Goal: Contribute content: Contribute content

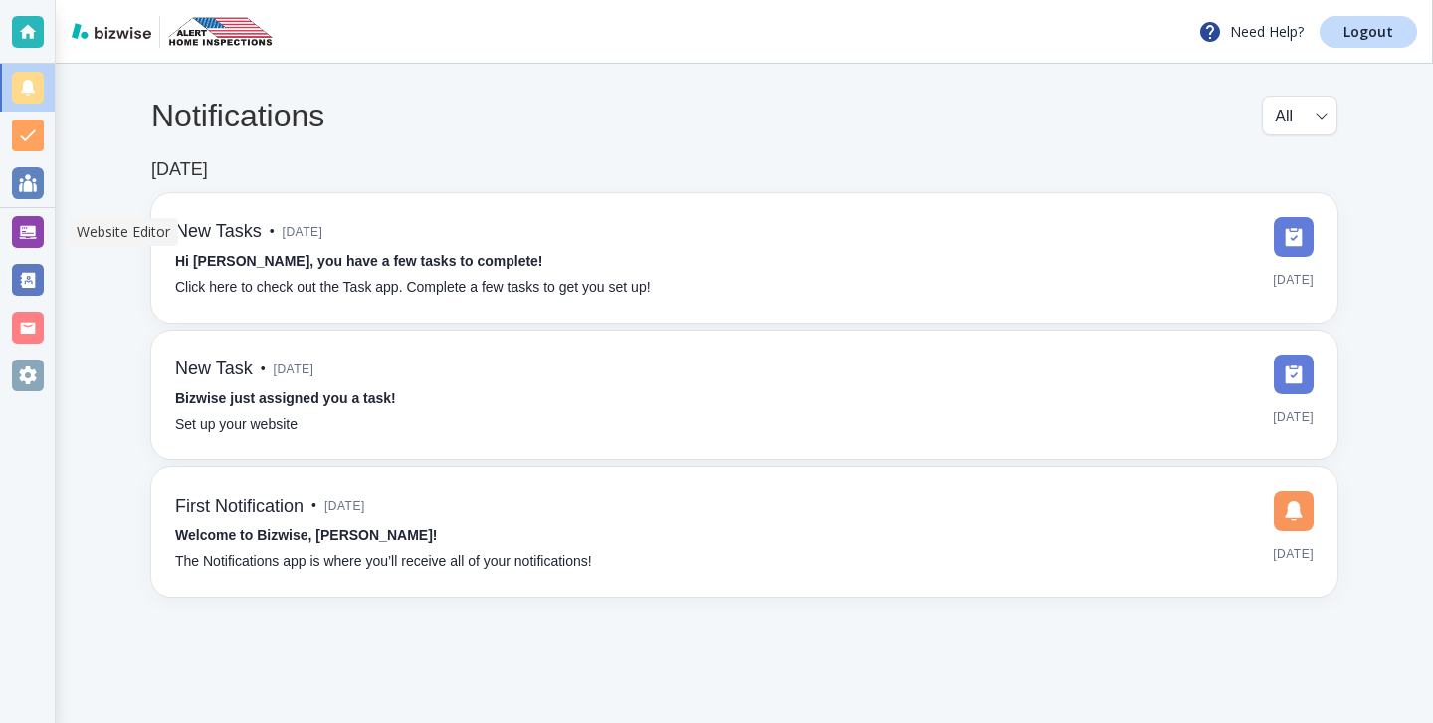
click at [24, 242] on div at bounding box center [28, 232] width 32 height 32
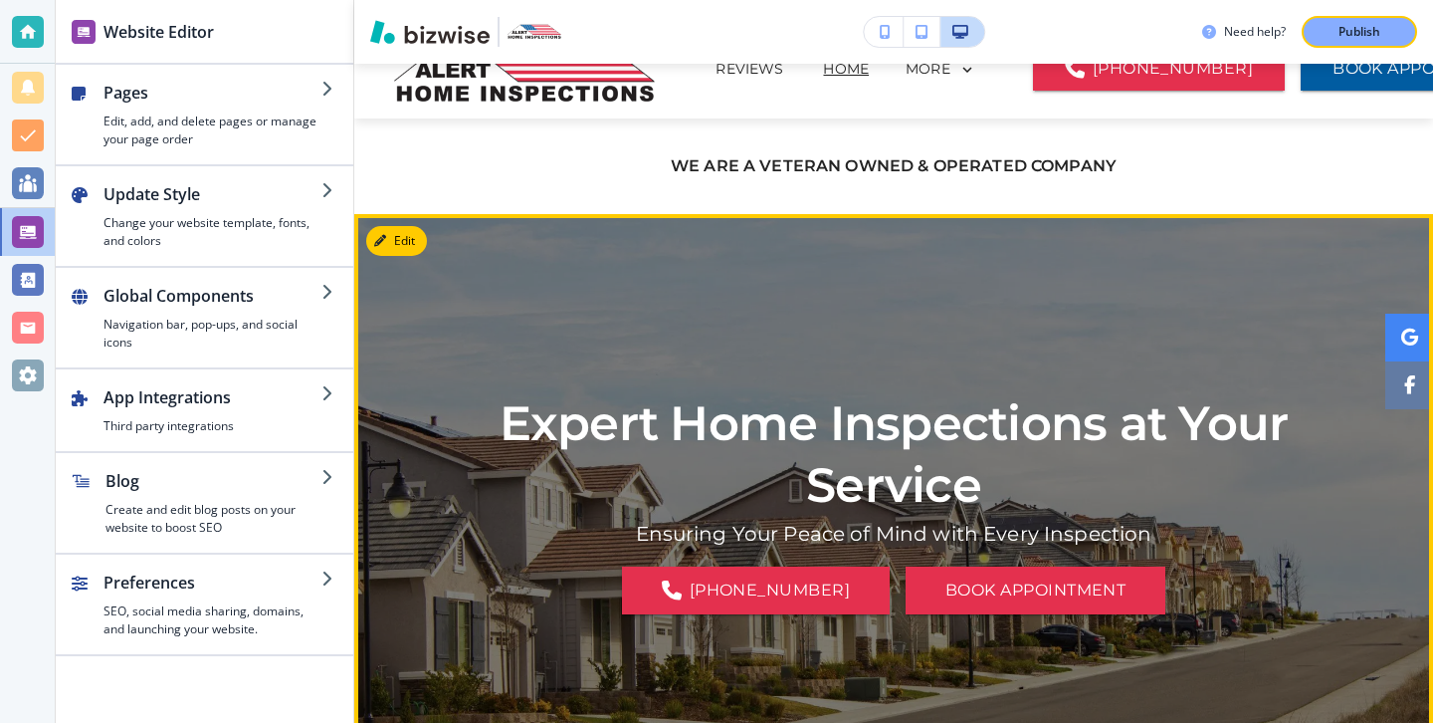
scroll to position [30, 0]
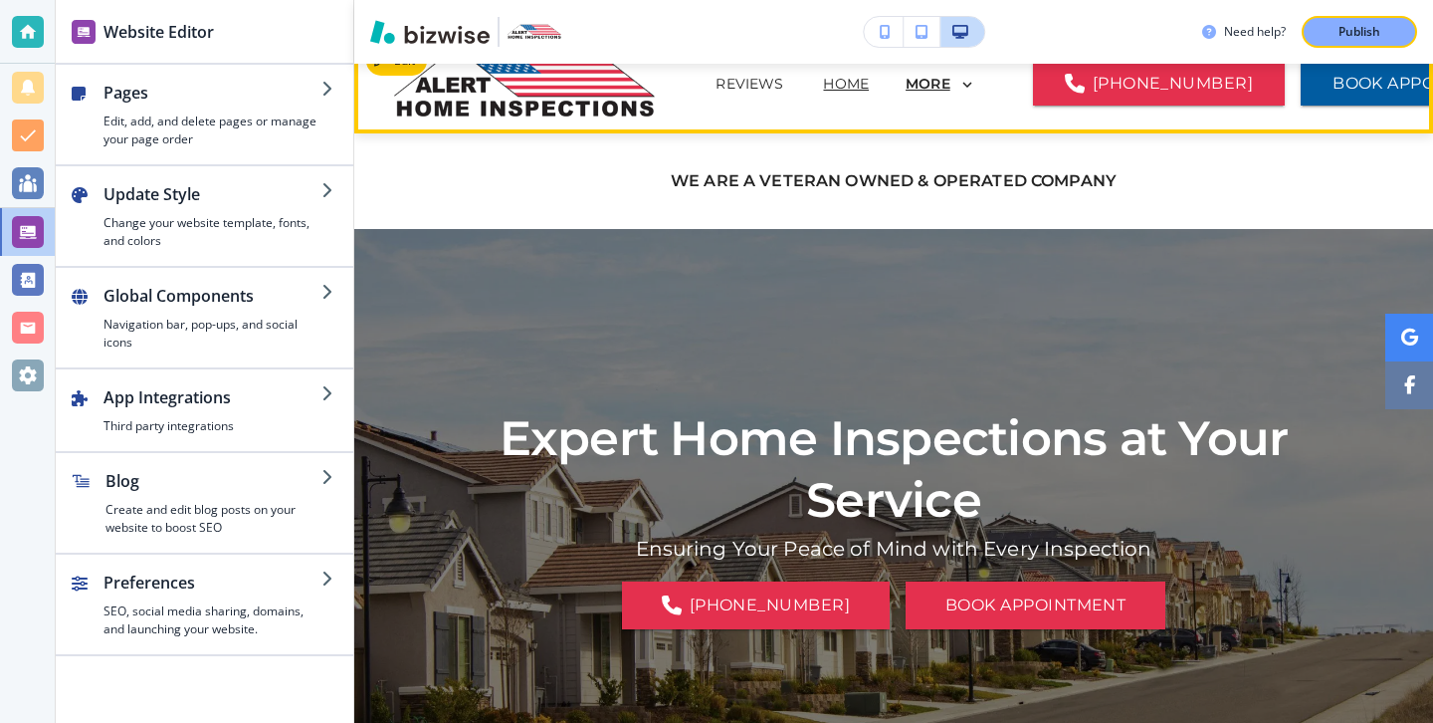
click at [906, 87] on p "MORE" at bounding box center [928, 84] width 45 height 15
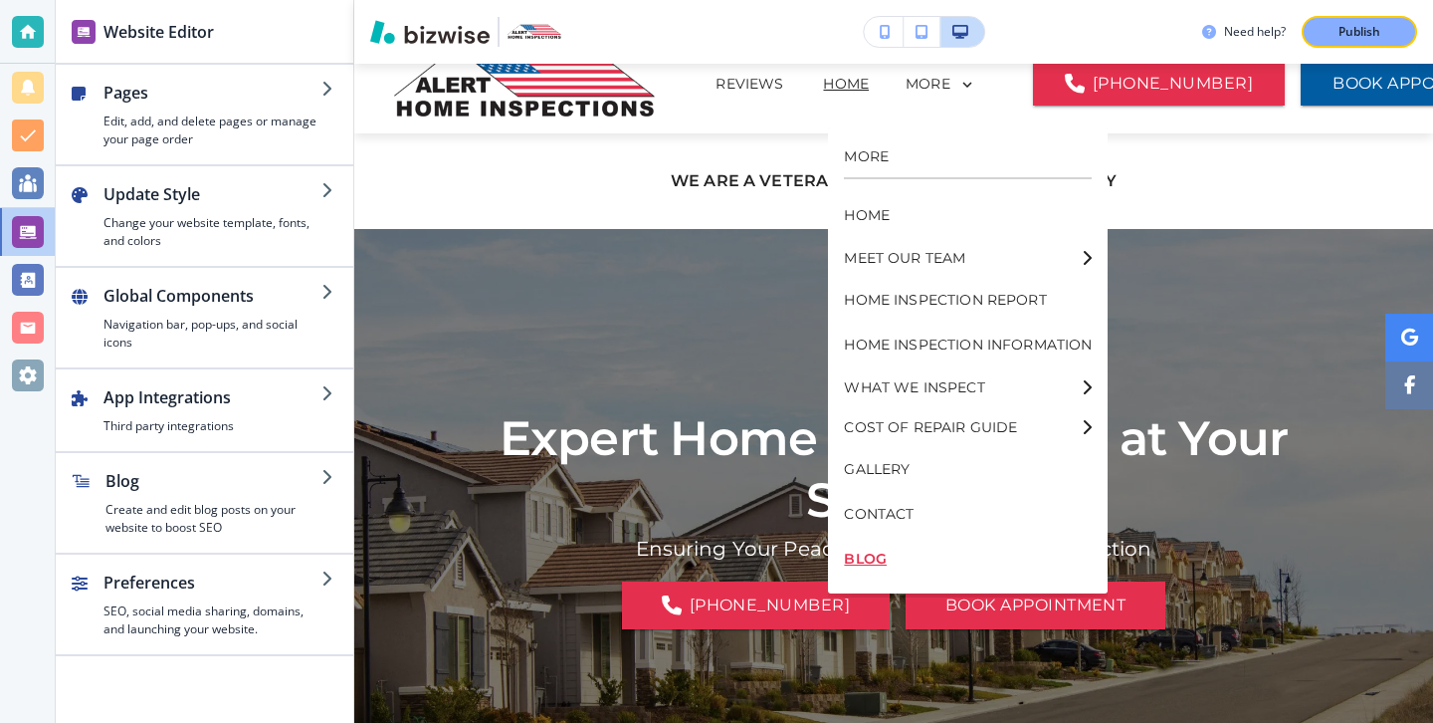
click at [868, 550] on p "BLOG" at bounding box center [968, 558] width 248 height 45
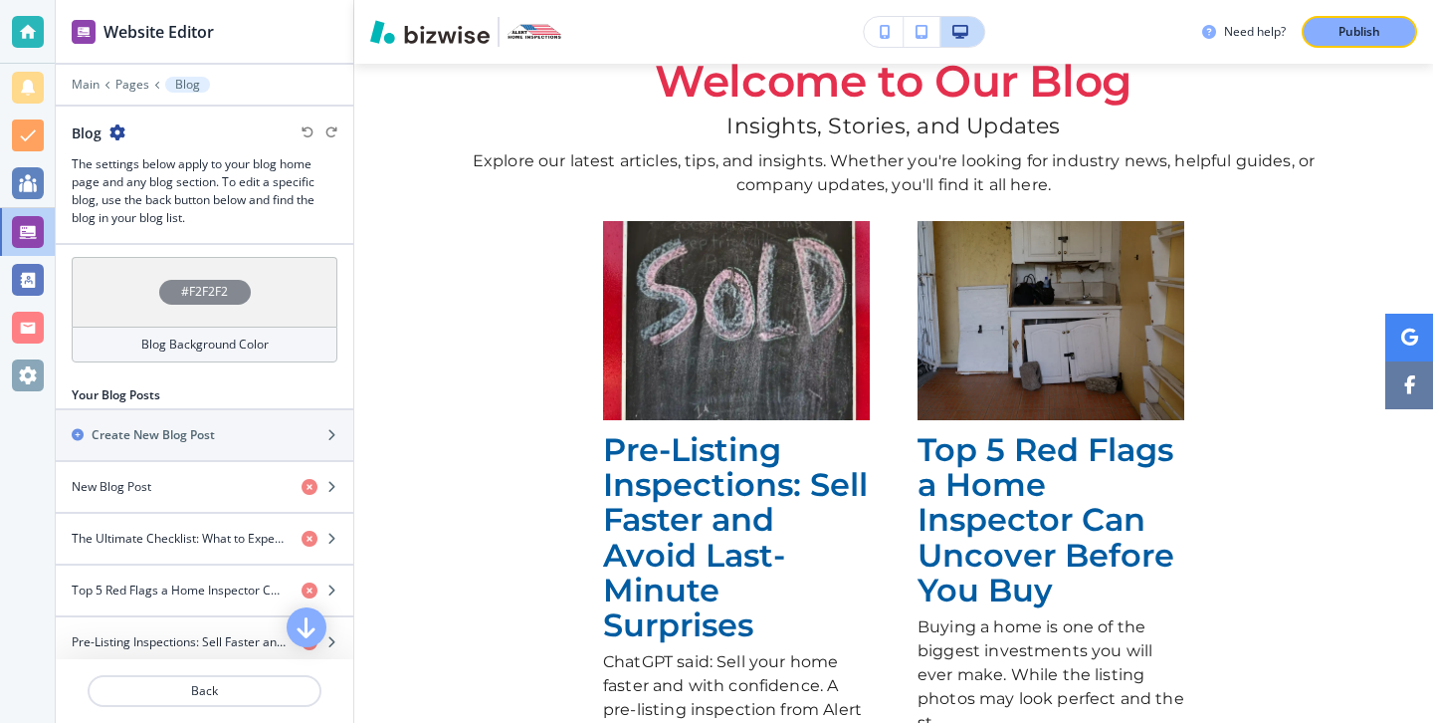
scroll to position [619, 0]
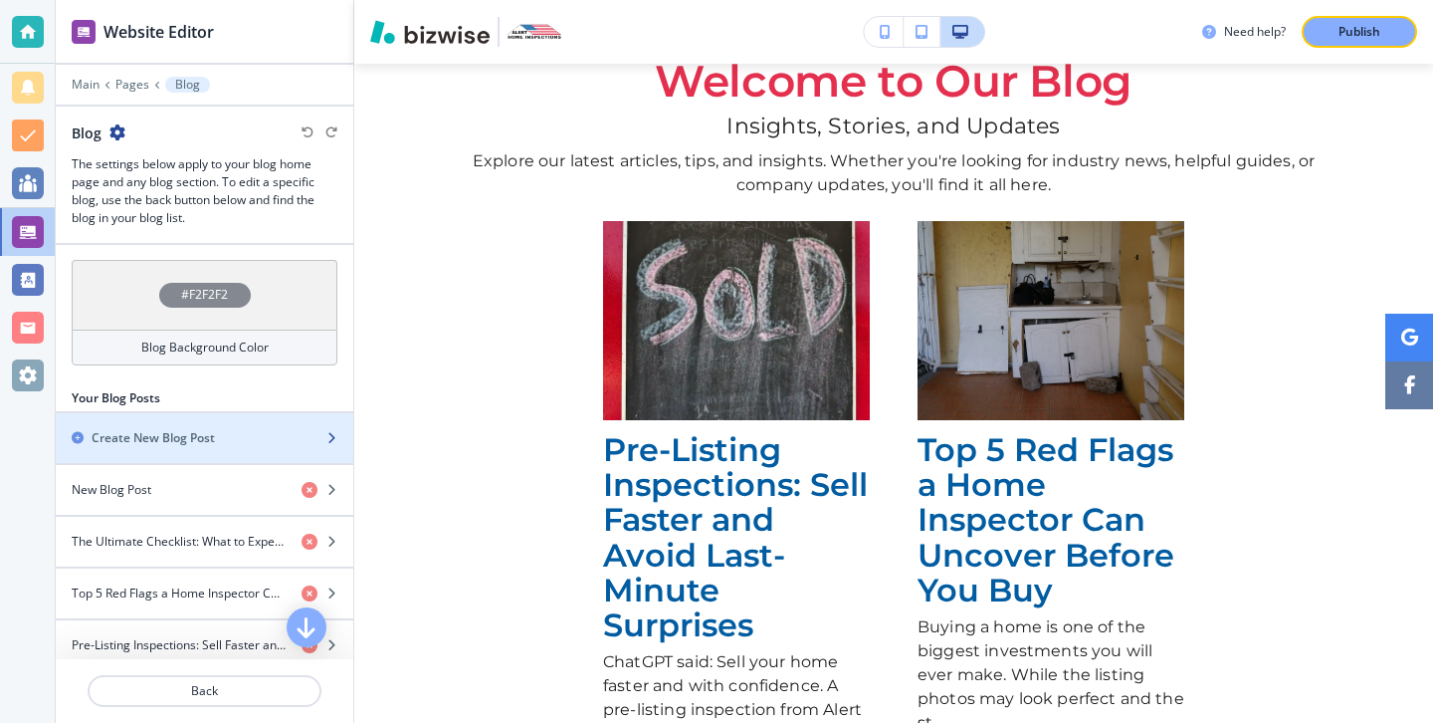
click at [197, 425] on div "button" at bounding box center [205, 421] width 298 height 16
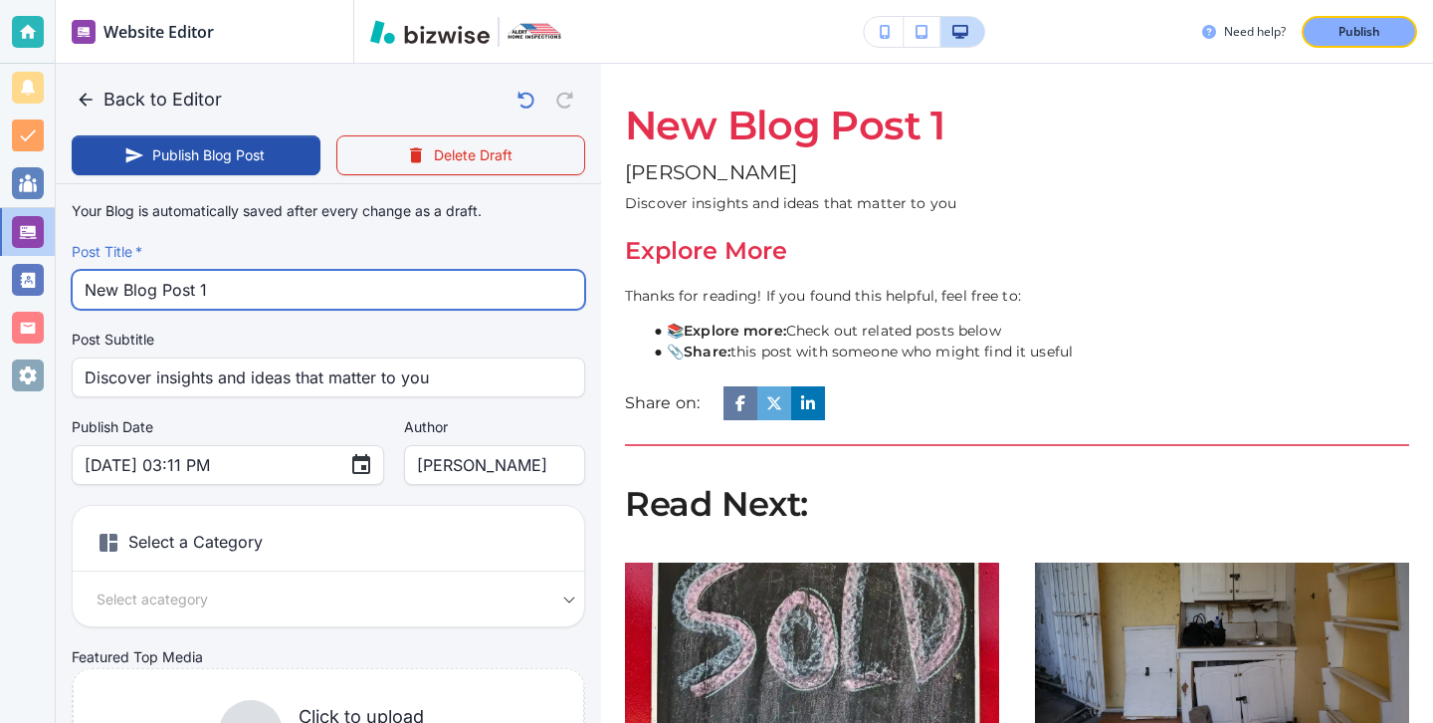
drag, startPoint x: 254, startPoint y: 295, endPoint x: 56, endPoint y: 284, distance: 198.4
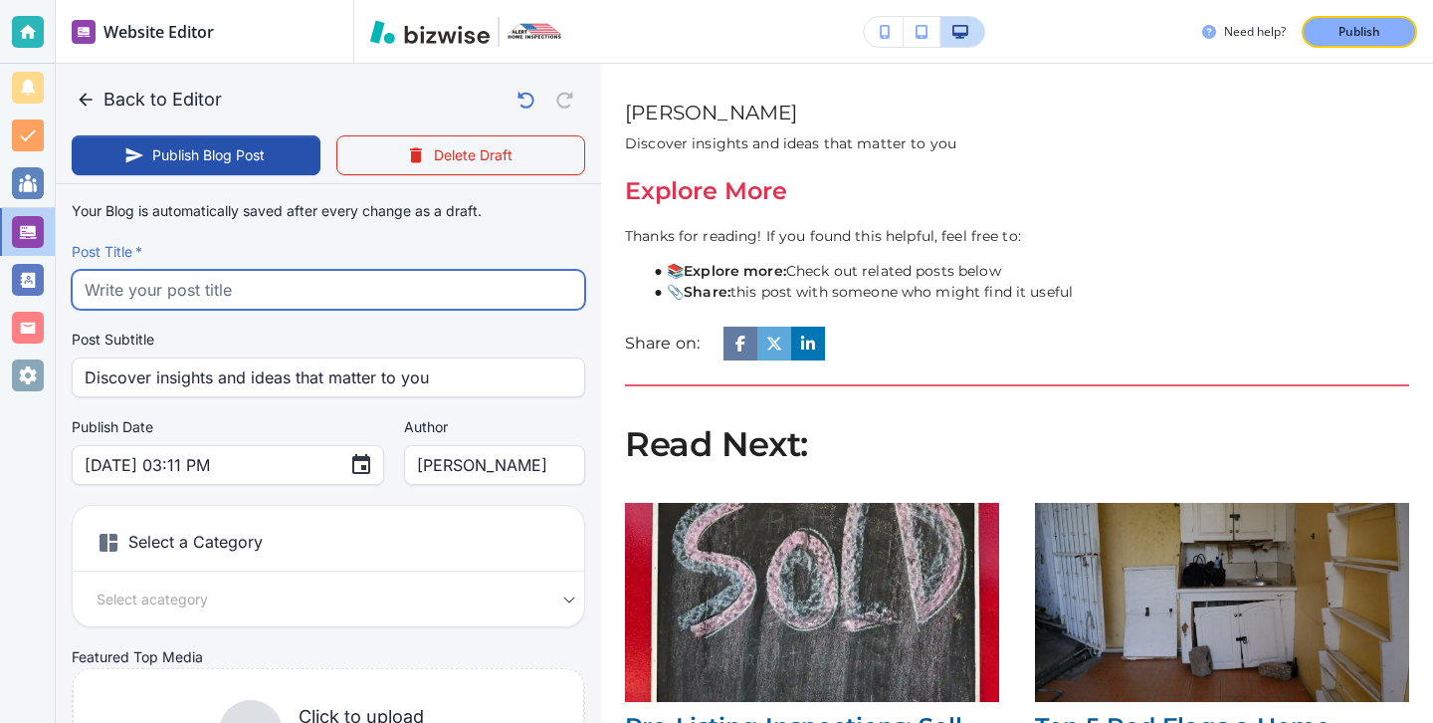
click at [369, 304] on input "text" at bounding box center [329, 290] width 488 height 38
paste input "New Construction Phase Inspections: Why Builders Make Mistakes Too"
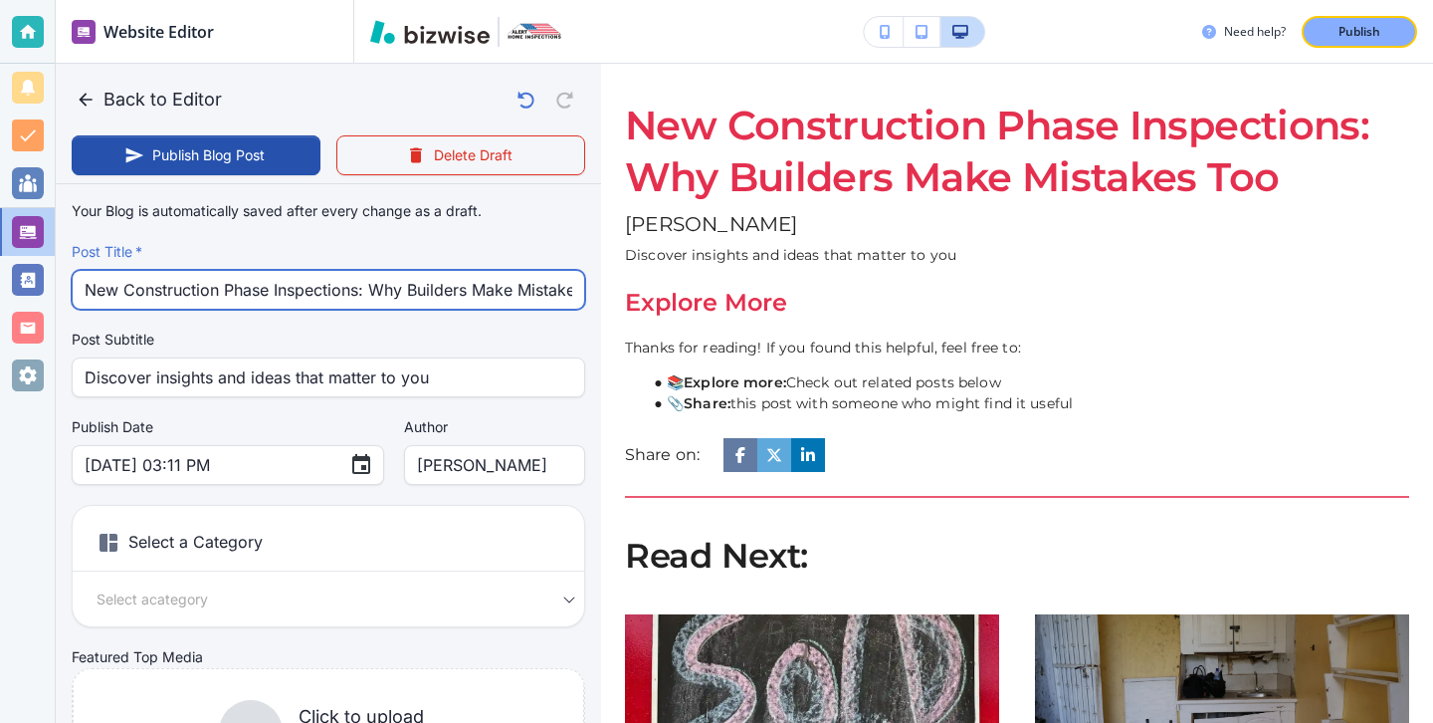
scroll to position [0, 47]
type input "New Construction Phase Inspections: Why Builders Make Mistakes Too"
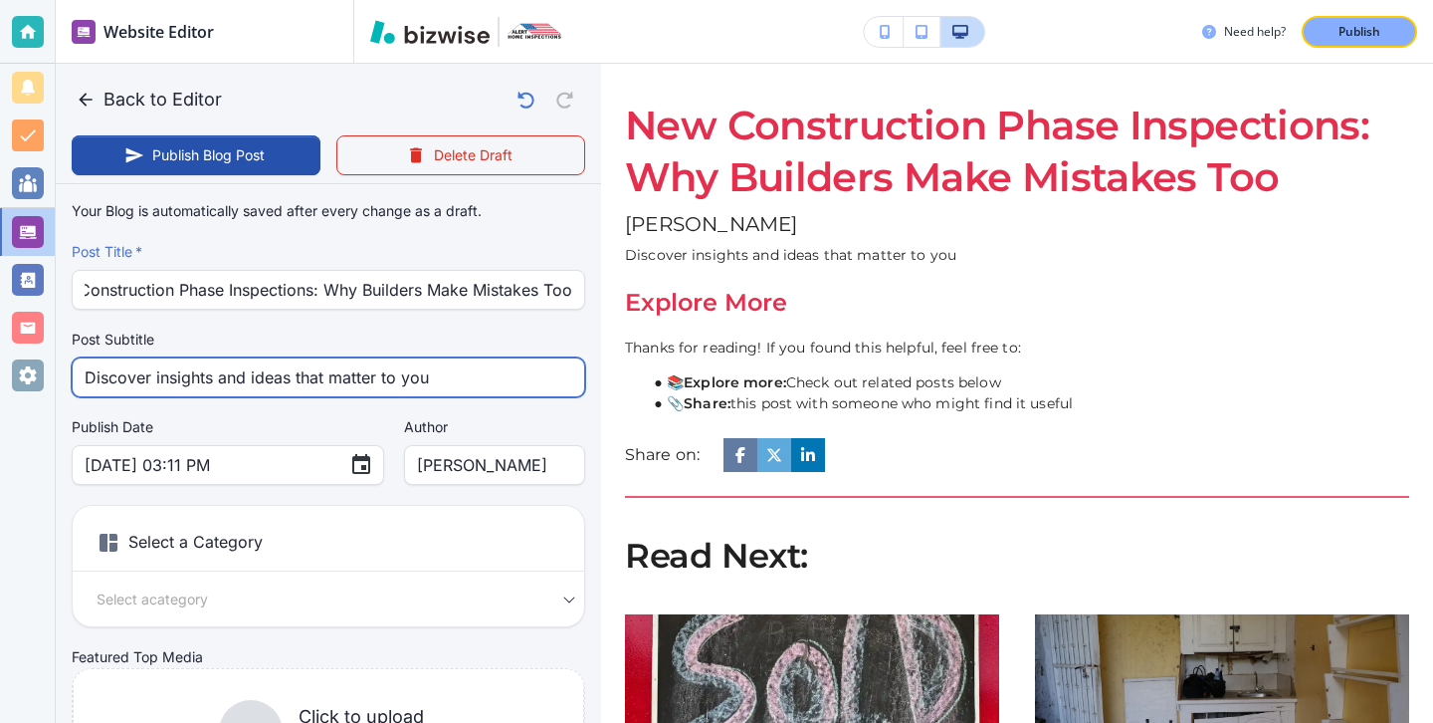
scroll to position [0, 0]
drag, startPoint x: 465, startPoint y: 393, endPoint x: 136, endPoint y: 345, distance: 331.9
click at [136, 347] on div "Post Subtitle Discover insights and ideas that matter to you Post Subtitle" at bounding box center [329, 363] width 514 height 68
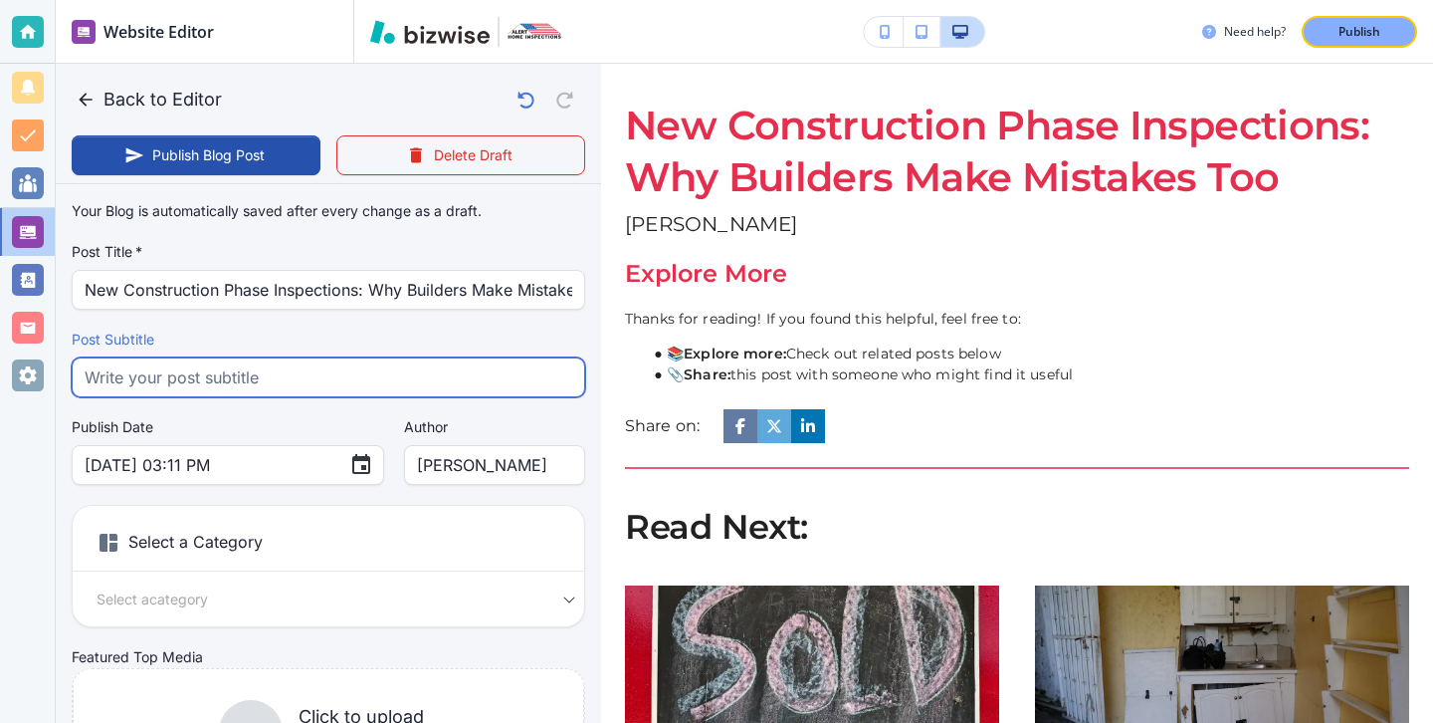
scroll to position [405, 0]
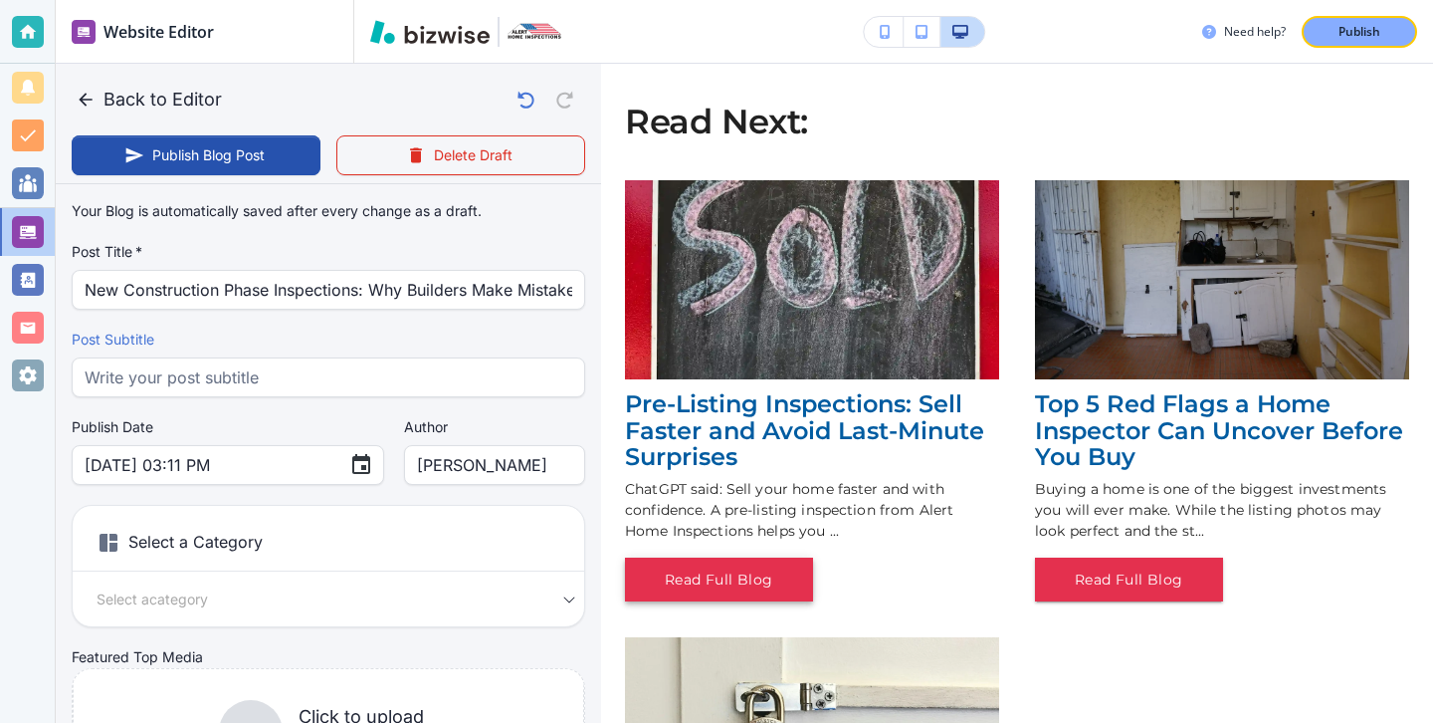
click at [778, 569] on button "Read Full Blog" at bounding box center [719, 579] width 188 height 45
type input "Pre-Listing Inspections: Sell Faster and Avoid Last-Minute Surprises"
type input "ChatGPT said: Sell your home faster and with confidence. A pre-listing inspecti…"
type input "[DATE] 04:04 PM"
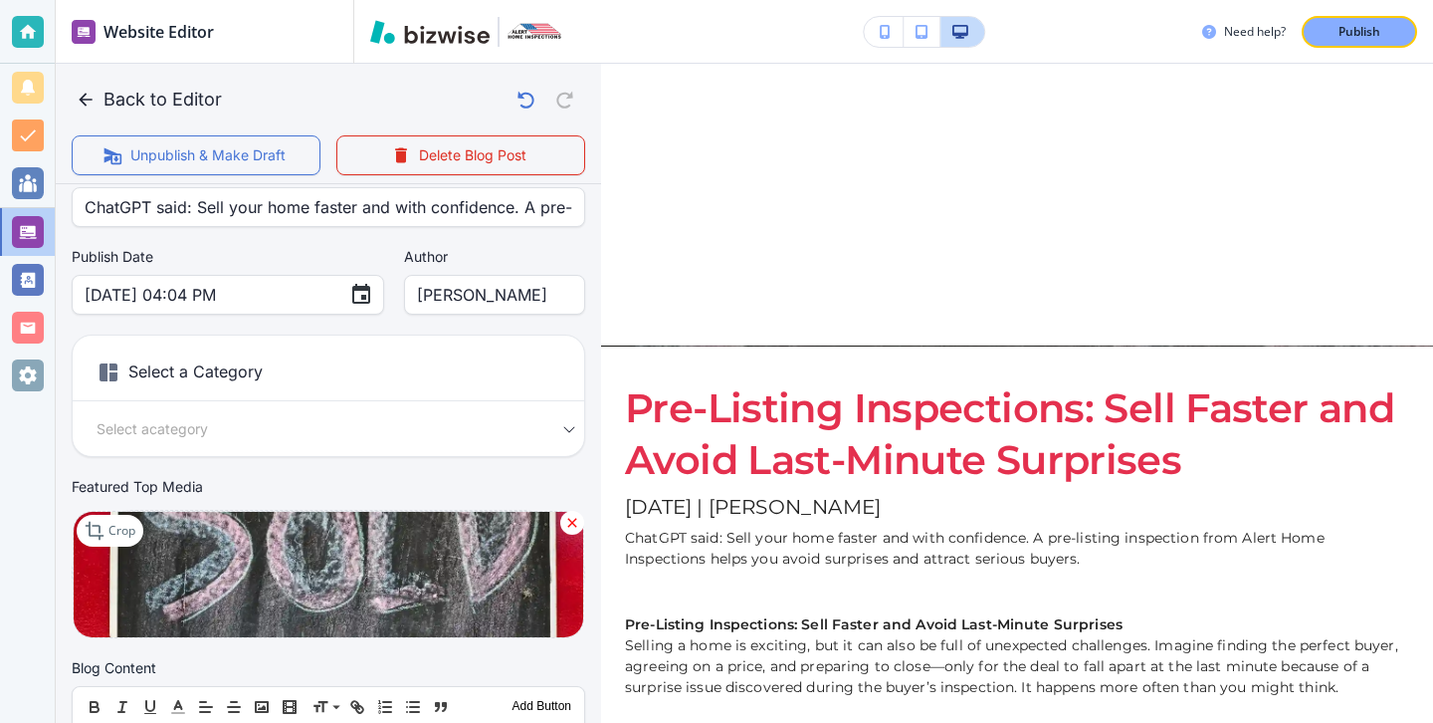
scroll to position [0, 0]
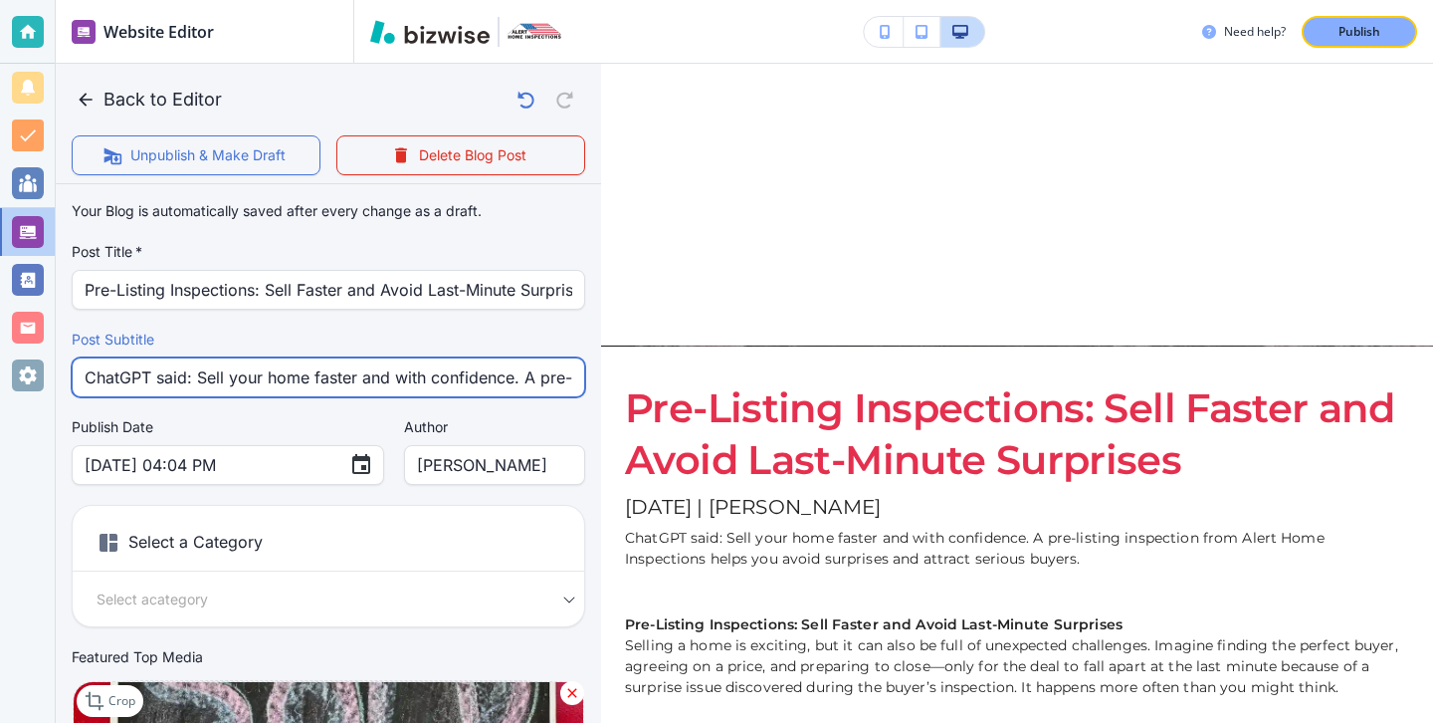
drag, startPoint x: 194, startPoint y: 377, endPoint x: 55, endPoint y: 366, distance: 139.8
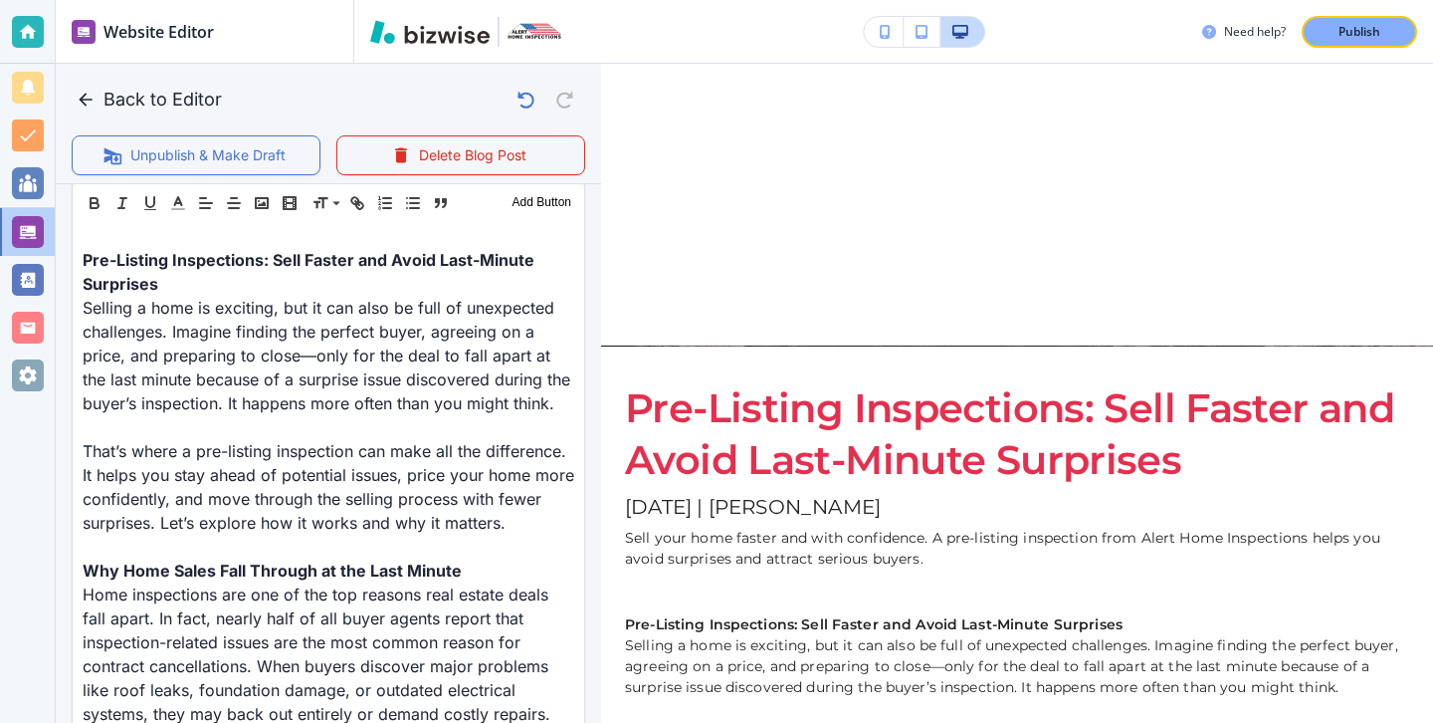
scroll to position [659, 0]
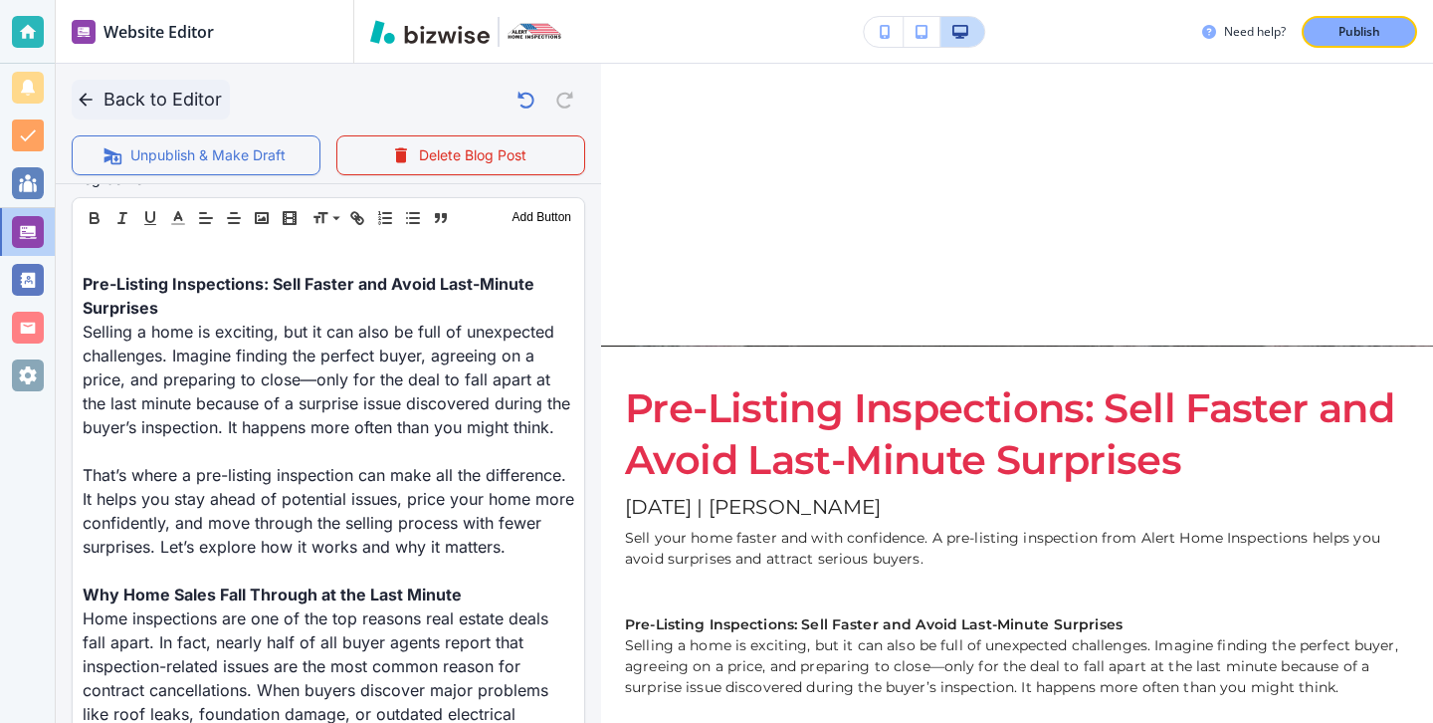
type input "Sell your home faster and with confidence. A pre-listing inspection from Alert …"
click at [93, 97] on icon "button" at bounding box center [86, 100] width 20 height 20
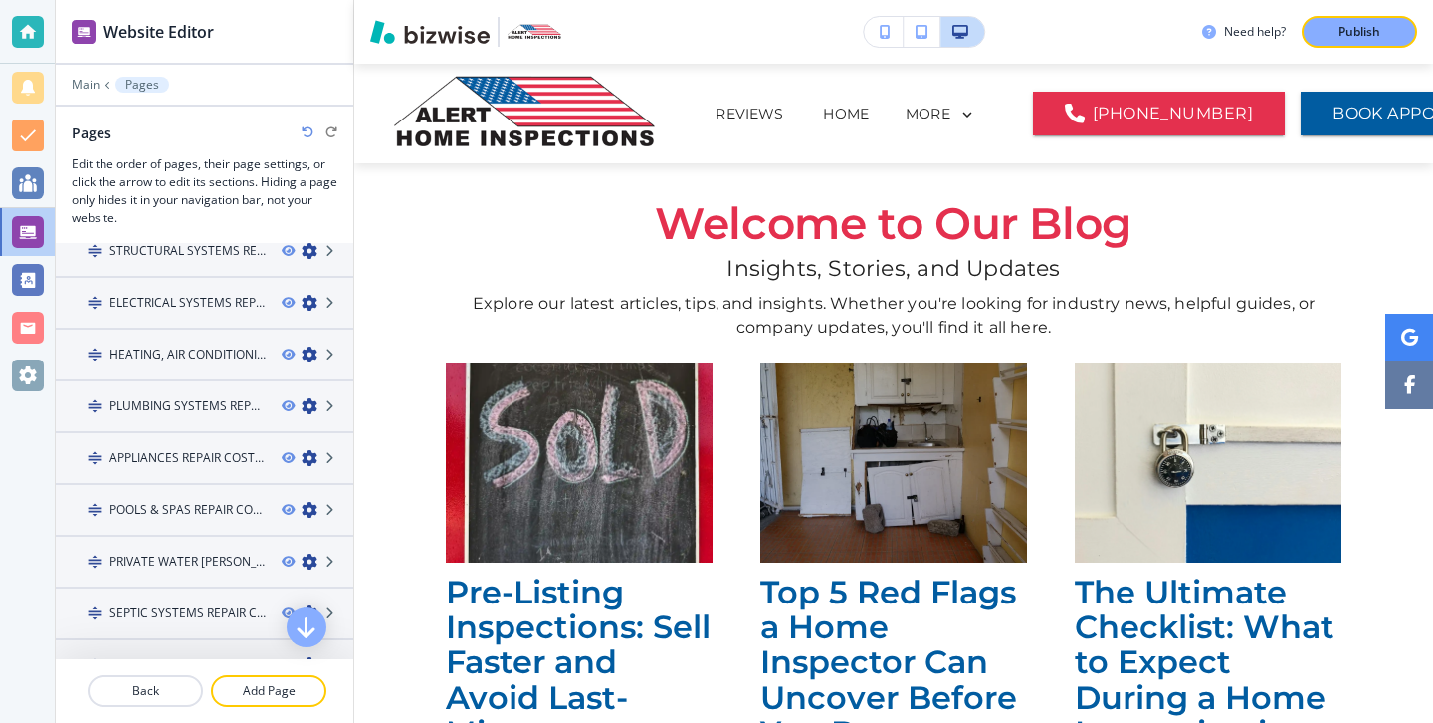
scroll to position [776, 0]
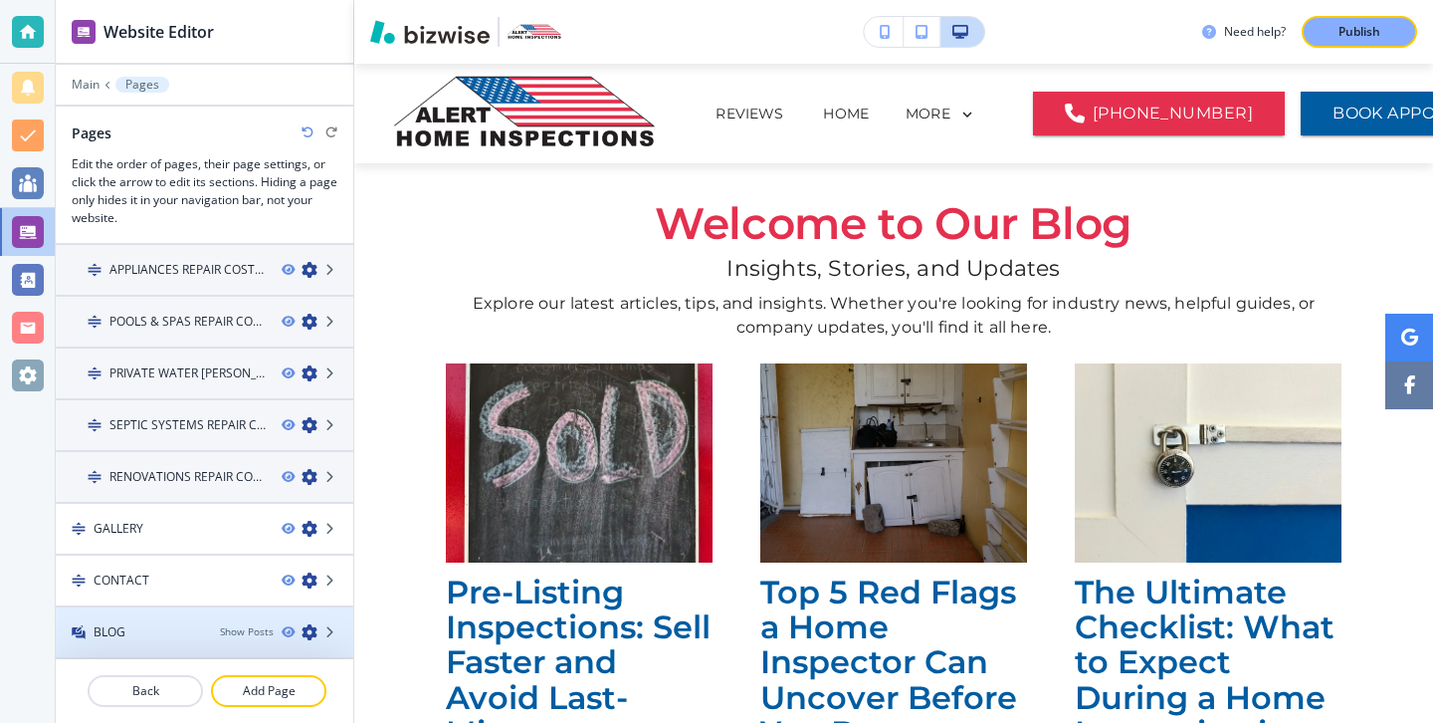
click at [197, 634] on div "BLOG" at bounding box center [130, 632] width 148 height 18
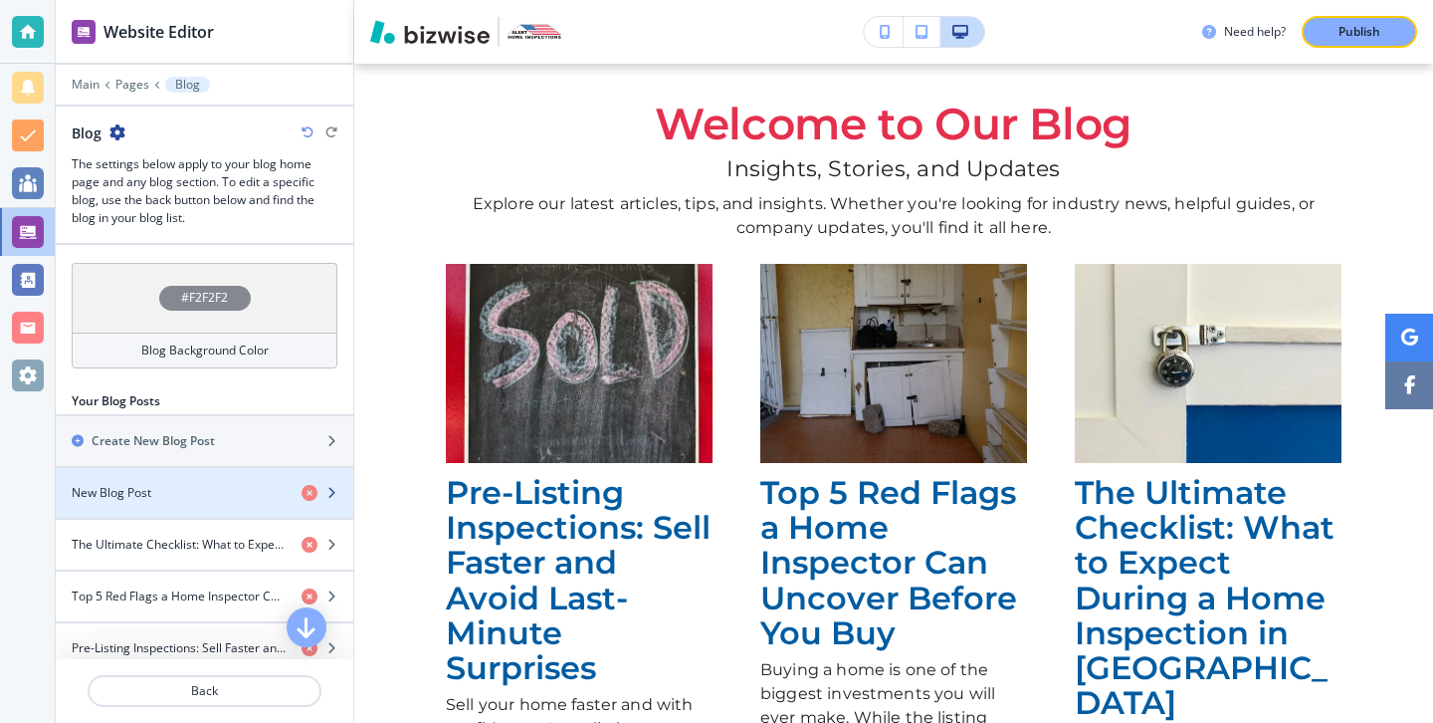
scroll to position [631, 0]
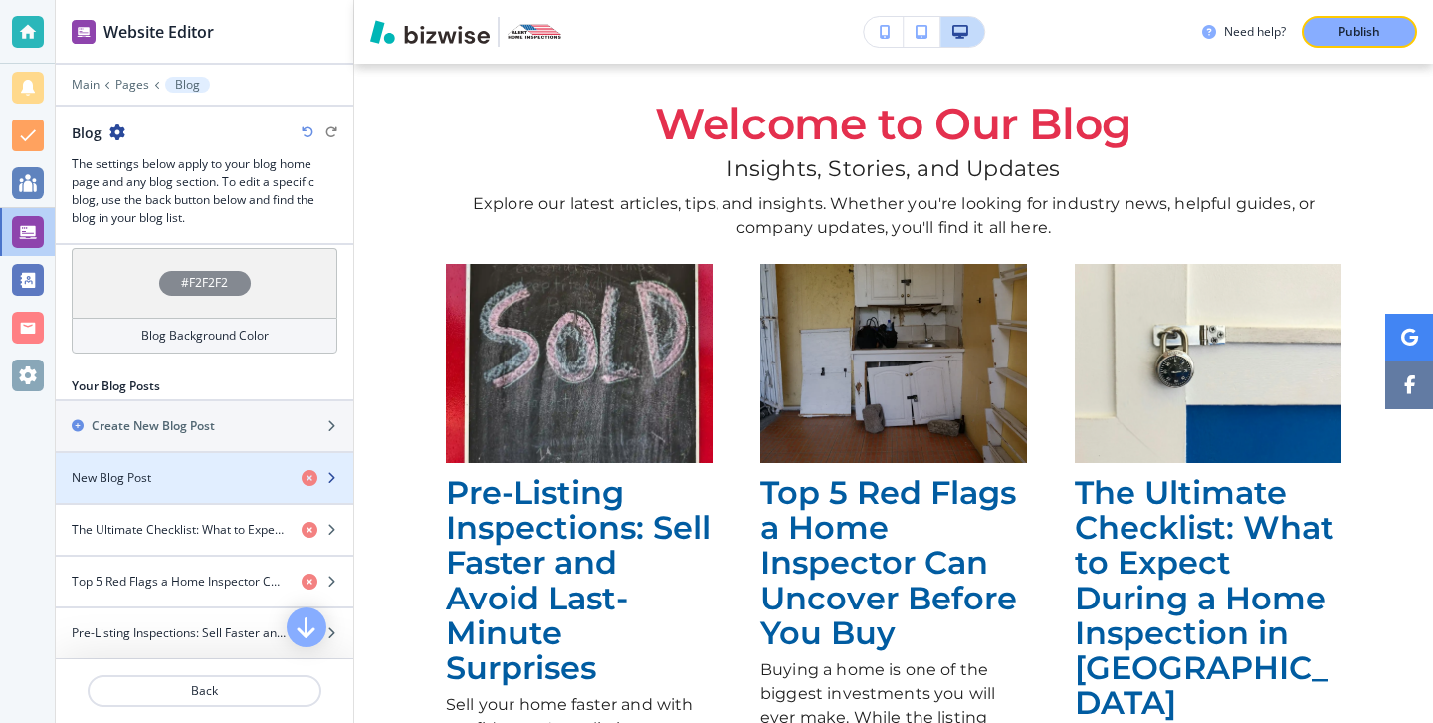
click at [221, 487] on div "button" at bounding box center [205, 495] width 298 height 16
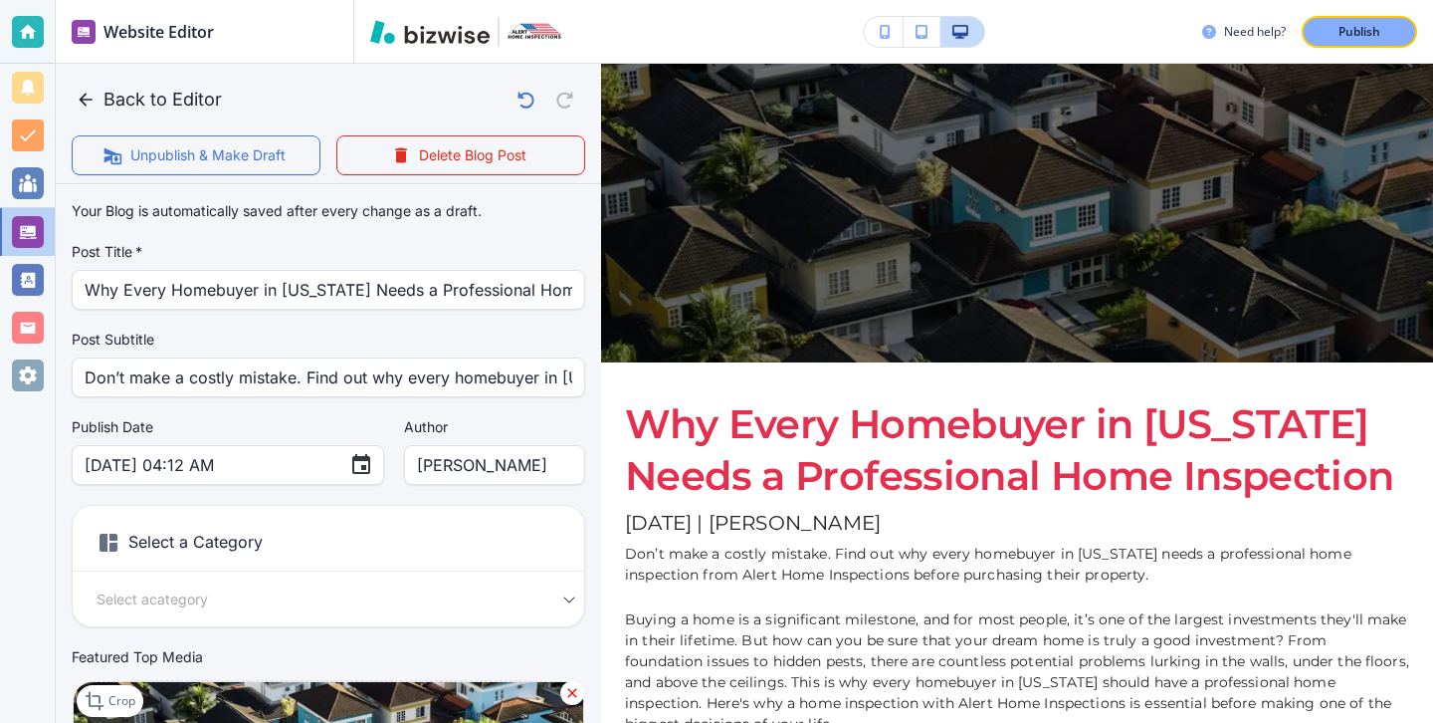
click at [221, 486] on div "Your Blog is automatically saved after every change as a draft. Post Title   * …" at bounding box center [329, 509] width 514 height 635
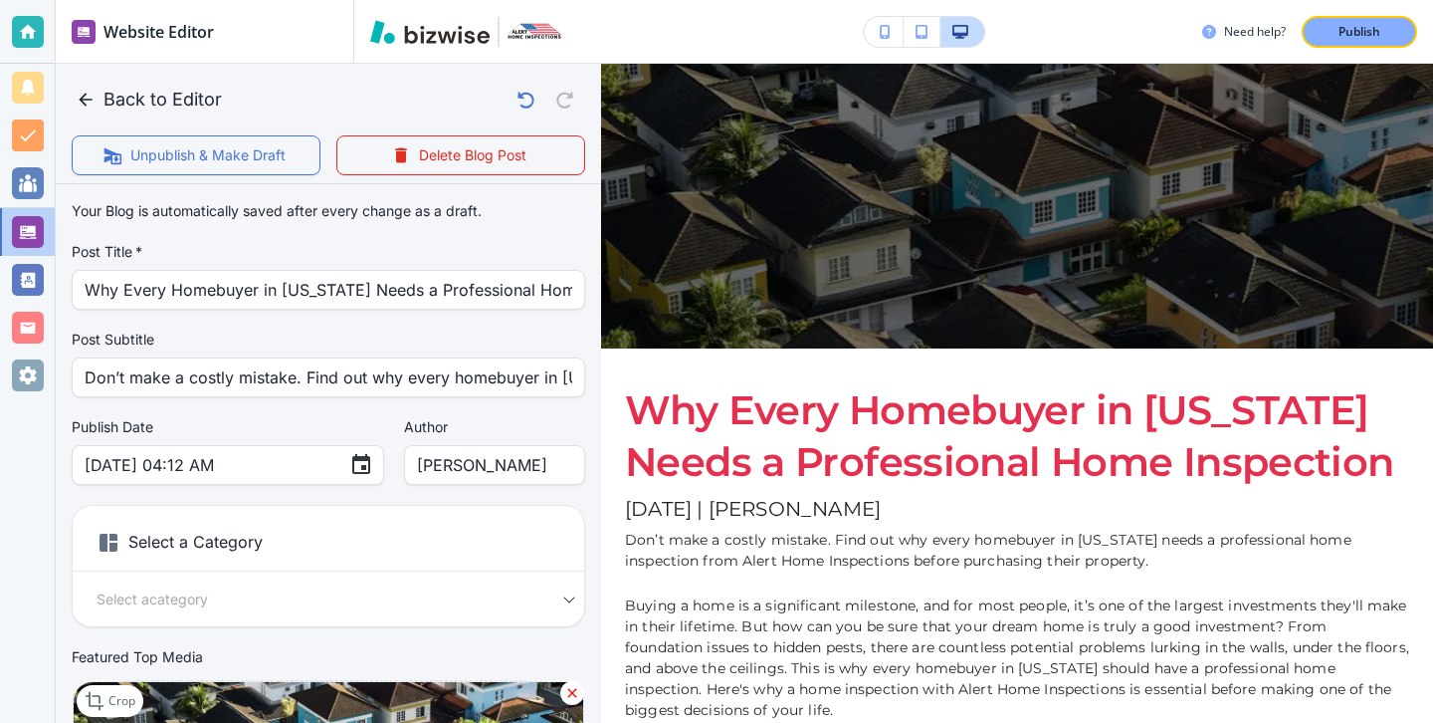
scroll to position [0, 0]
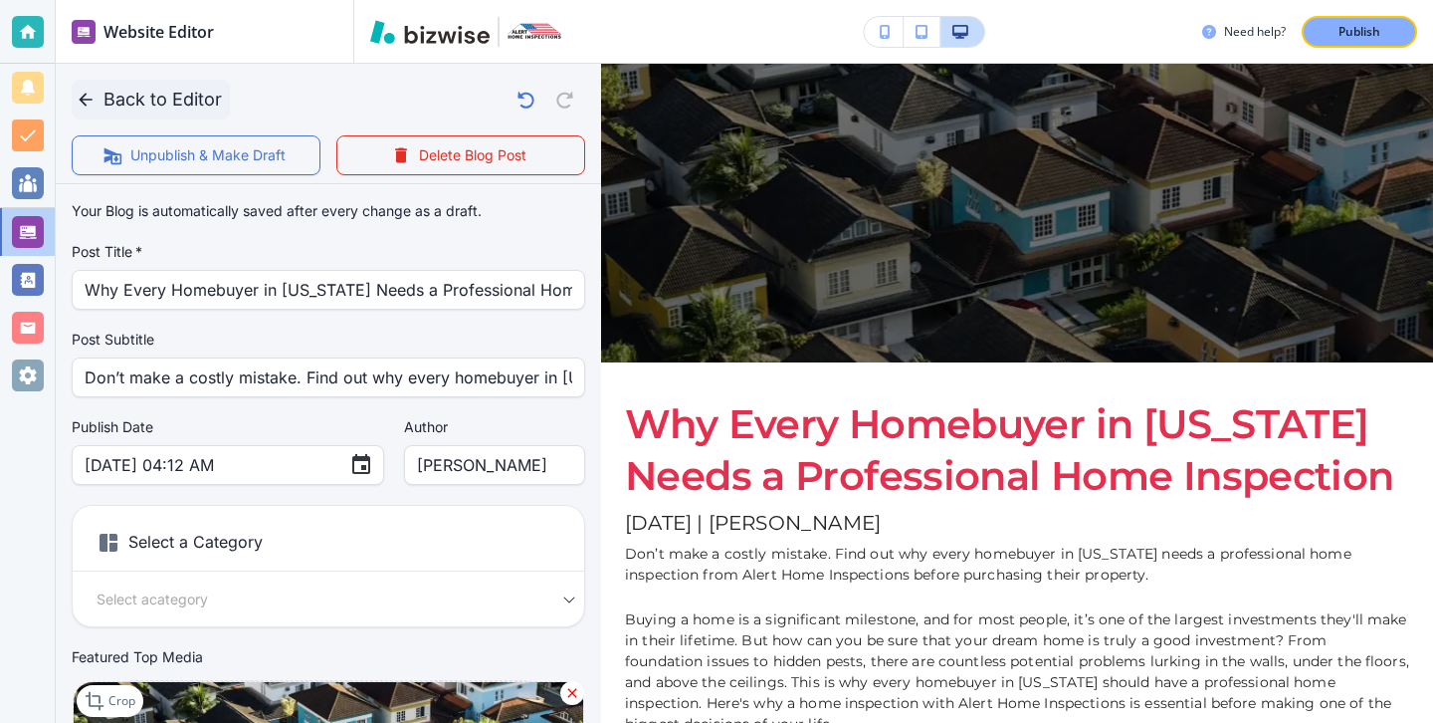
click at [89, 100] on icon "button" at bounding box center [85, 99] width 13 height 13
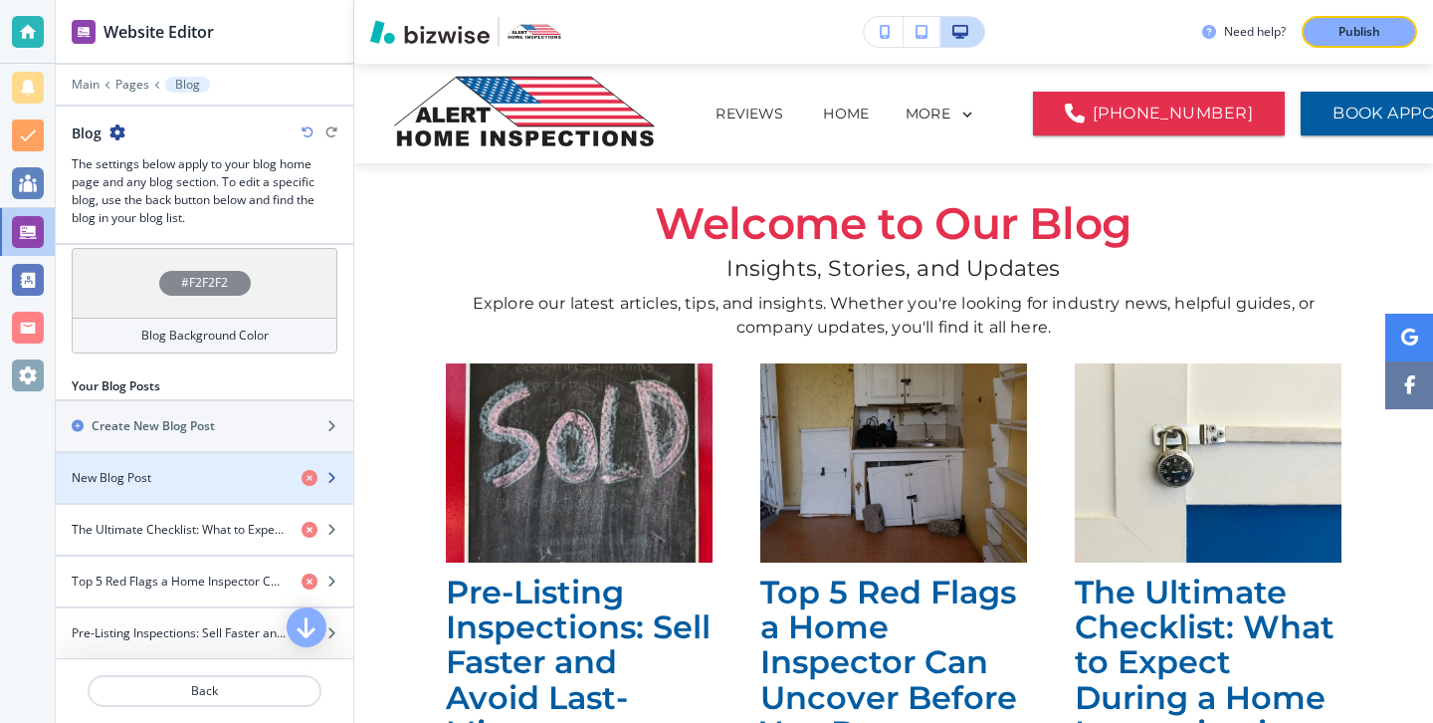
scroll to position [708, 0]
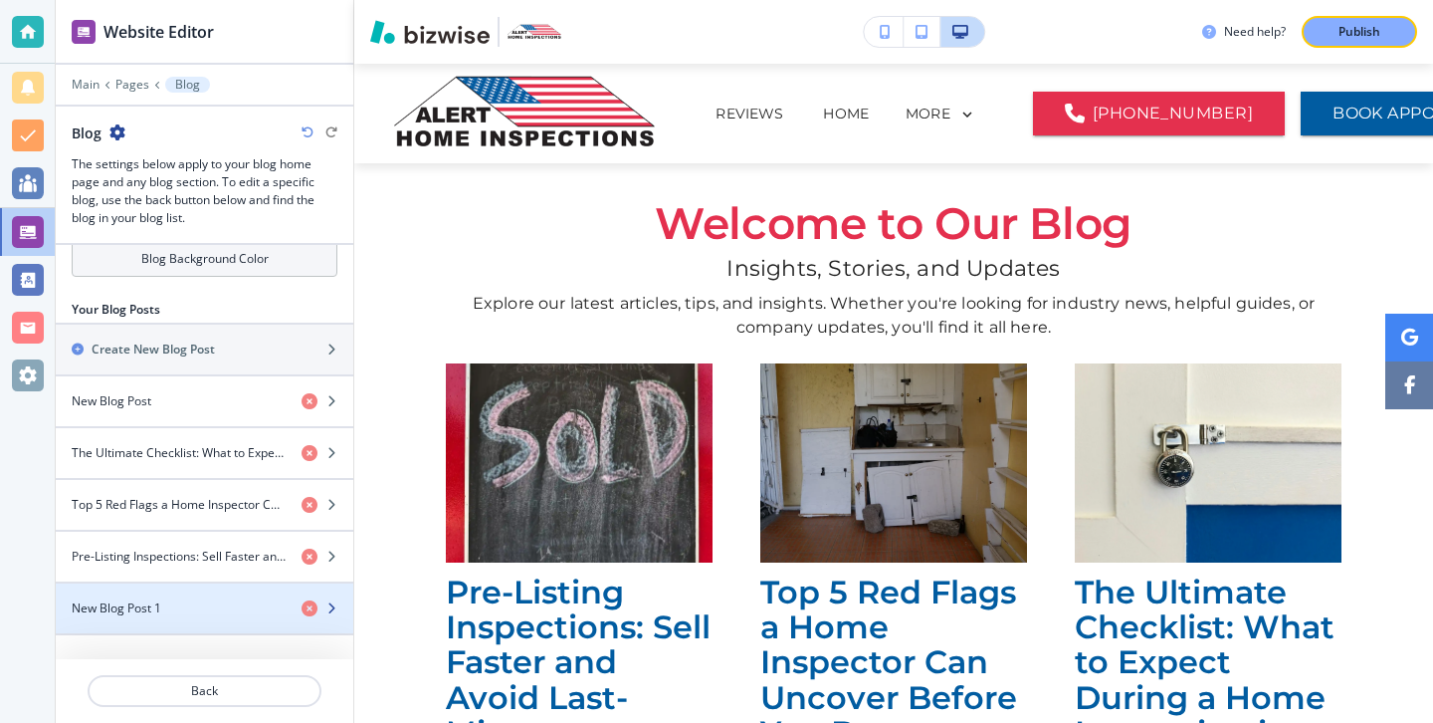
click at [214, 595] on div "button" at bounding box center [205, 591] width 298 height 16
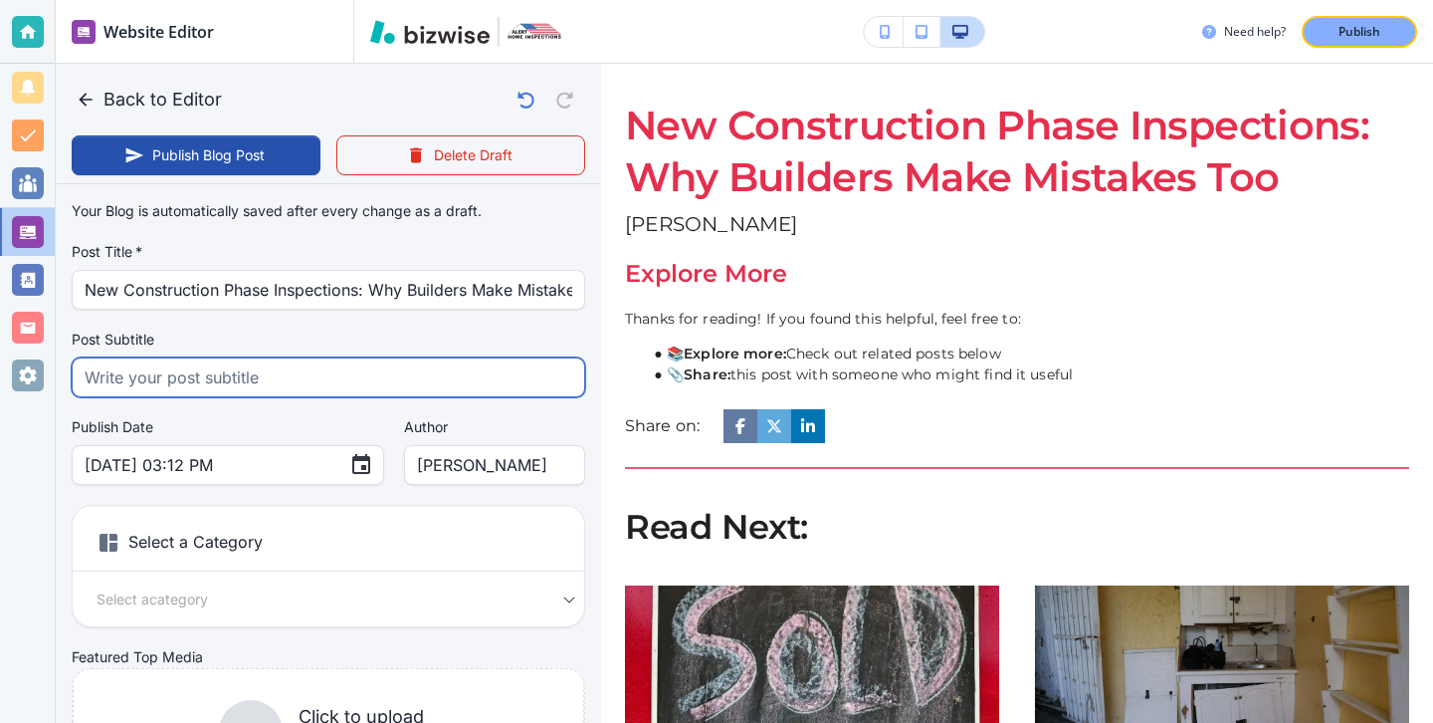
click at [302, 379] on input "text" at bounding box center [329, 377] width 488 height 38
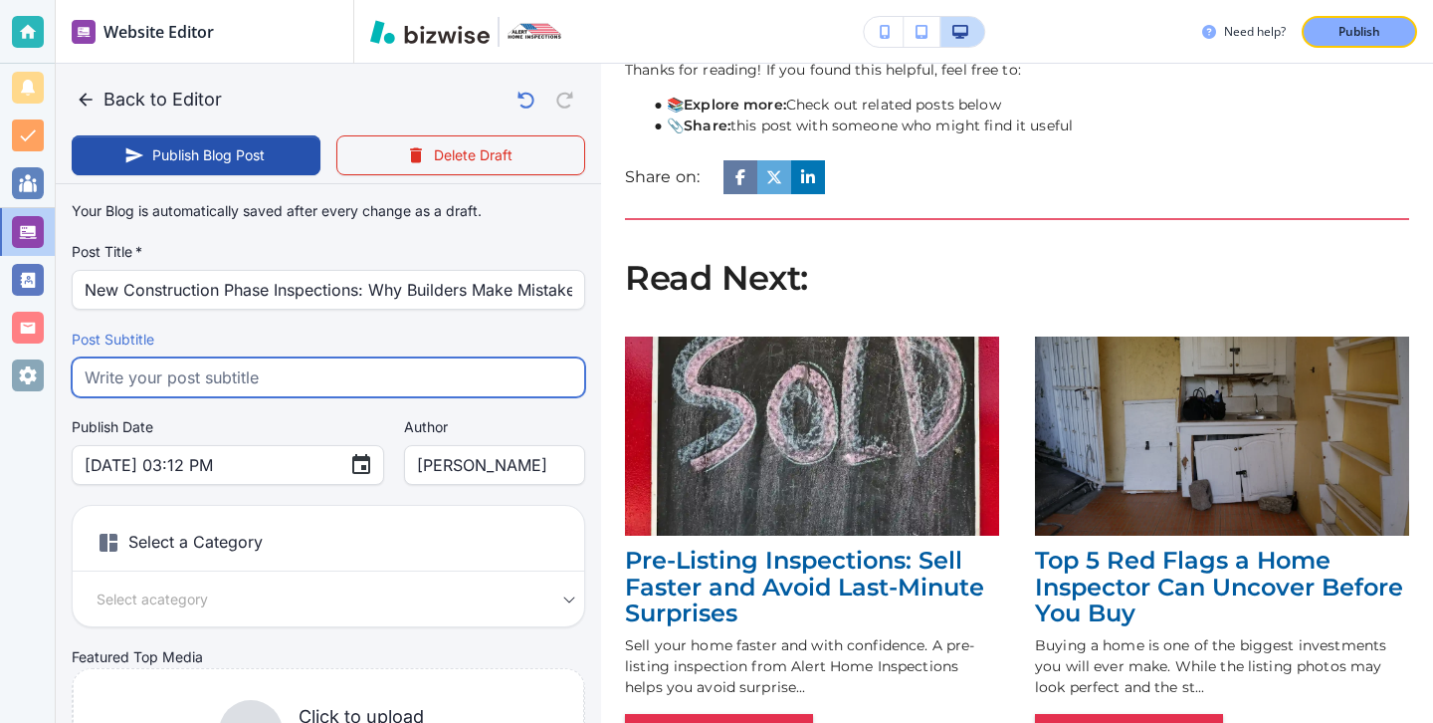
scroll to position [149, 0]
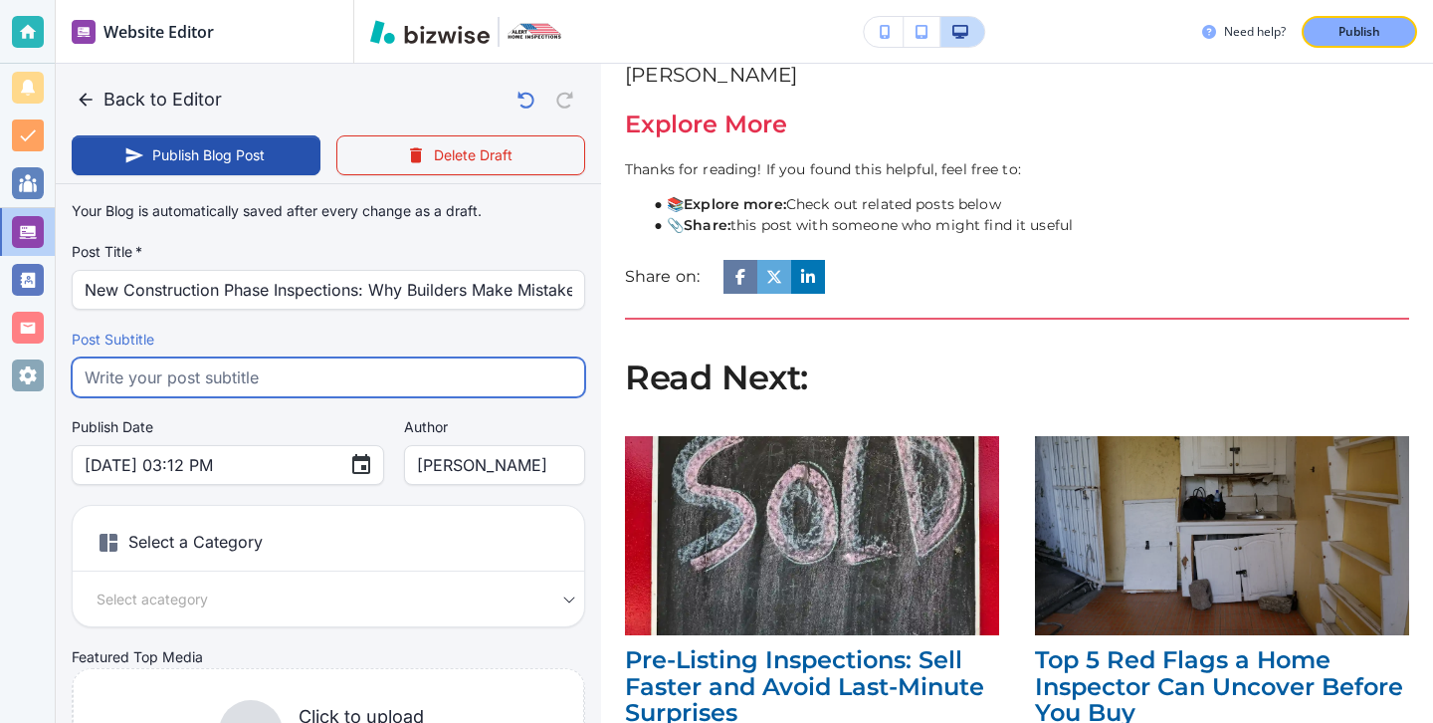
paste input "Ensure your new build is flawless. Learn why builders make mistakes and how pha…"
type input "Ensure your new build is flawless. Learn why builders make mistakes and how pha…"
type input "[DATE] 03:13 PM"
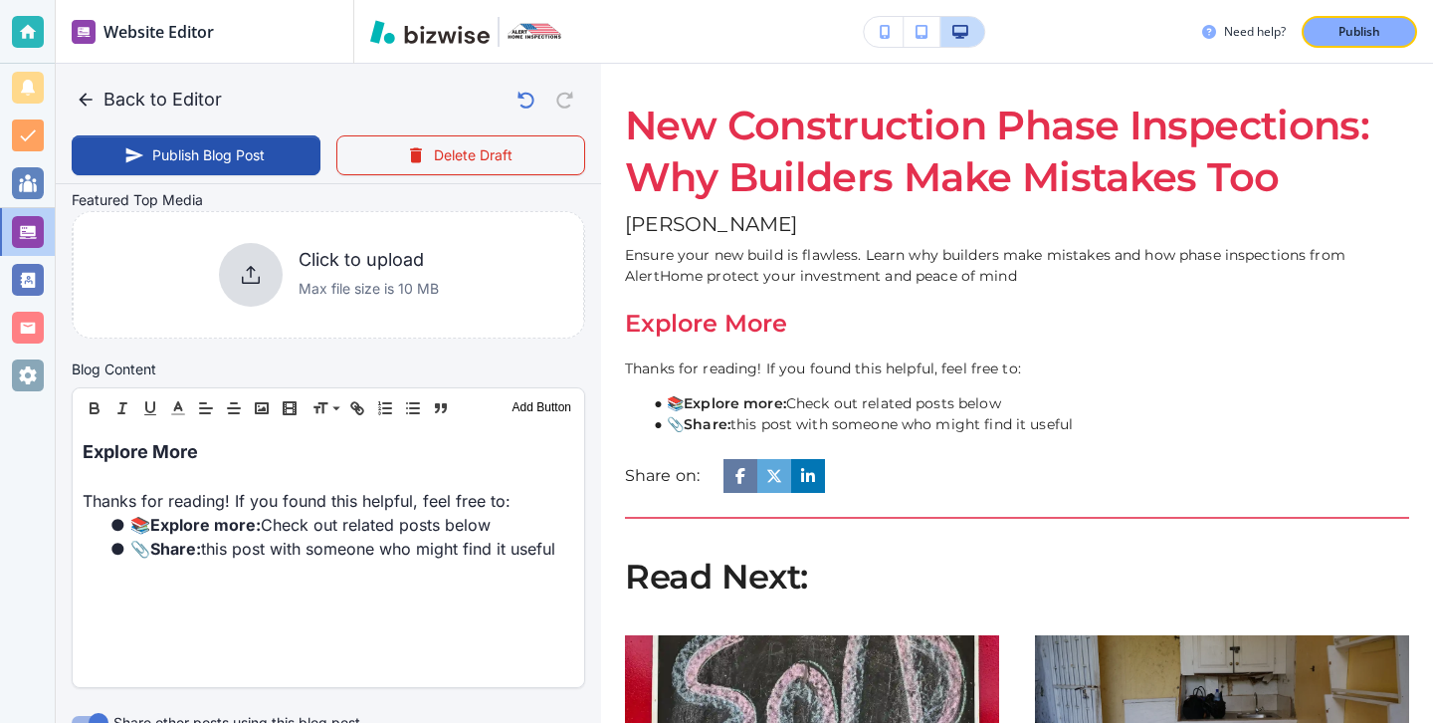
scroll to position [443, 0]
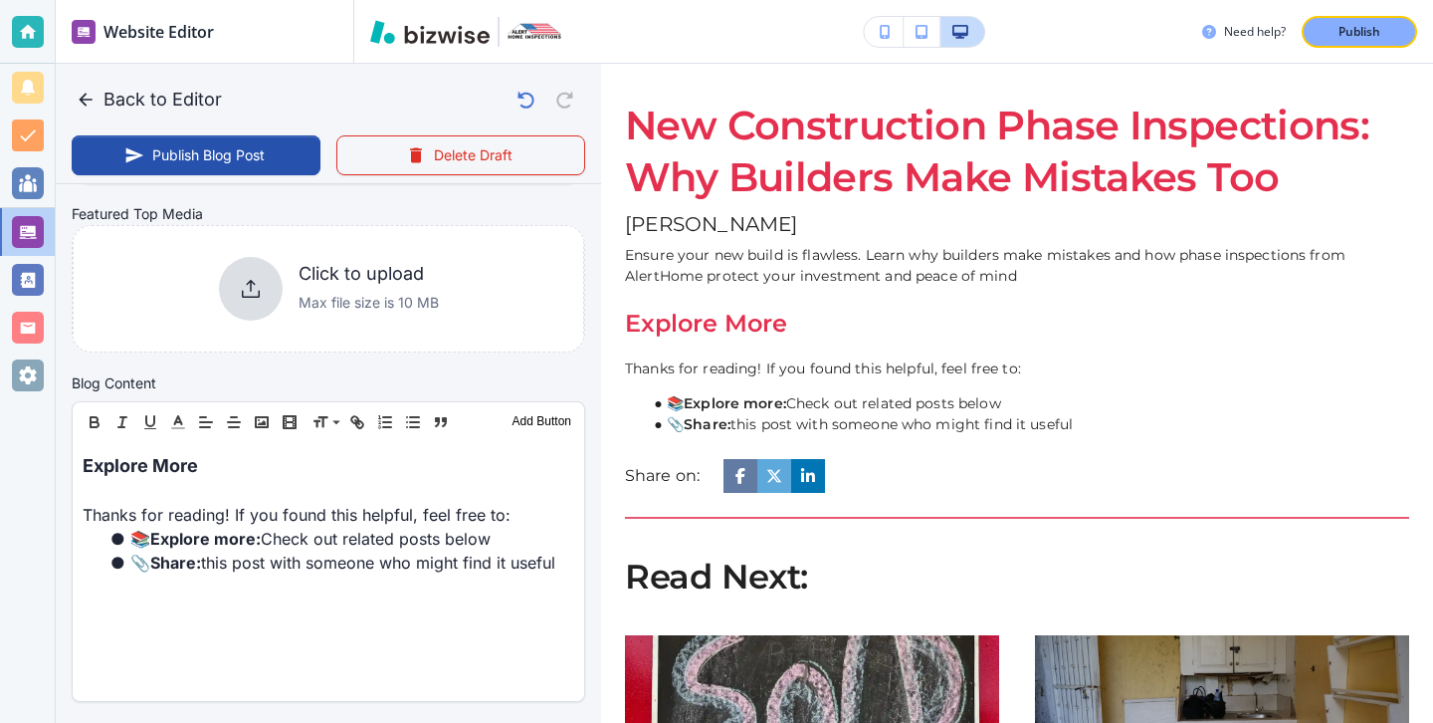
type input "Ensure your new build is flawless. Learn why builders make mistakes and how pha…"
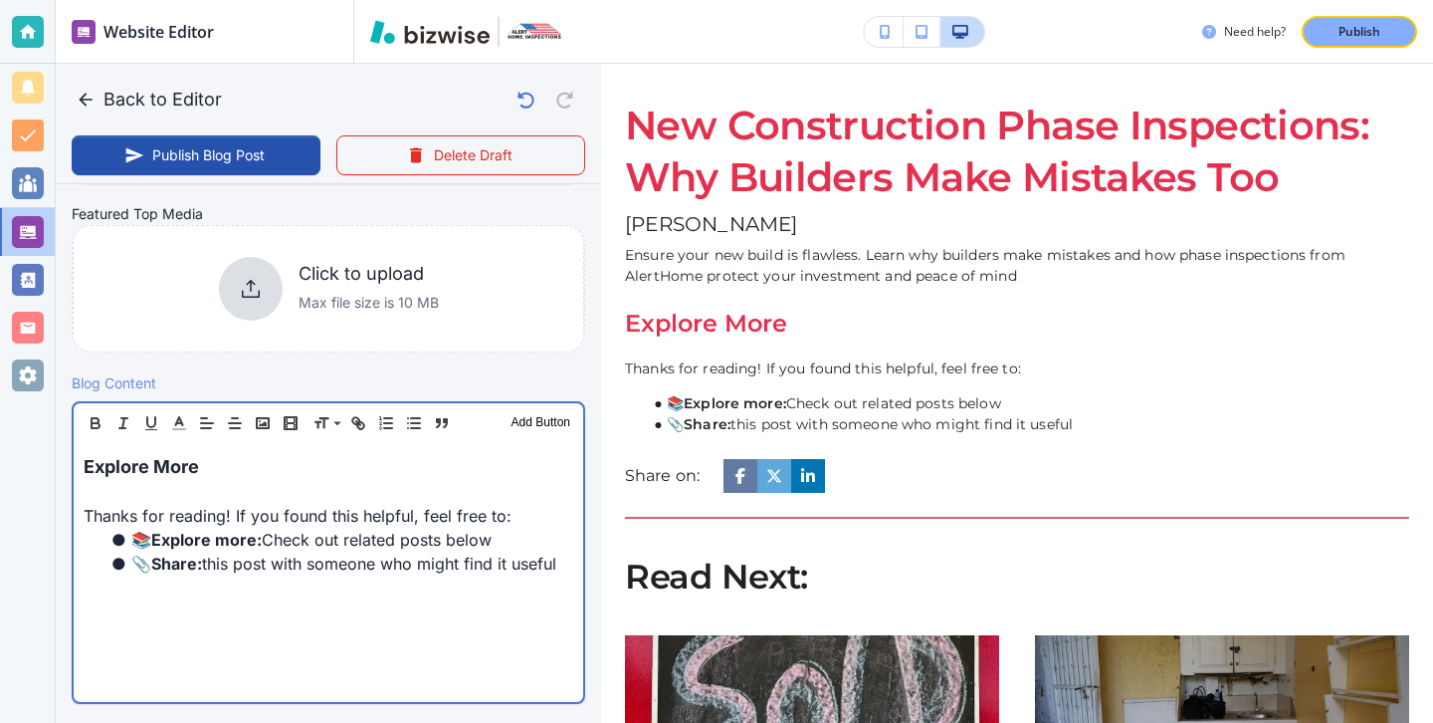
scroll to position [444, 0]
drag, startPoint x: 225, startPoint y: 487, endPoint x: 81, endPoint y: 434, distance: 153.7
click at [81, 434] on div "Header 1 Header 2 Header 3 Body Text Add Button Explore More Thanks for reading…" at bounding box center [329, 551] width 514 height 303
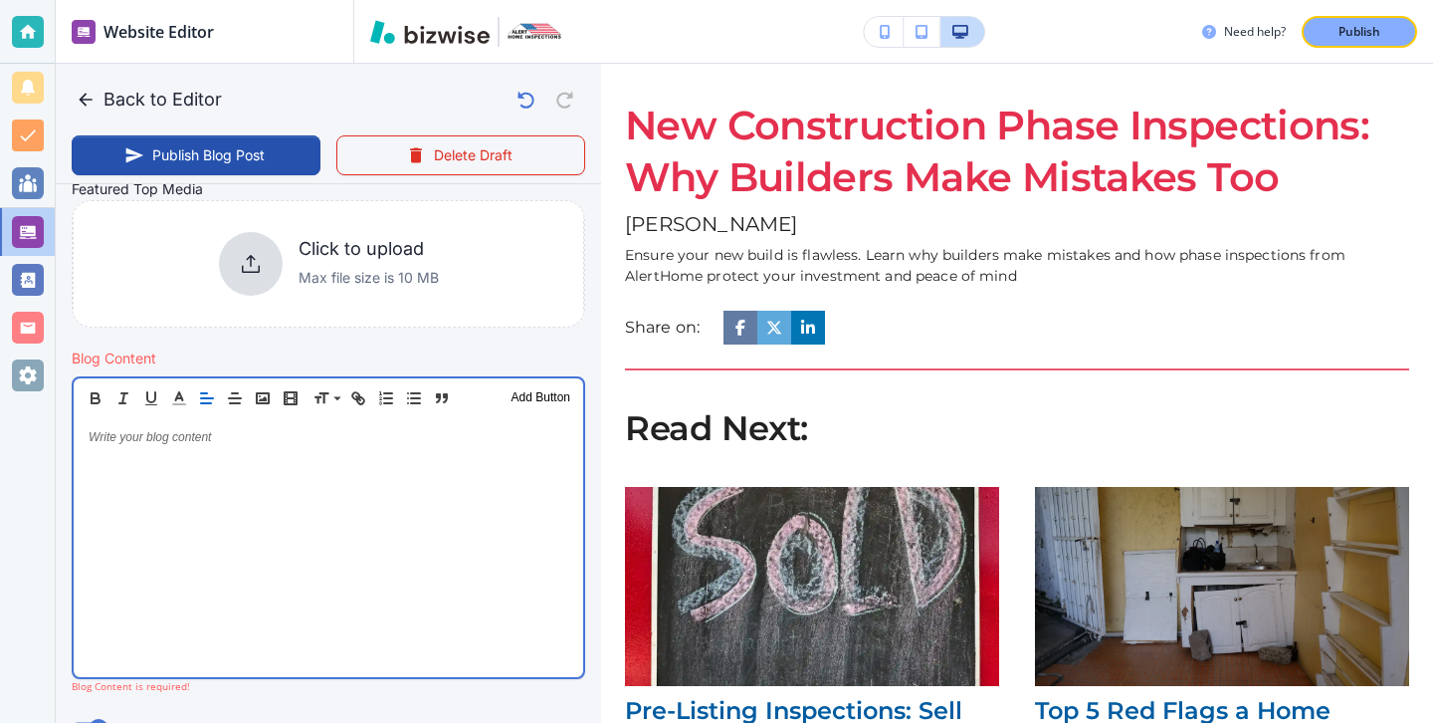
scroll to position [467, 0]
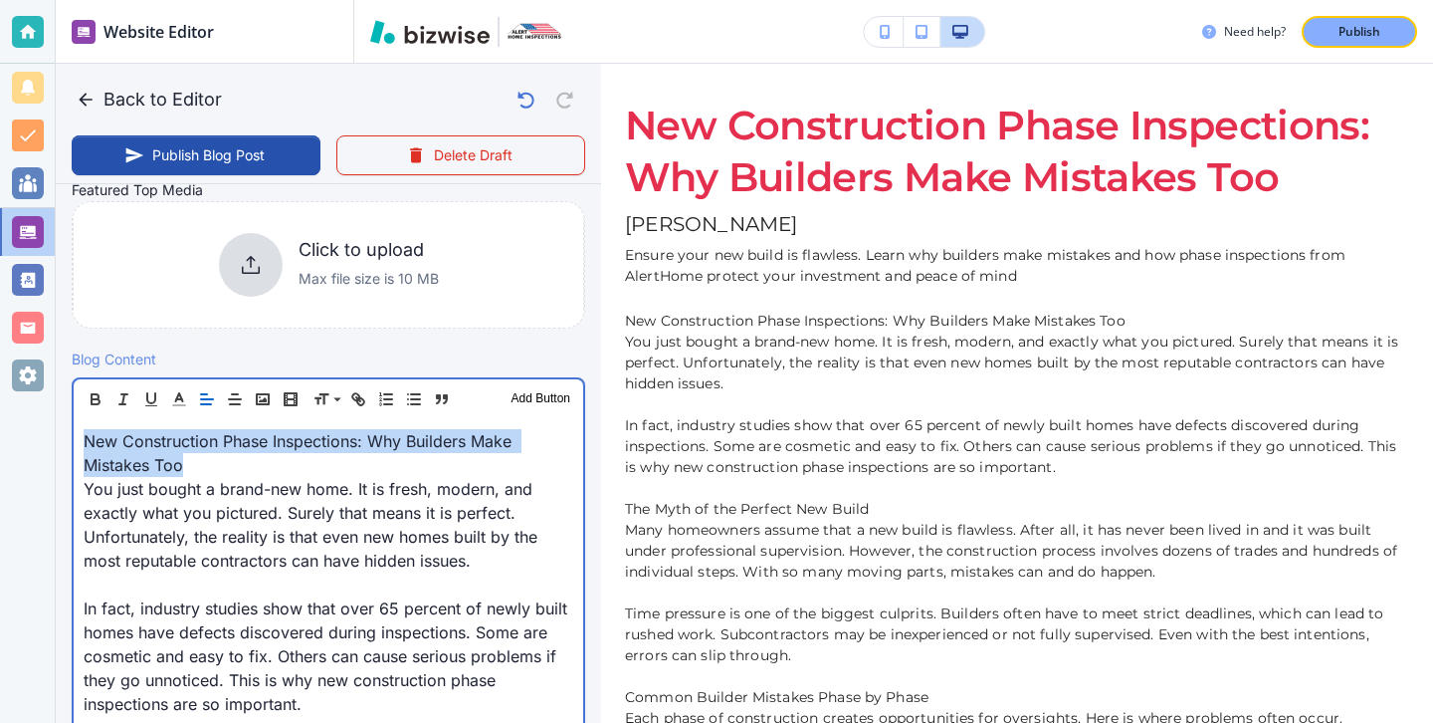
drag, startPoint x: 240, startPoint y: 469, endPoint x: 53, endPoint y: 434, distance: 190.3
click at [53, 433] on div "Website Editor Main Pages Blog Blog The settings below apply to your blog home …" at bounding box center [716, 361] width 1433 height 723
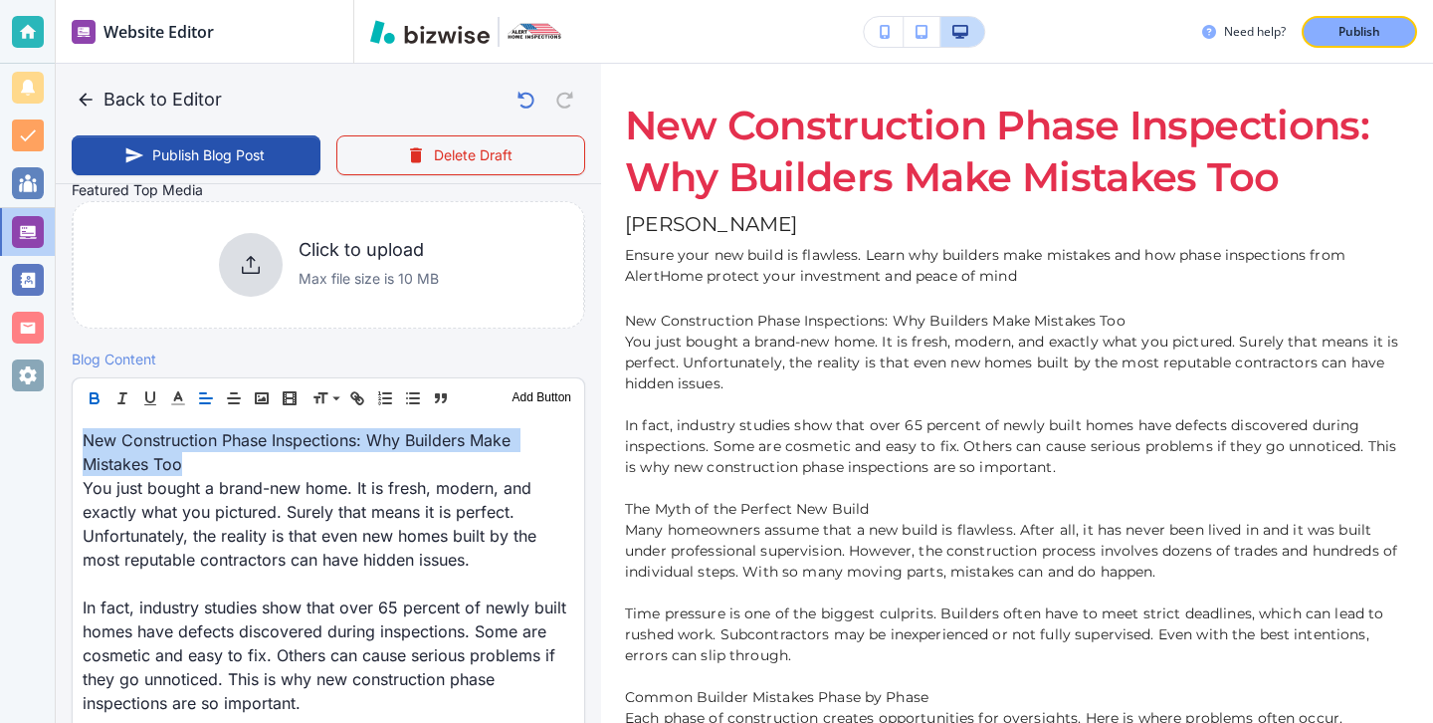
click at [91, 399] on icon "button" at bounding box center [95, 400] width 8 height 5
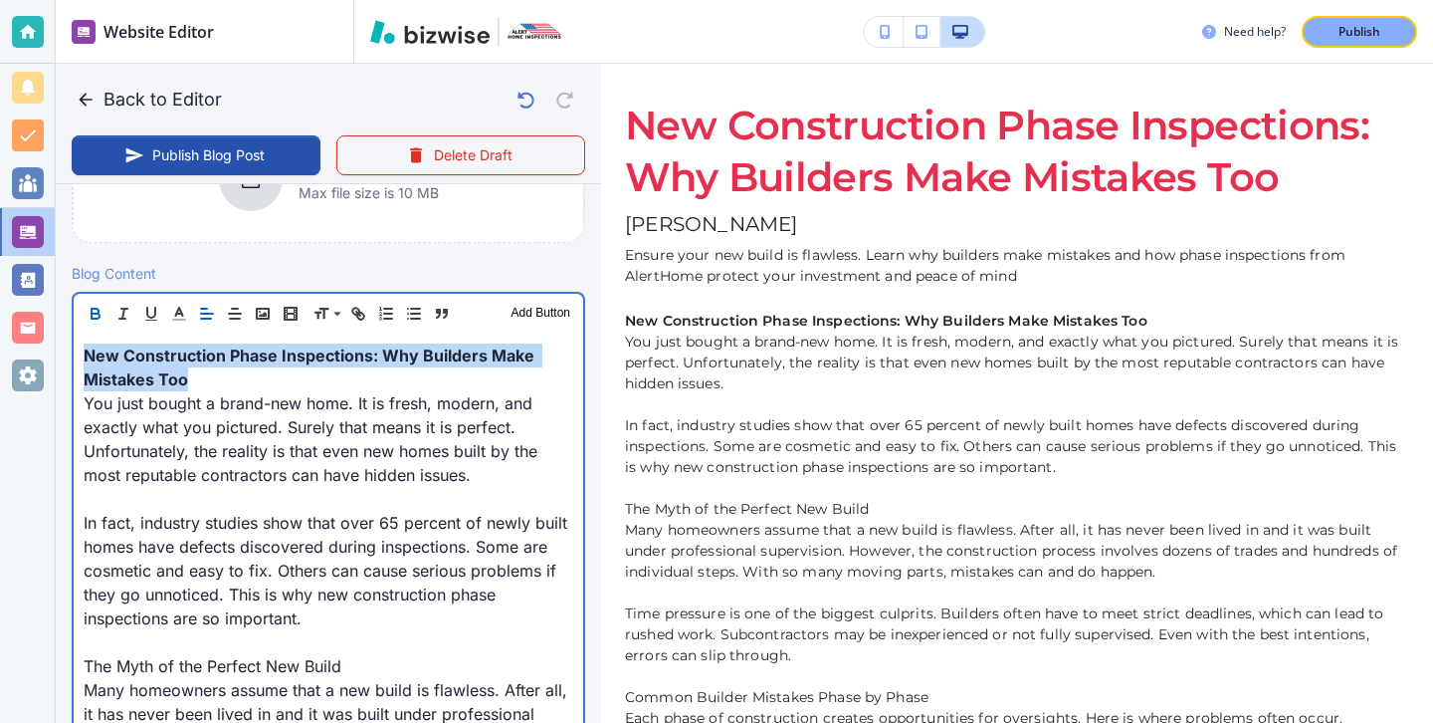
scroll to position [557, 0]
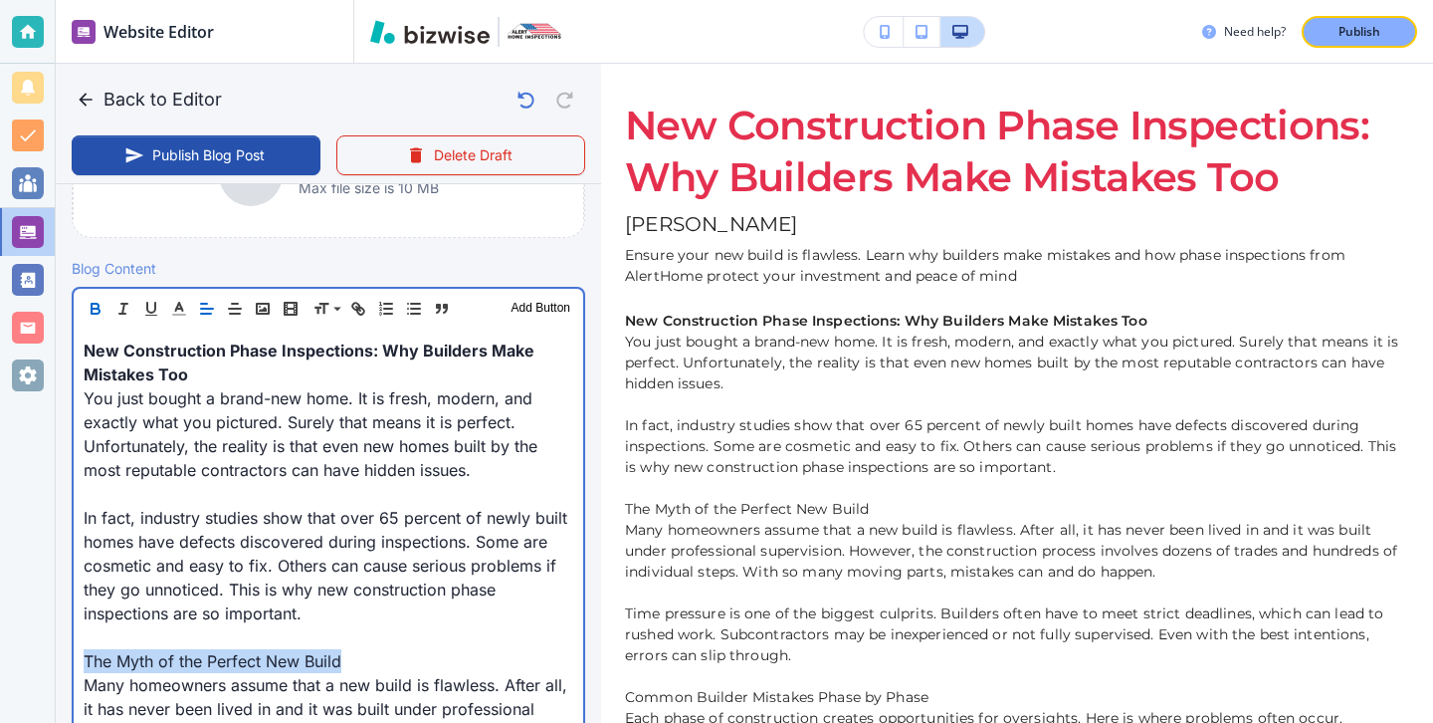
drag, startPoint x: 450, startPoint y: 669, endPoint x: 61, endPoint y: 664, distance: 389.2
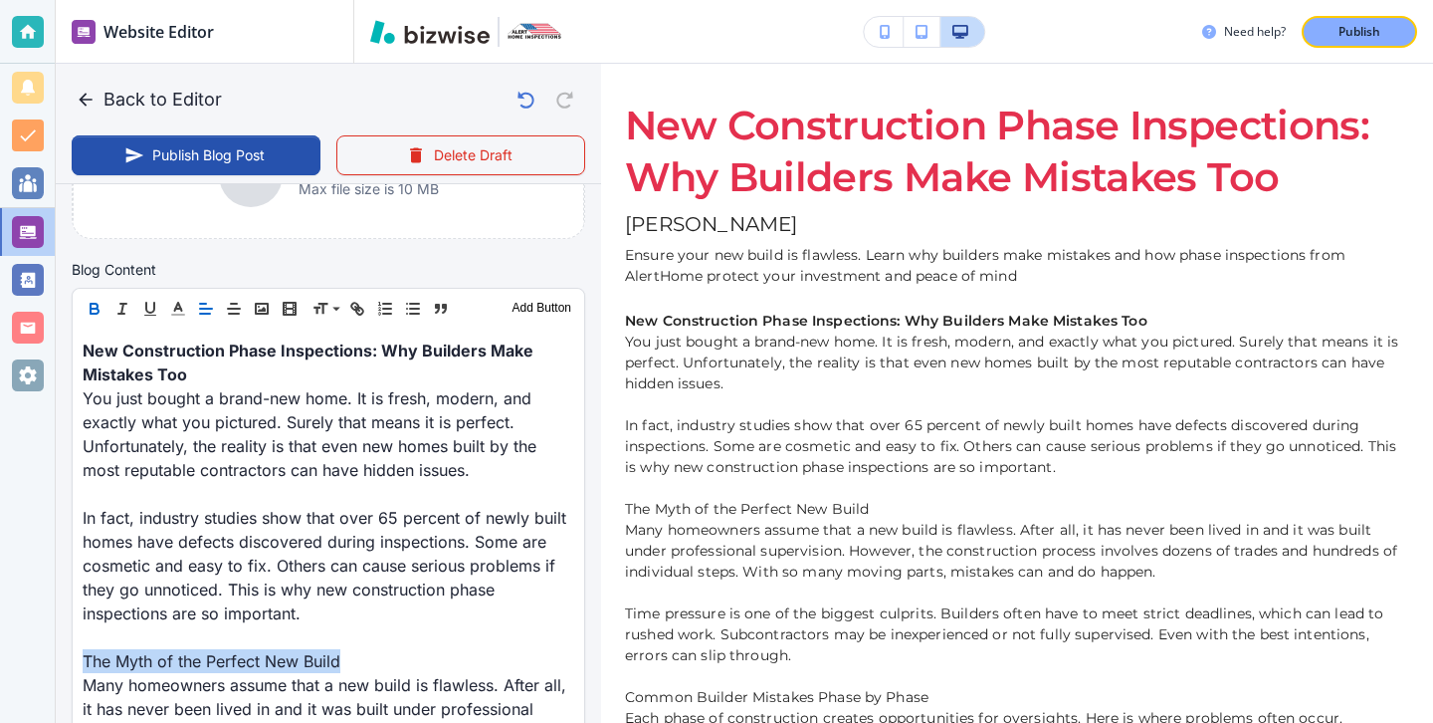
click at [93, 317] on icon "button" at bounding box center [95, 309] width 18 height 18
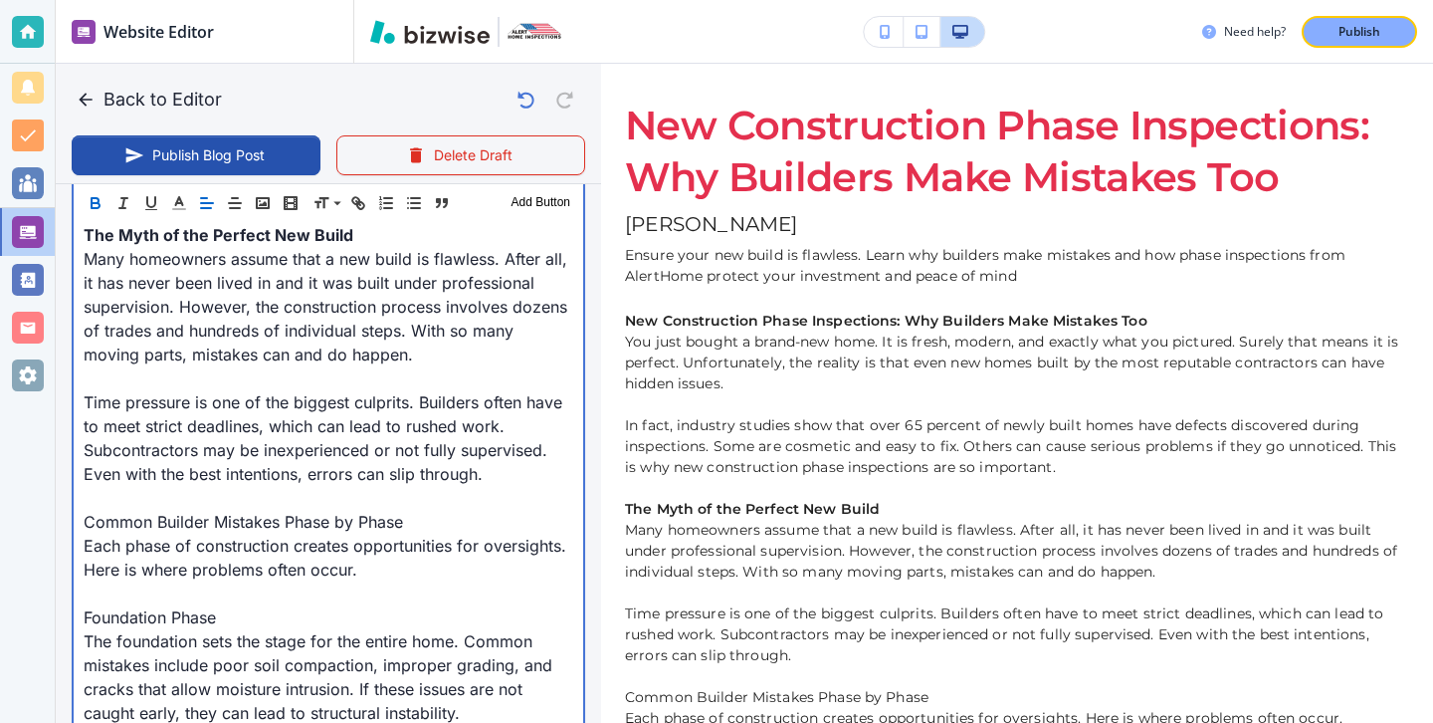
scroll to position [990, 0]
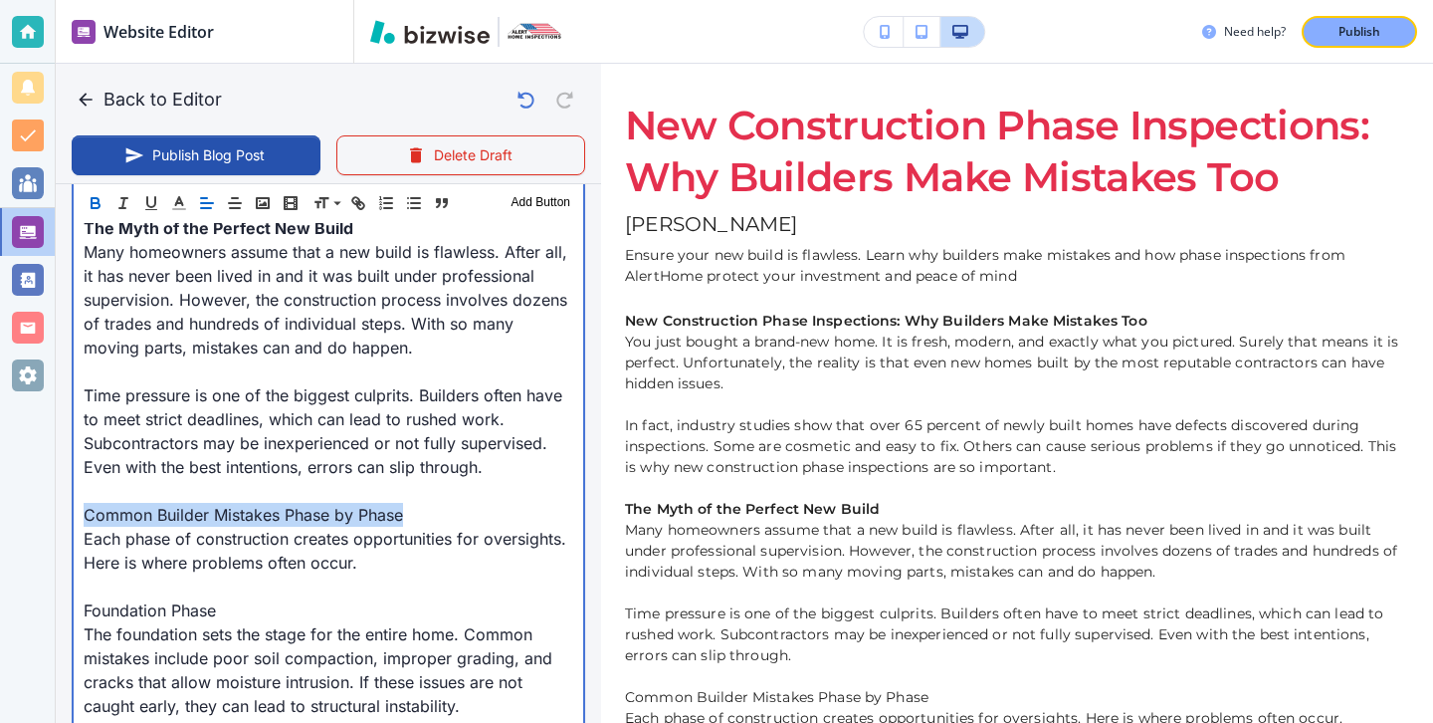
drag, startPoint x: 431, startPoint y: 523, endPoint x: 4, endPoint y: 523, distance: 427.0
click at [4, 523] on div "Website Editor Main Pages Blog Blog The settings below apply to your blog home …" at bounding box center [716, 361] width 1433 height 723
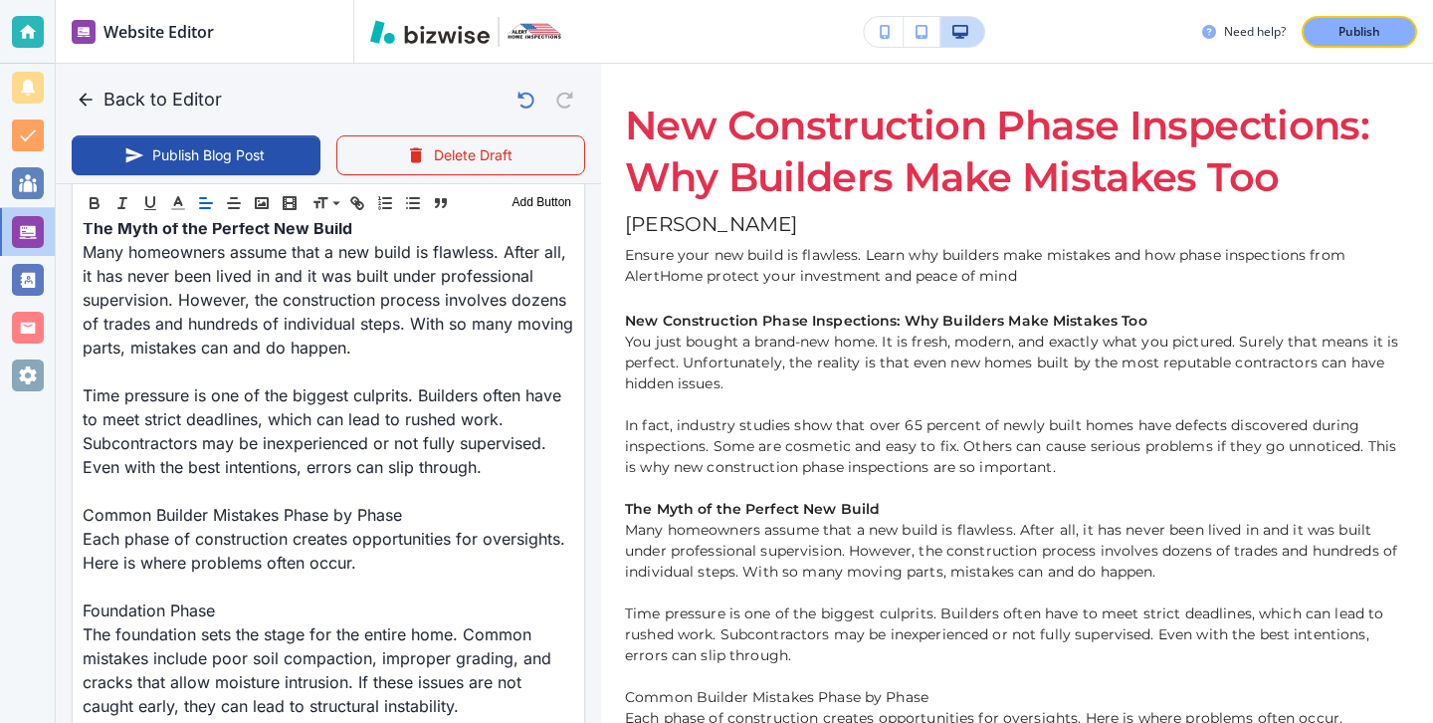
click at [96, 186] on div "Header 1 Header 2 Header 3 Body Text Add Button" at bounding box center [329, 203] width 512 height 40
click at [96, 204] on icon "button" at bounding box center [95, 203] width 18 height 18
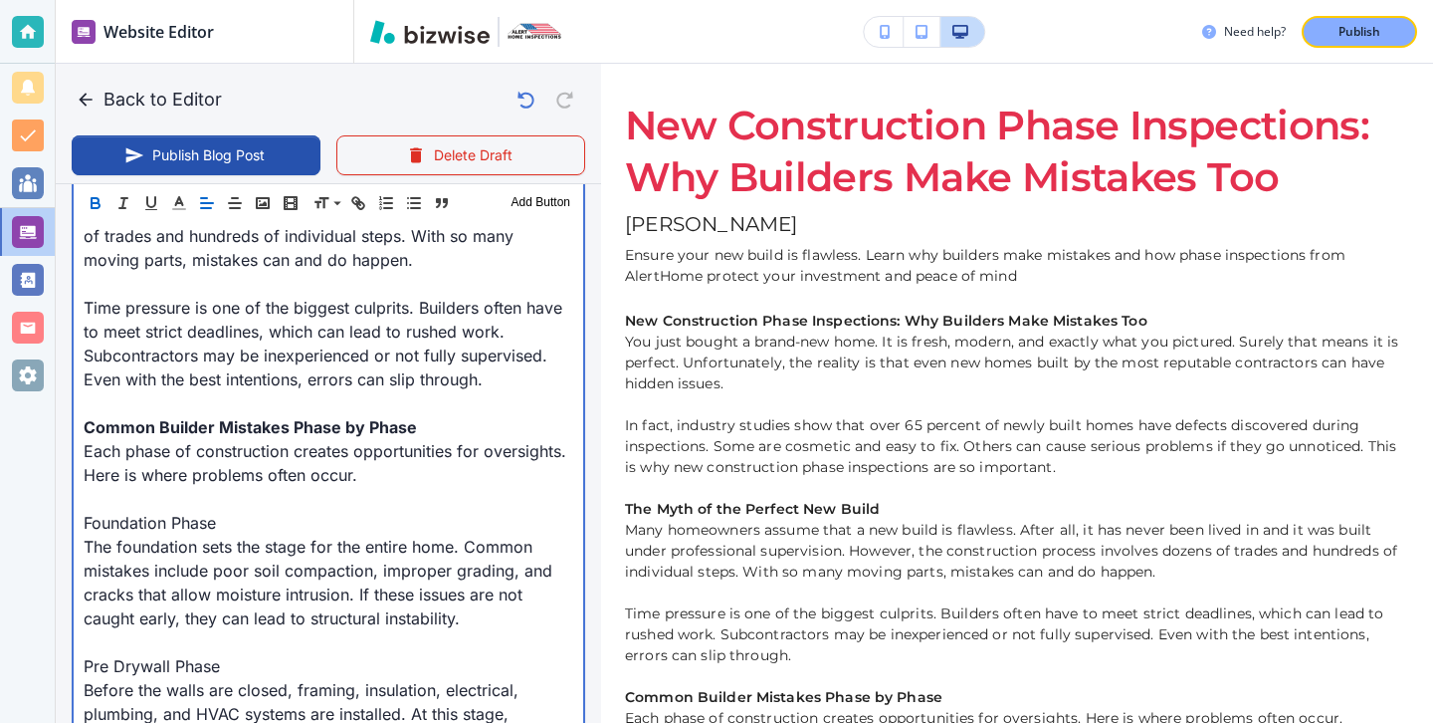
scroll to position [1121, 0]
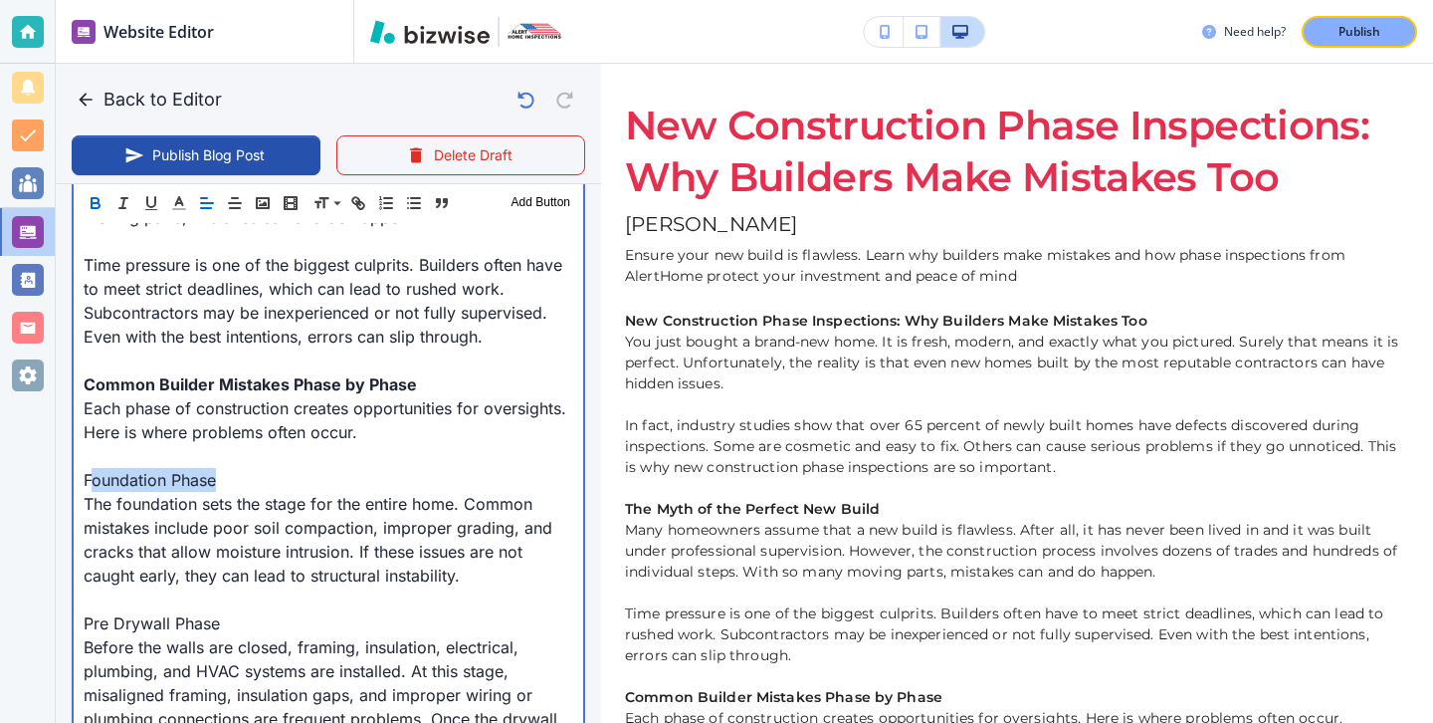
drag, startPoint x: 226, startPoint y: 487, endPoint x: 88, endPoint y: 483, distance: 138.4
click at [88, 483] on p "Foundation Phase" at bounding box center [329, 480] width 490 height 24
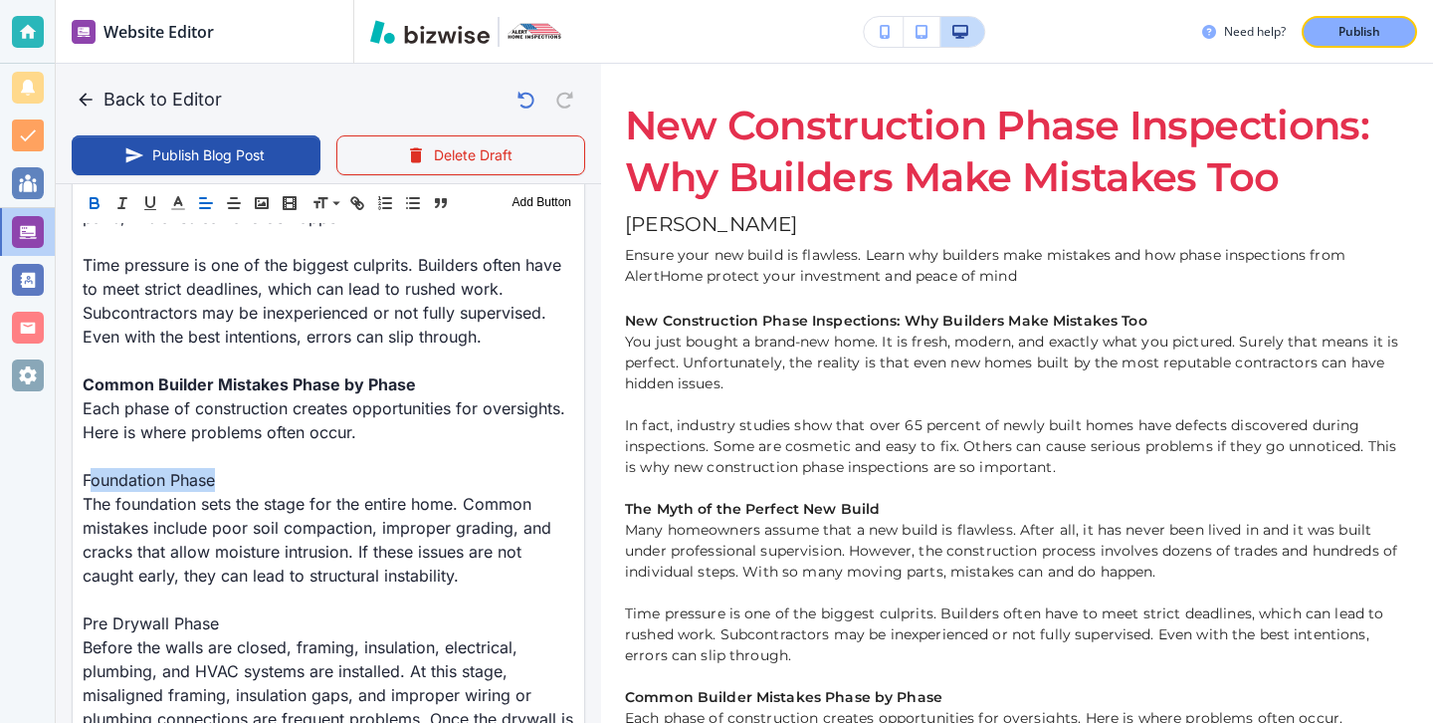
click at [91, 193] on button "button" at bounding box center [95, 203] width 28 height 24
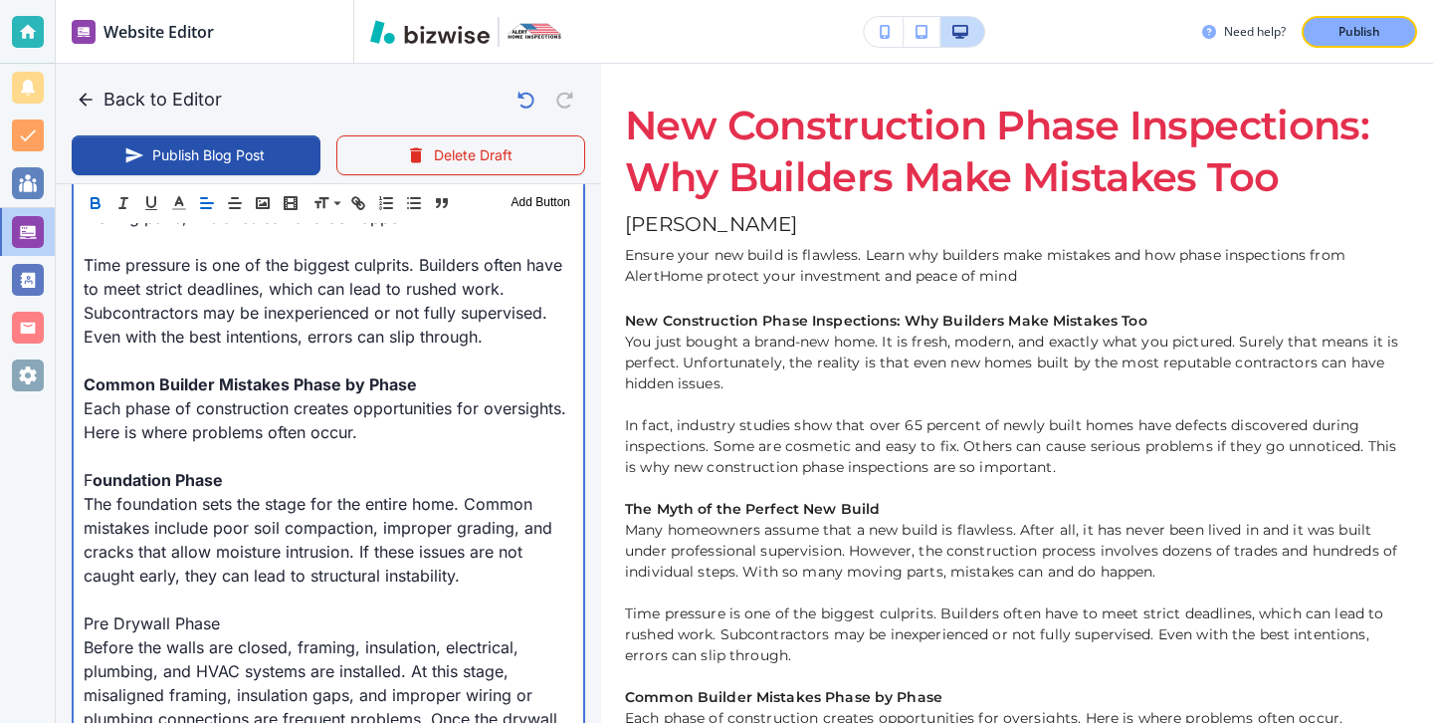
click at [212, 471] on strong "oundation Phase" at bounding box center [158, 480] width 130 height 20
drag, startPoint x: 235, startPoint y: 473, endPoint x: 69, endPoint y: 467, distance: 166.3
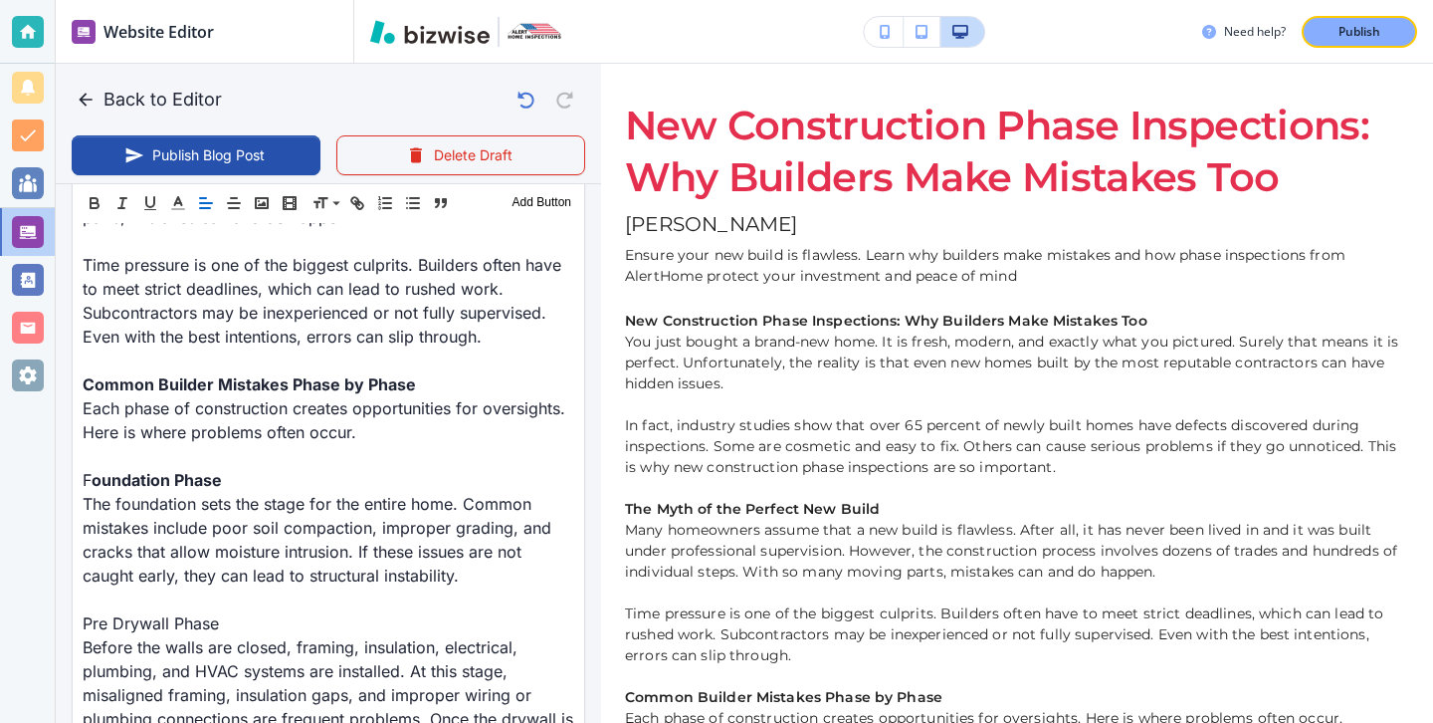
click at [94, 215] on div "Header 1 Header 2 Header 3 Body Text Add Button" at bounding box center [329, 203] width 512 height 40
click at [91, 198] on icon "button" at bounding box center [94, 200] width 7 height 5
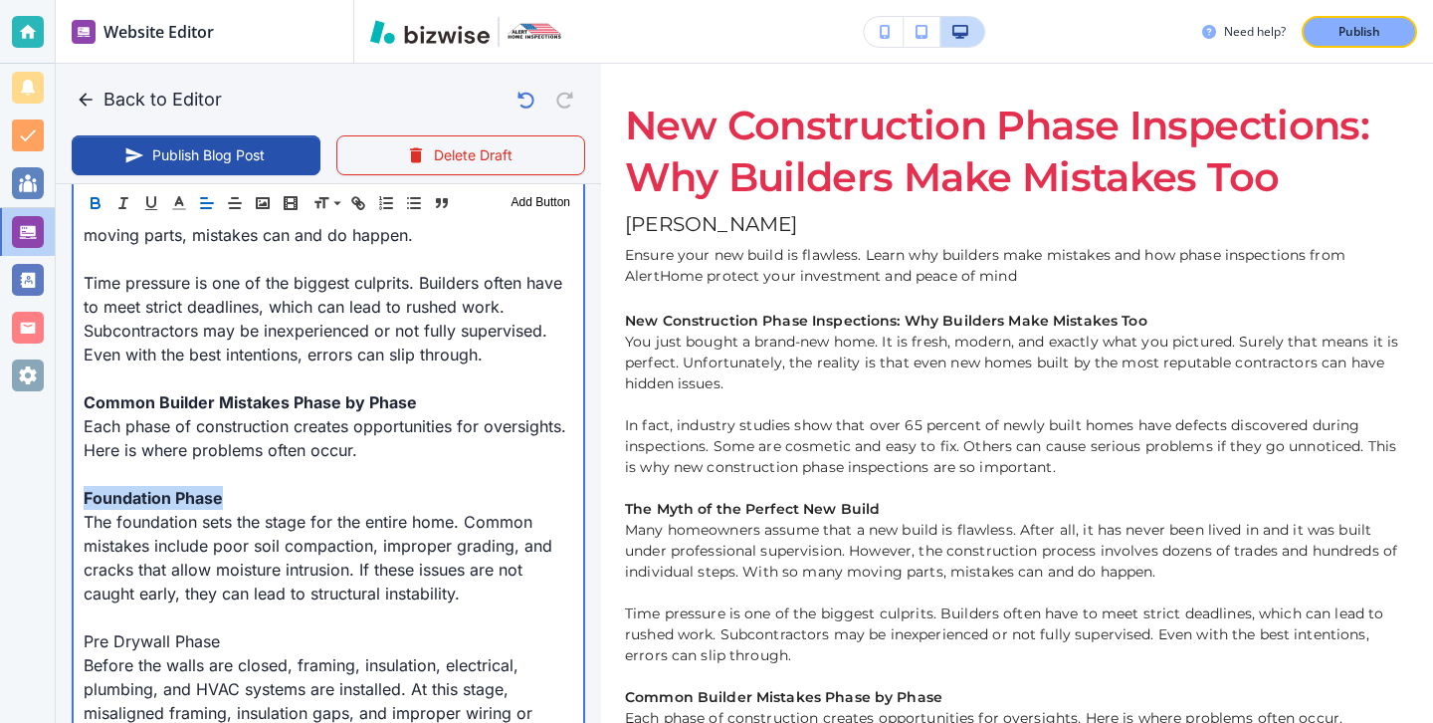
scroll to position [1112, 0]
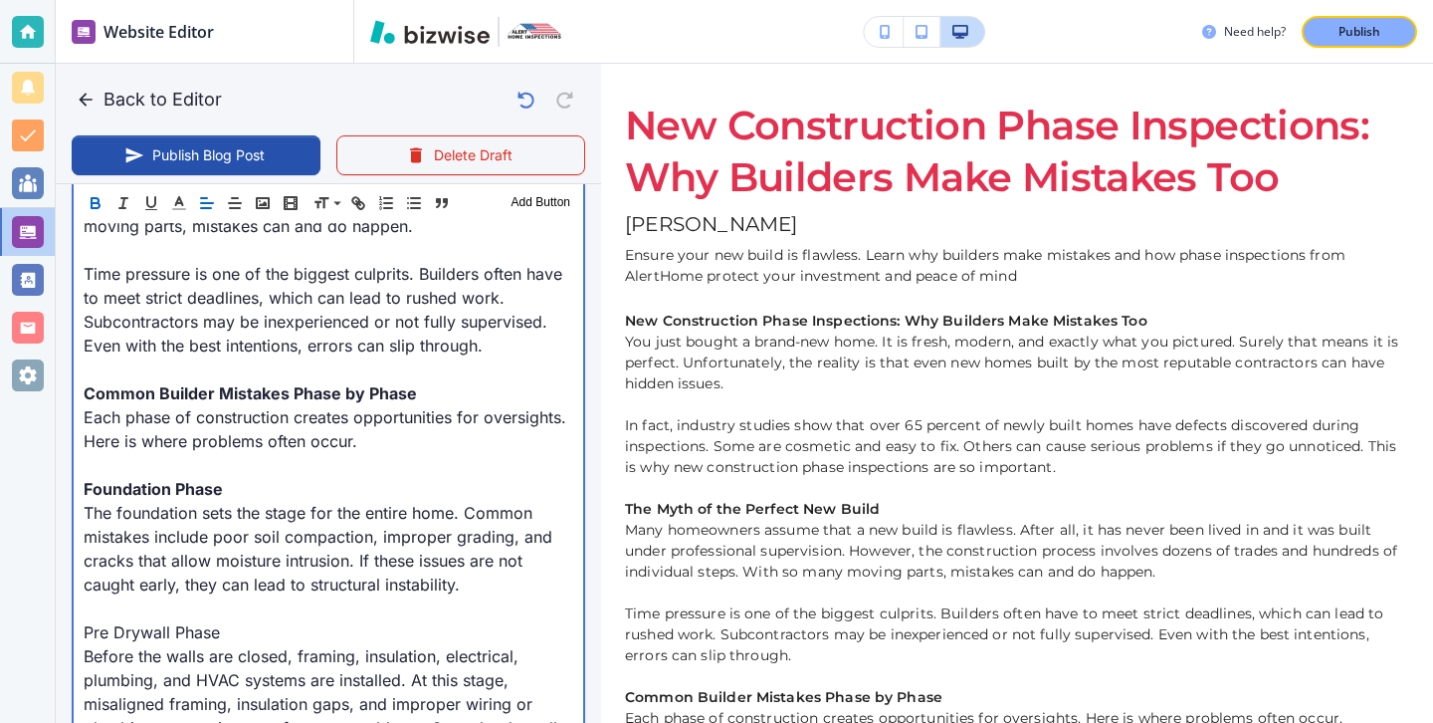
click at [264, 651] on p "Before the walls are closed, framing, insulation, electrical, plumbing, and HVA…" at bounding box center [329, 703] width 490 height 119
drag, startPoint x: 255, startPoint y: 642, endPoint x: 38, endPoint y: 631, distance: 217.3
click at [38, 631] on div "Website Editor Main Pages Blog Blog The settings below apply to your blog home …" at bounding box center [716, 361] width 1433 height 723
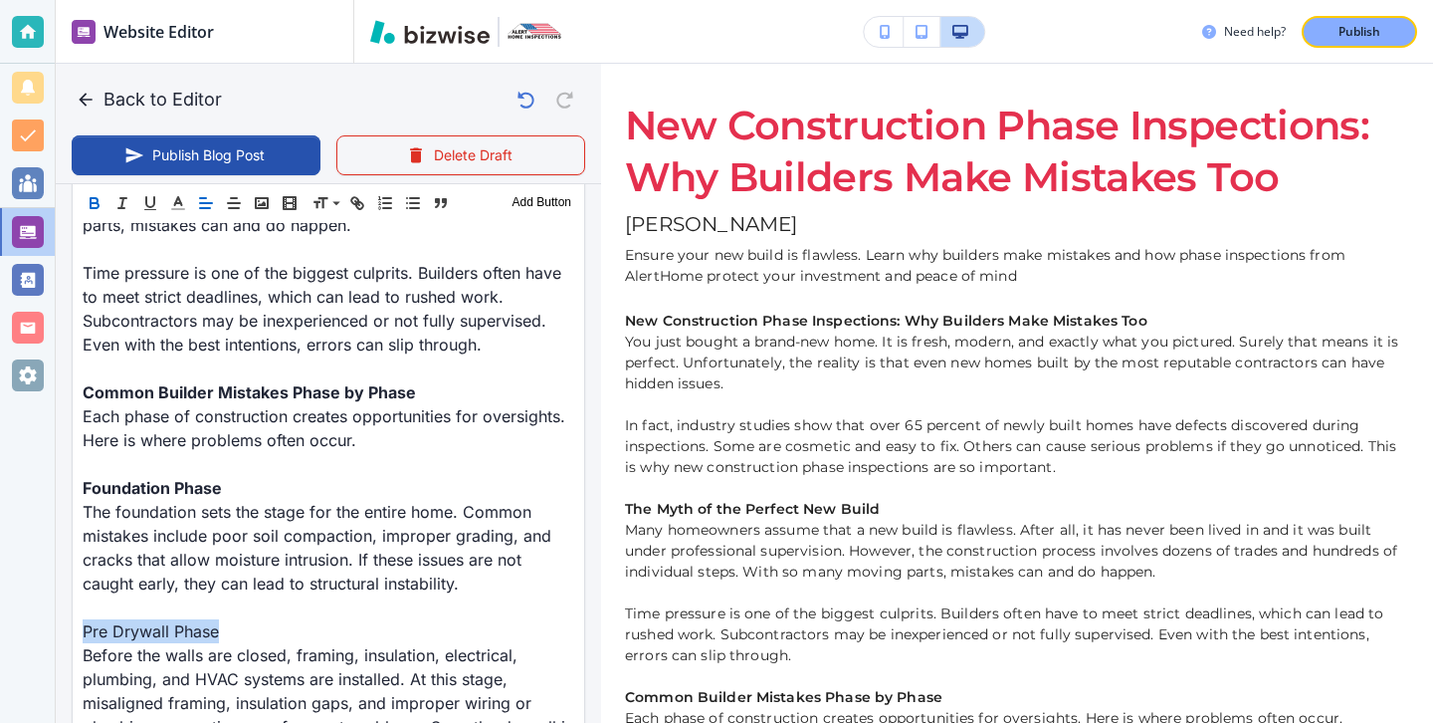
click at [105, 202] on button "button" at bounding box center [95, 203] width 28 height 24
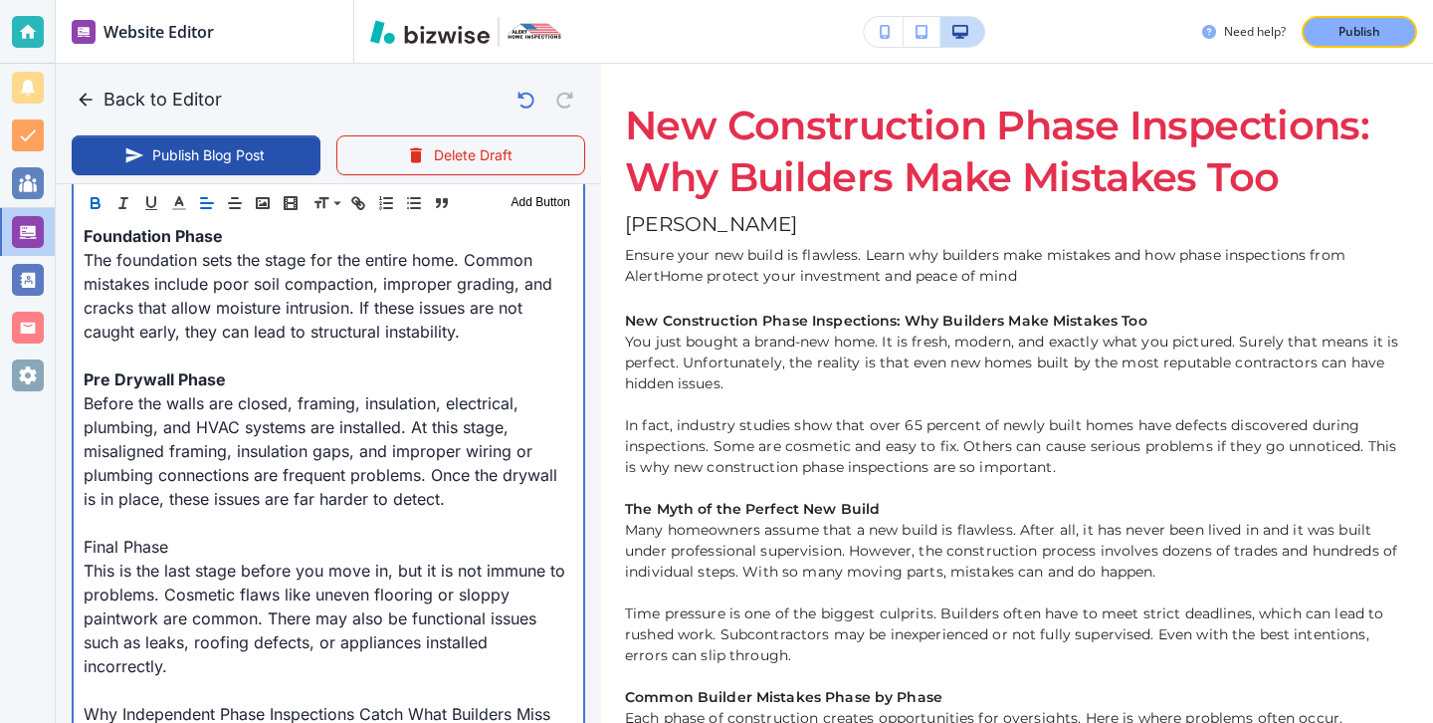
scroll to position [1385, 0]
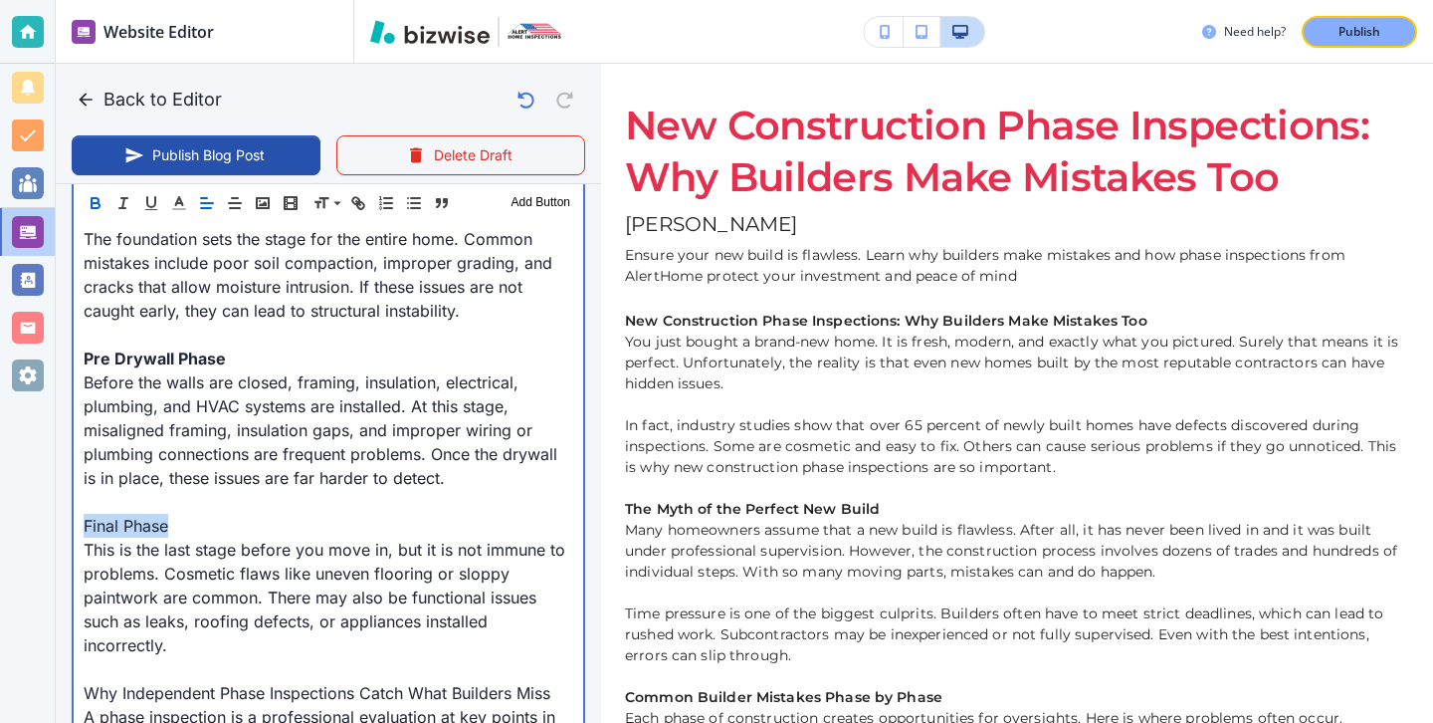
drag, startPoint x: 187, startPoint y: 525, endPoint x: 42, endPoint y: 523, distance: 145.3
click at [42, 523] on div "Website Editor Main Pages Blog Blog The settings below apply to your blog home …" at bounding box center [716, 361] width 1433 height 723
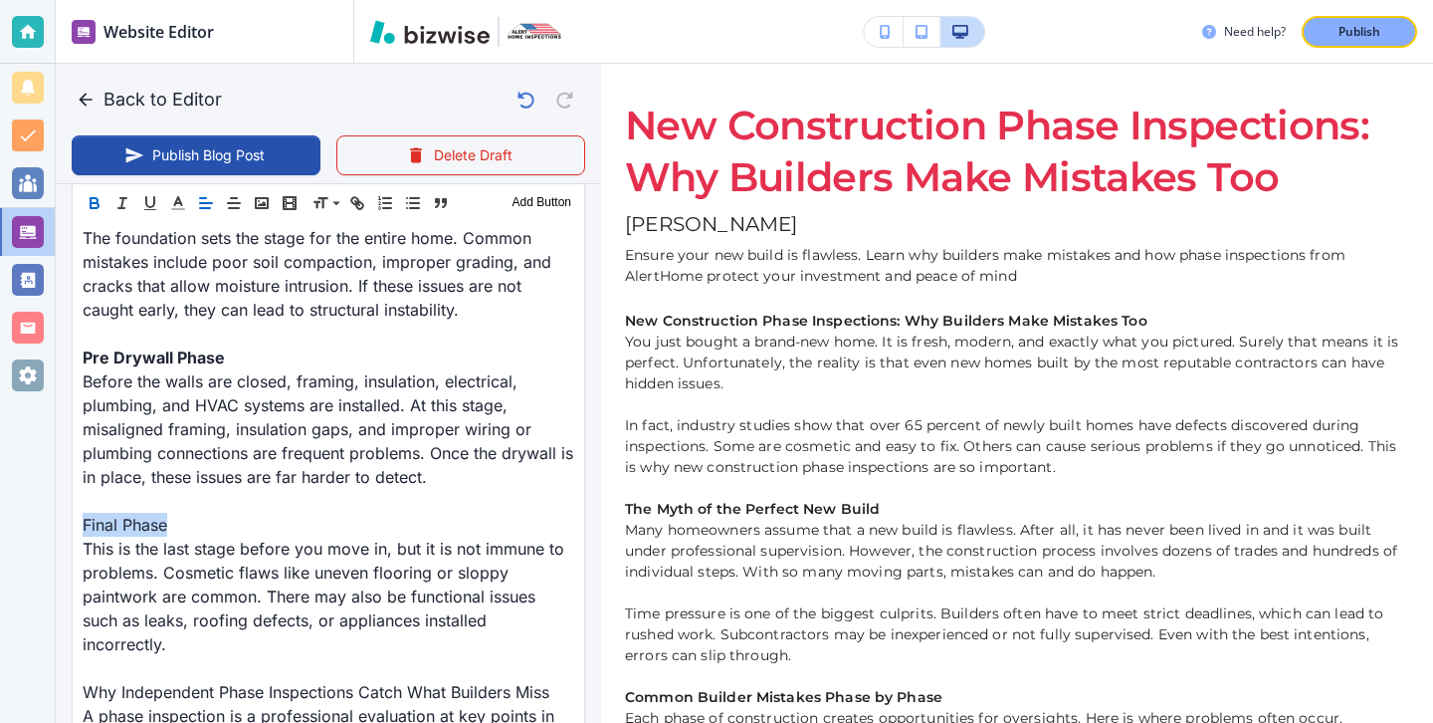
click at [91, 202] on icon "button" at bounding box center [95, 203] width 18 height 18
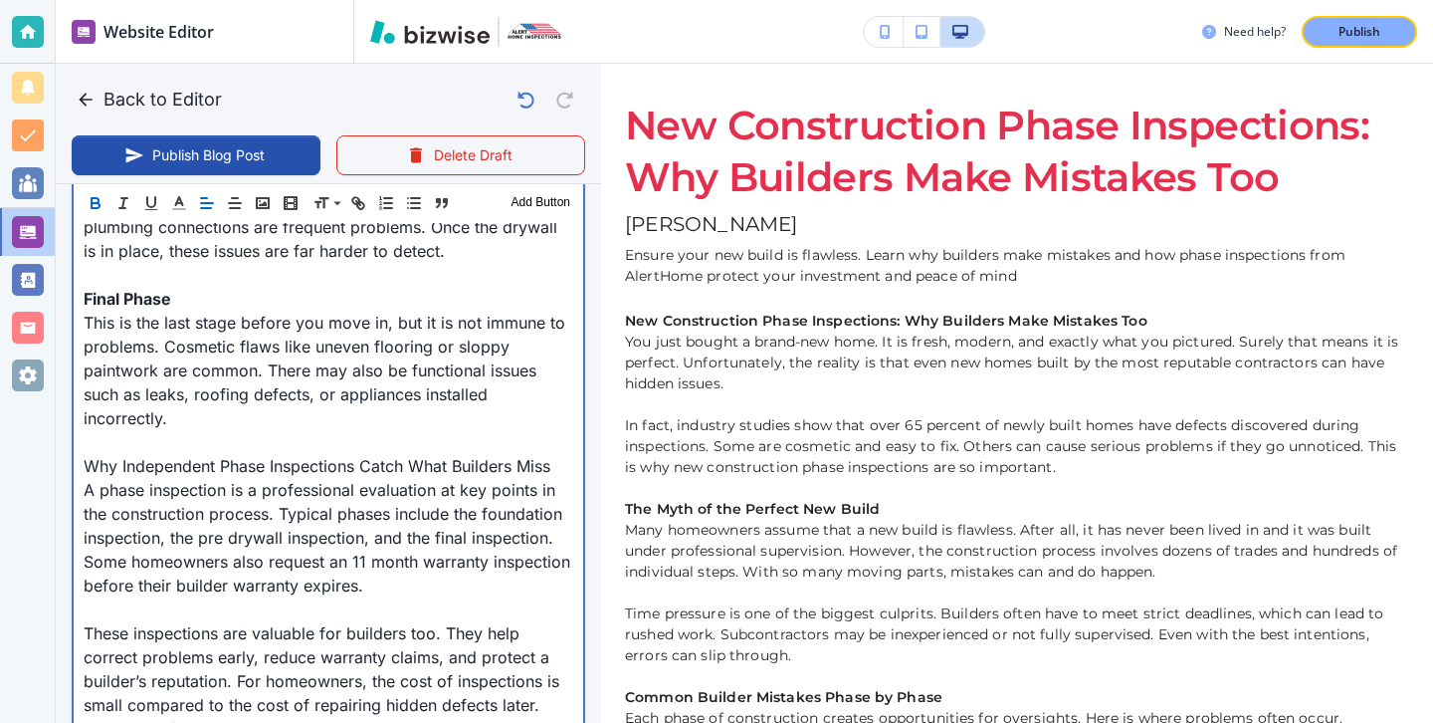
scroll to position [1714, 0]
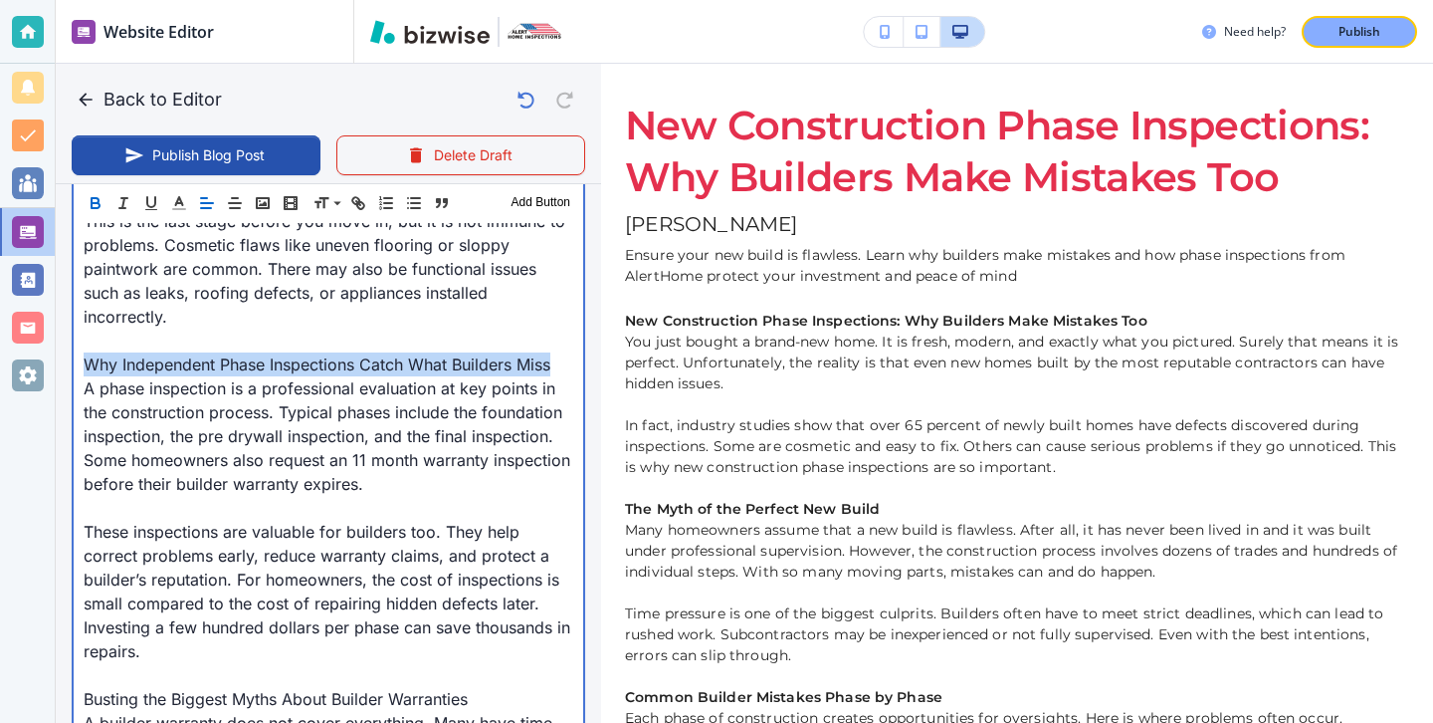
drag, startPoint x: 87, startPoint y: 366, endPoint x: 631, endPoint y: 367, distance: 544.4
click at [1432, 367] on div "Back to Editor Publish Blog Post Delete Draft Your Blog is automatically saved …" at bounding box center [1433, 361] width 0 height 723
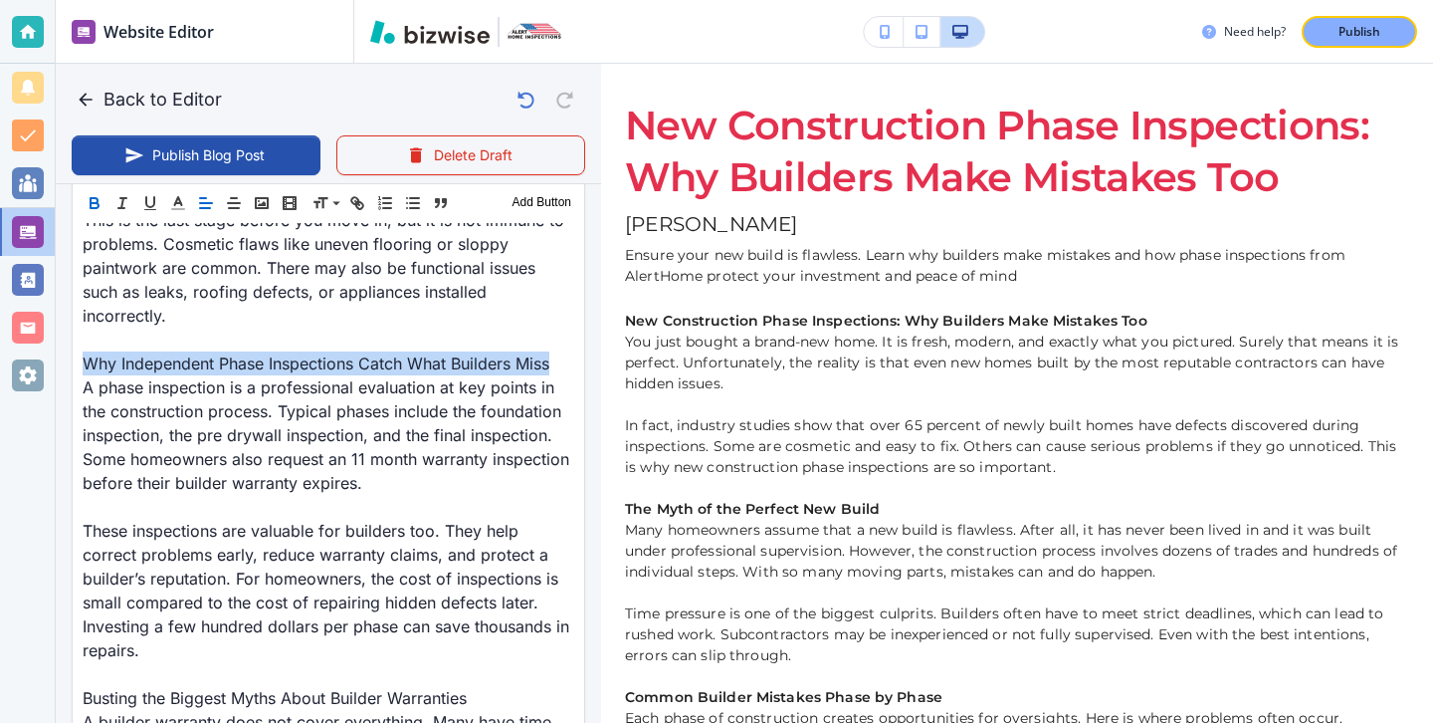
click at [95, 204] on icon "button" at bounding box center [95, 203] width 18 height 18
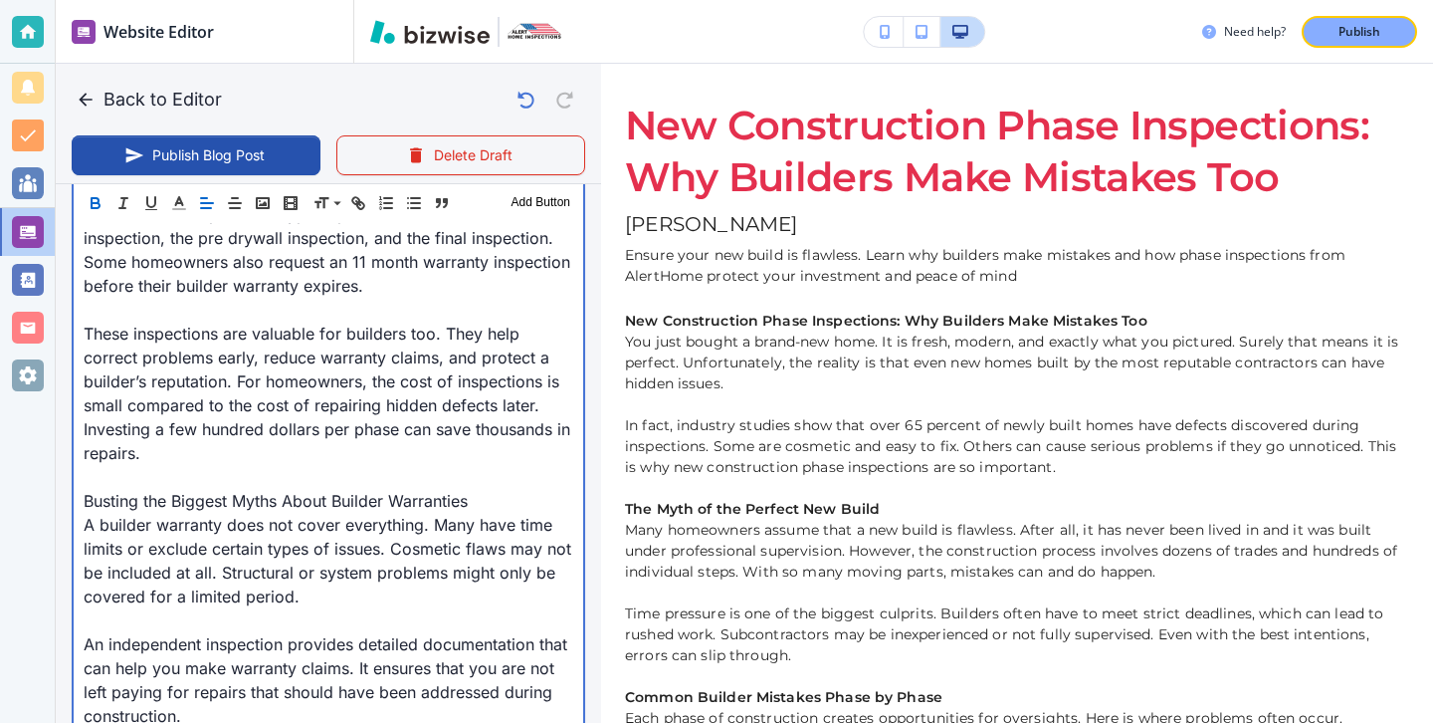
scroll to position [1957, 0]
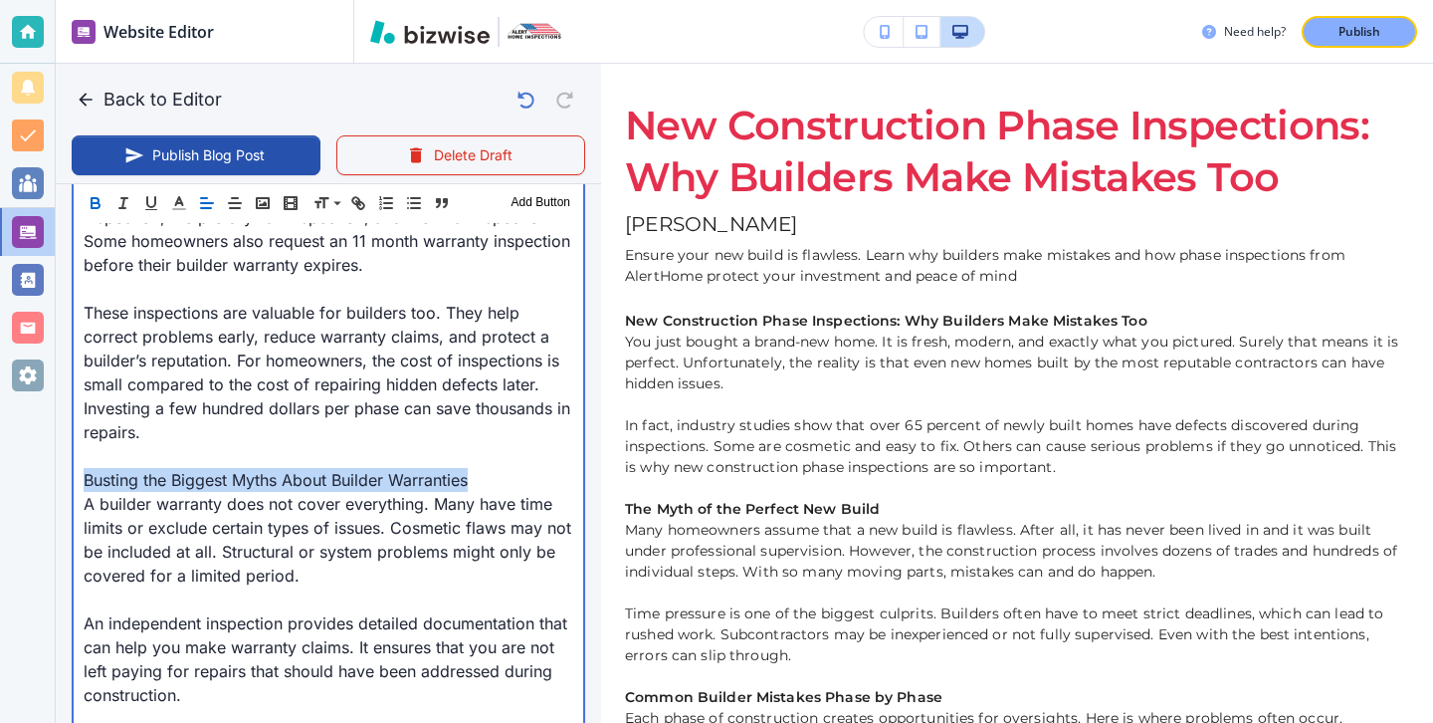
drag, startPoint x: 82, startPoint y: 455, endPoint x: 536, endPoint y: 457, distance: 454.9
click at [539, 459] on div "New Construction Phase Inspections: Why Builders Make Mistakes Too You just bou…" at bounding box center [329, 2] width 510 height 2146
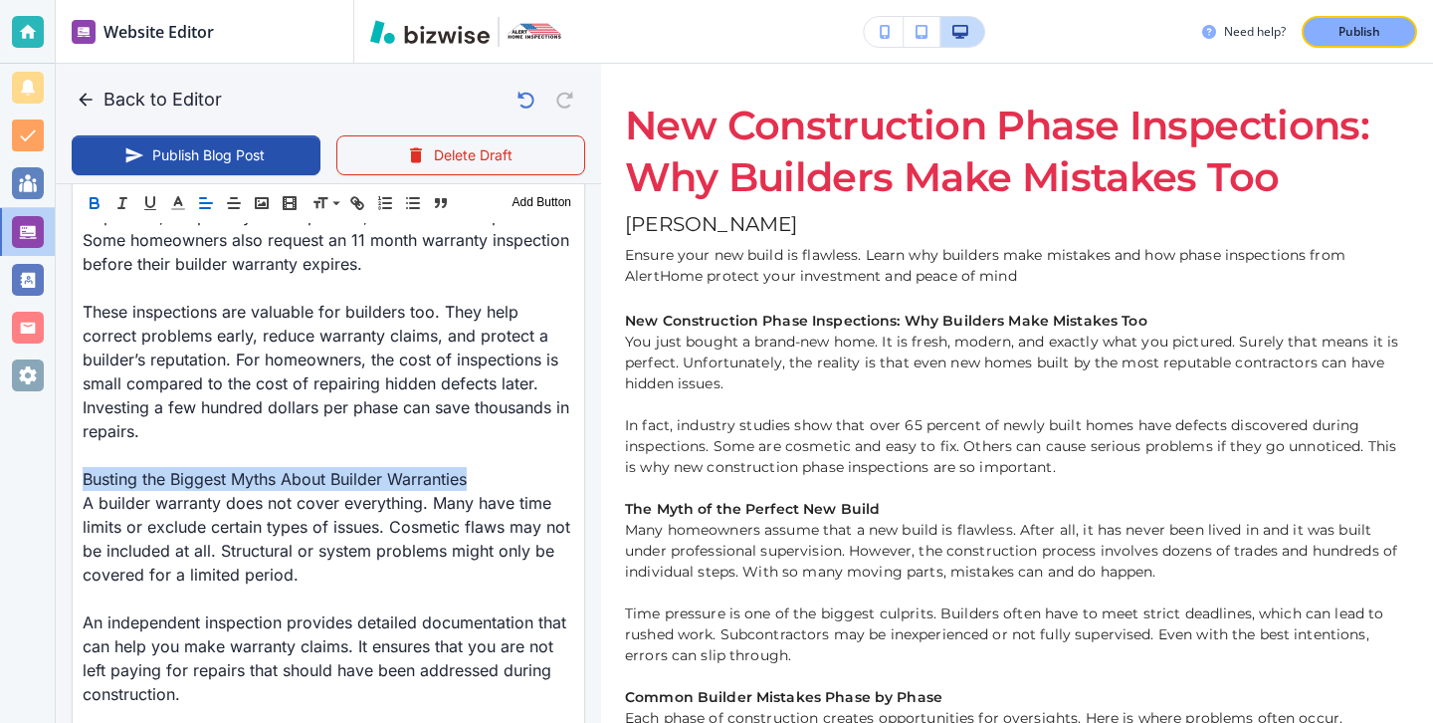
click at [99, 201] on icon "button" at bounding box center [95, 203] width 18 height 18
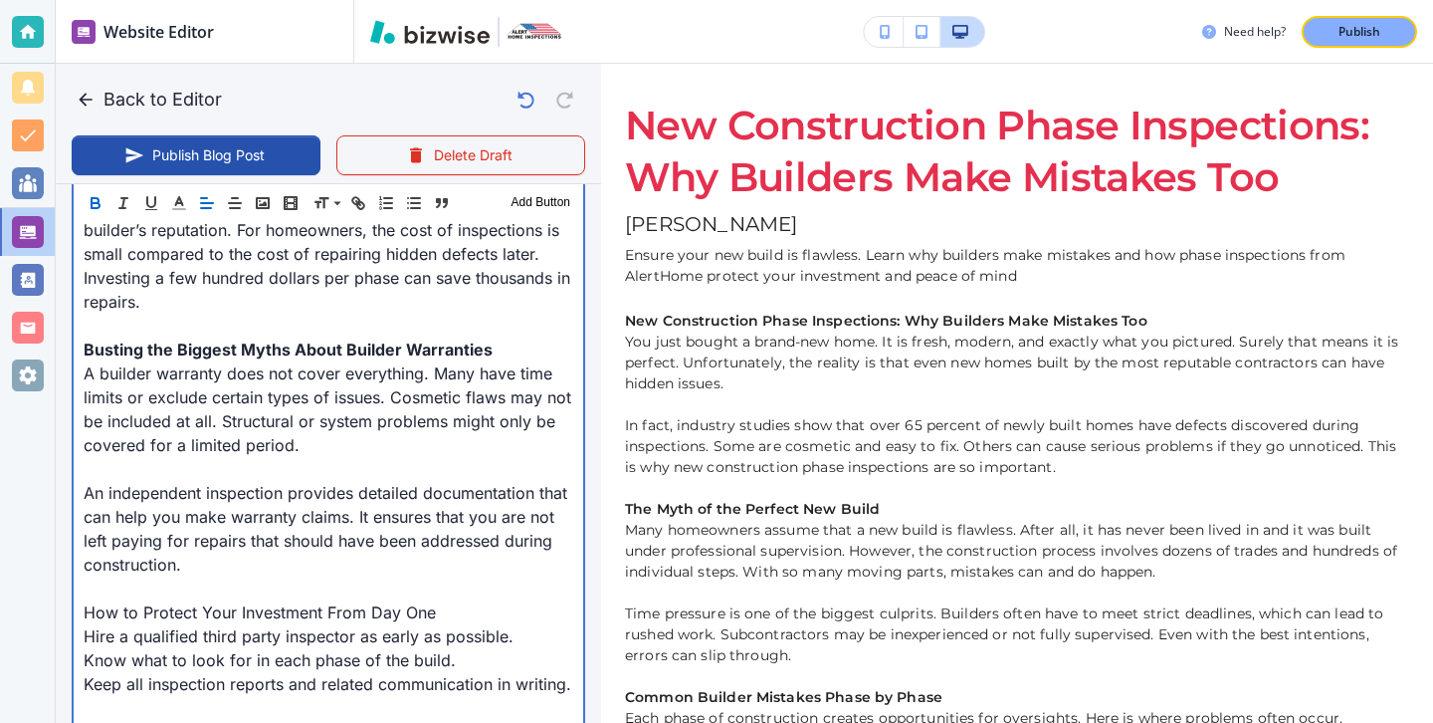
scroll to position [2110, 0]
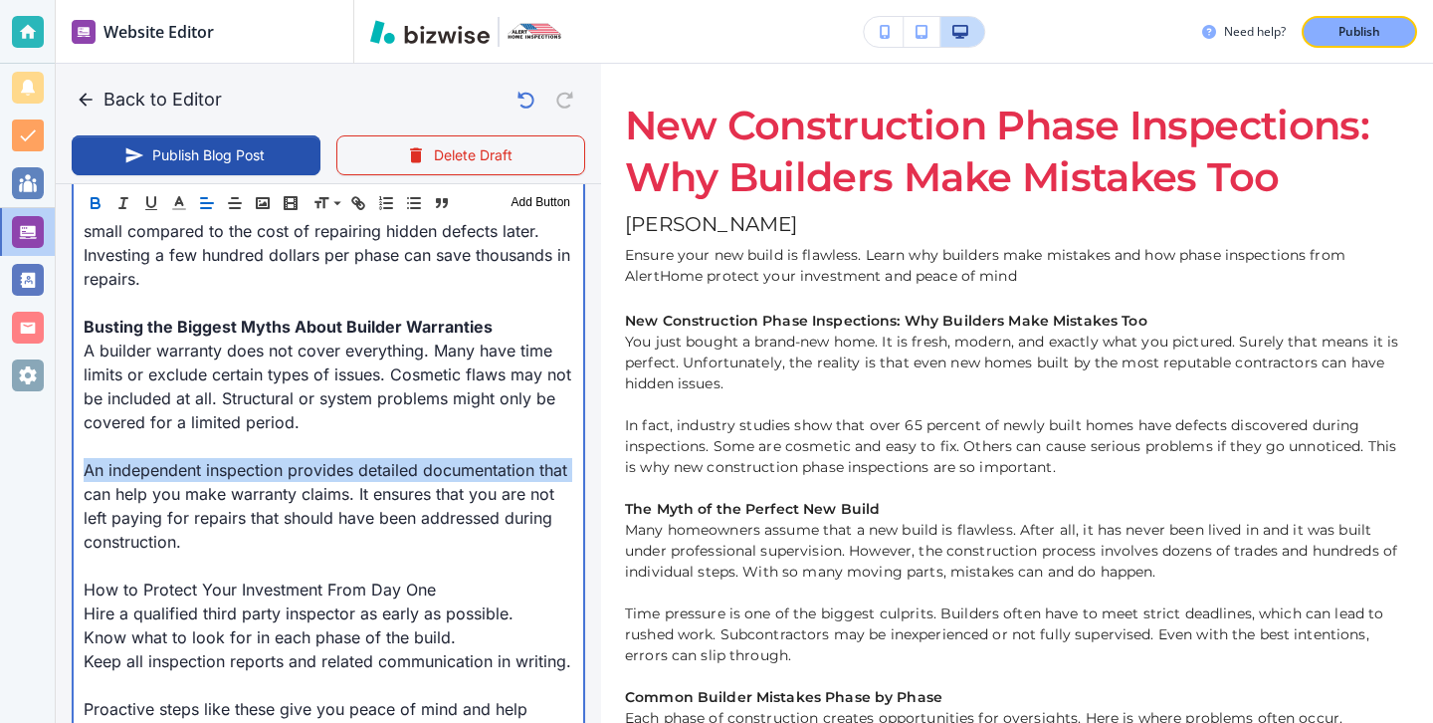
drag, startPoint x: 87, startPoint y: 441, endPoint x: 586, endPoint y: 444, distance: 499.7
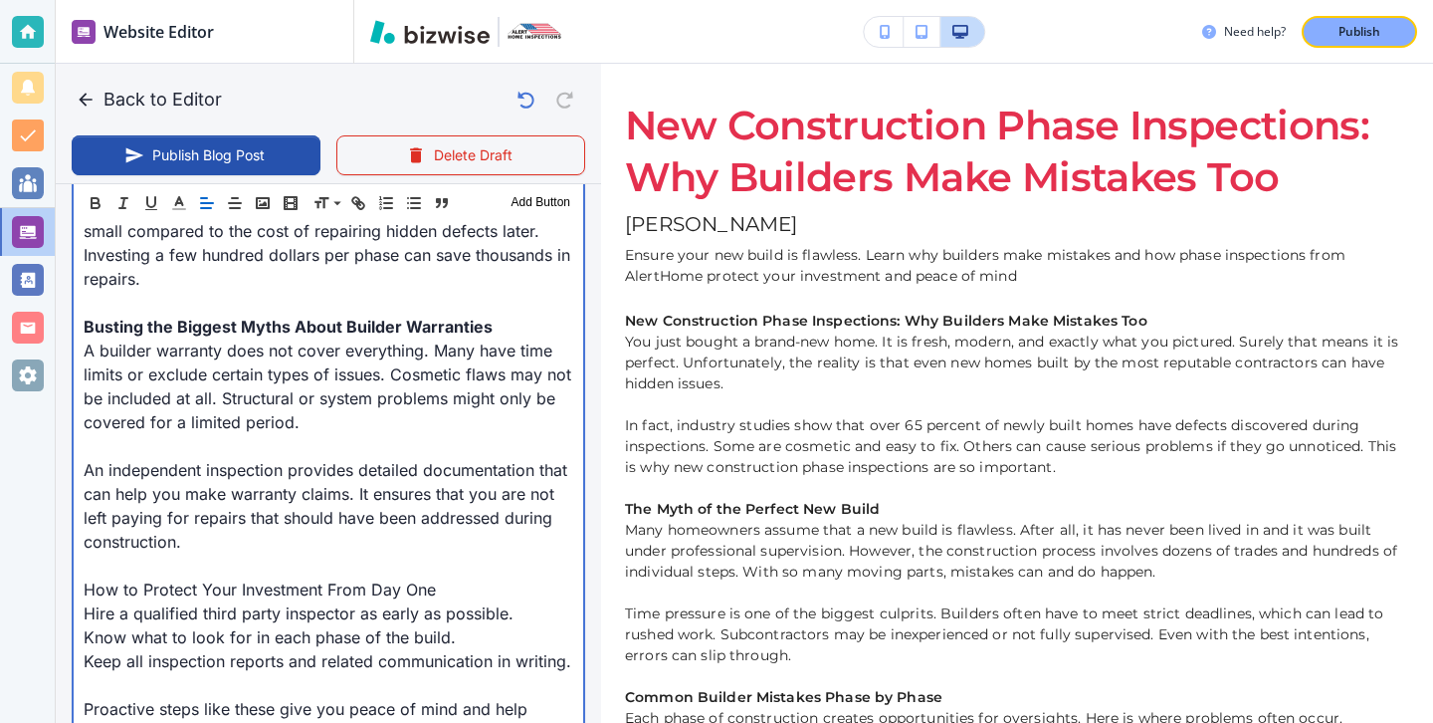
click at [434, 553] on p at bounding box center [329, 565] width 490 height 24
drag, startPoint x: 433, startPoint y: 562, endPoint x: 72, endPoint y: 564, distance: 361.3
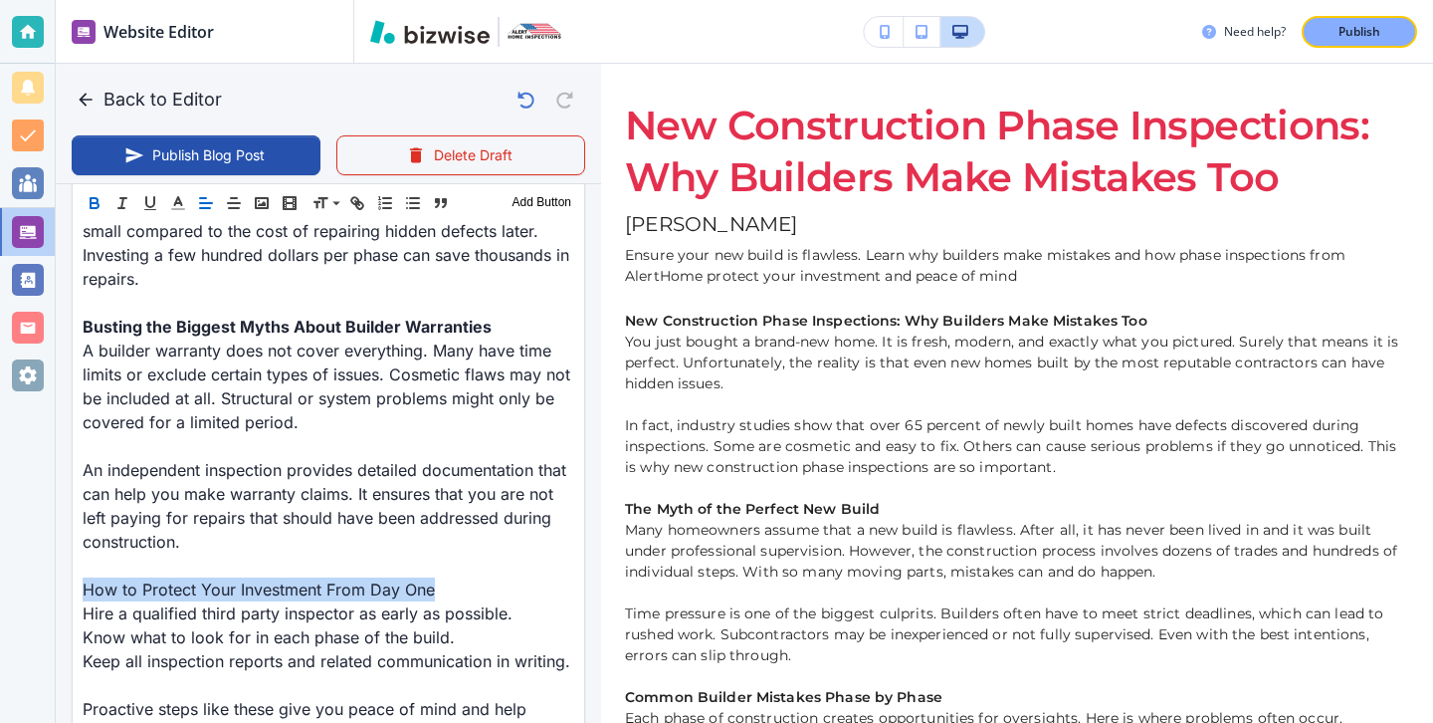
click at [91, 196] on icon "button" at bounding box center [95, 203] width 18 height 18
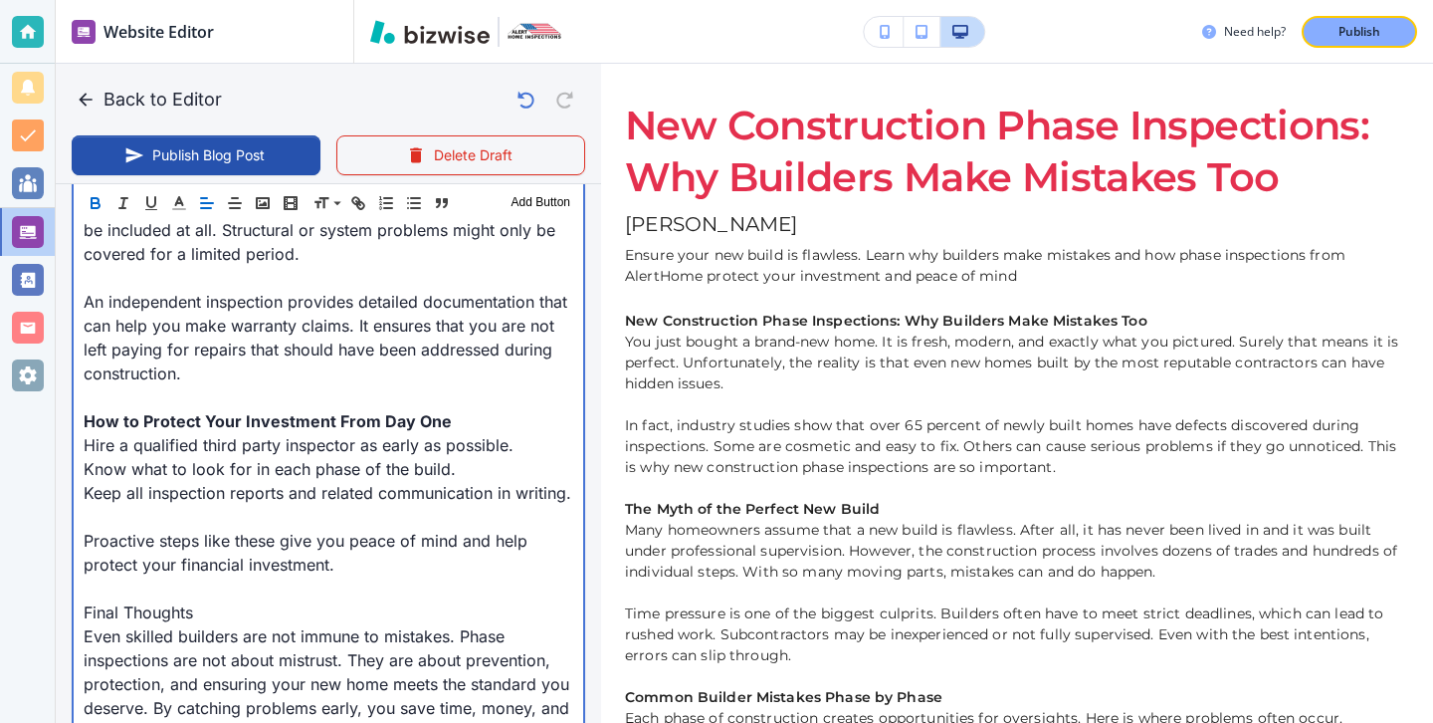
scroll to position [2279, 0]
drag, startPoint x: 211, startPoint y: 589, endPoint x: 42, endPoint y: 588, distance: 169.2
click at [42, 588] on div "Website Editor Main Pages Blog Blog The settings below apply to your blog home …" at bounding box center [716, 361] width 1433 height 723
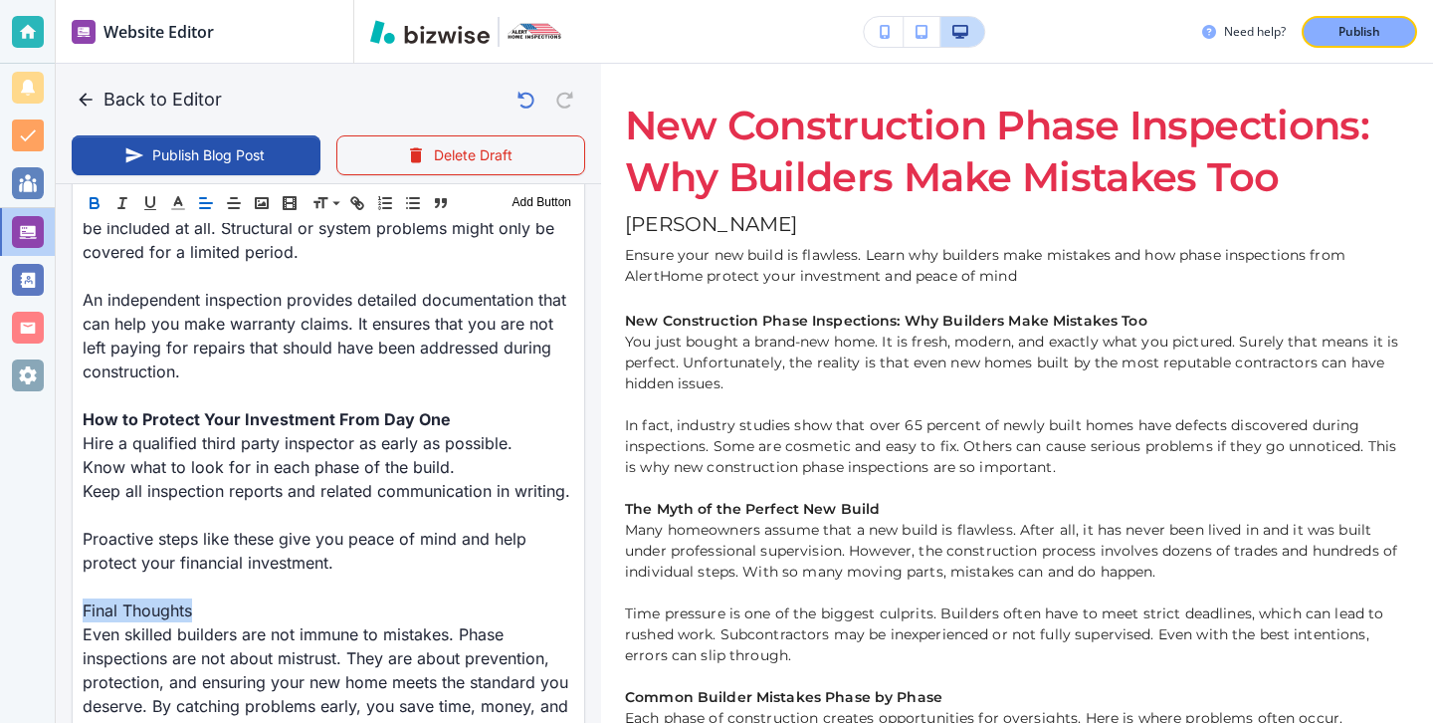
click at [97, 209] on icon "button" at bounding box center [95, 203] width 18 height 18
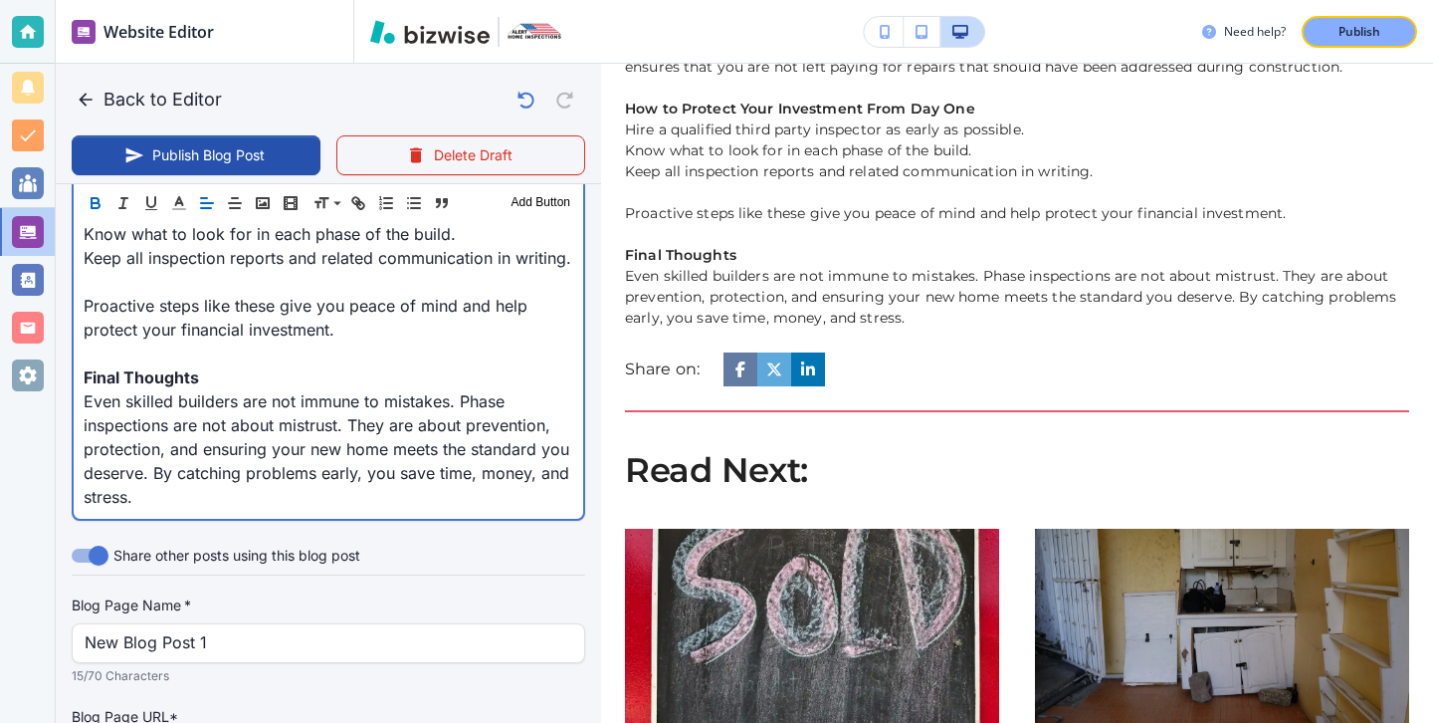
scroll to position [1274, 0]
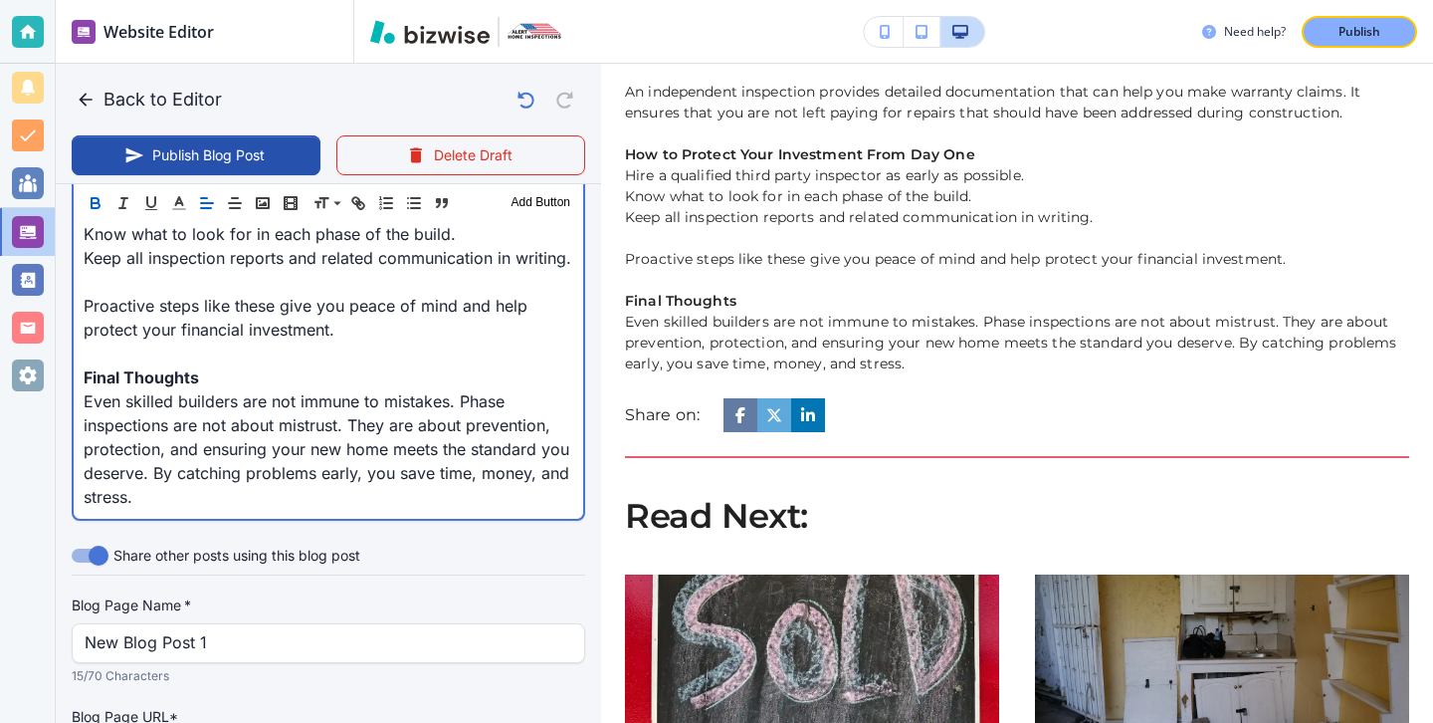
click at [213, 483] on p "Even skilled builders are not immune to mistakes. Phase inspections are not abo…" at bounding box center [329, 448] width 490 height 119
type input "[DATE] 03:15 PM"
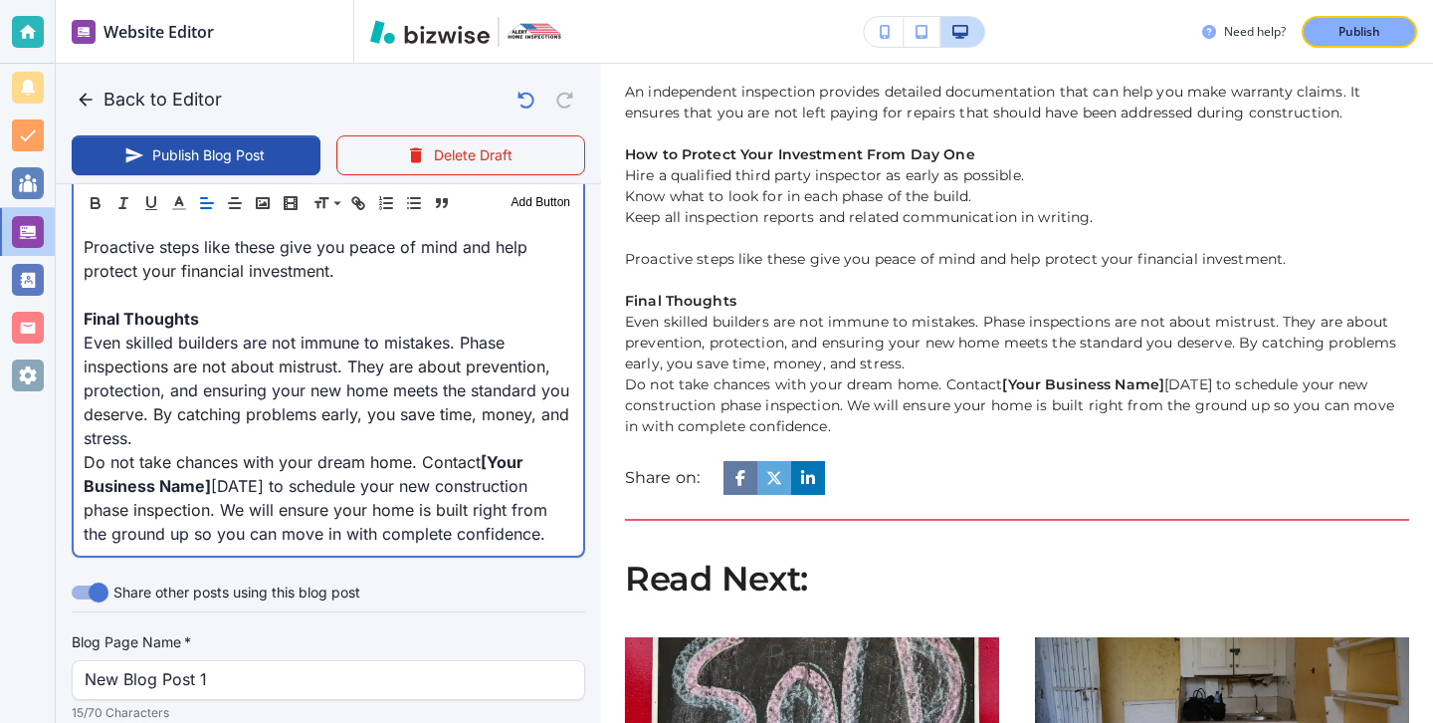
scroll to position [2494, 0]
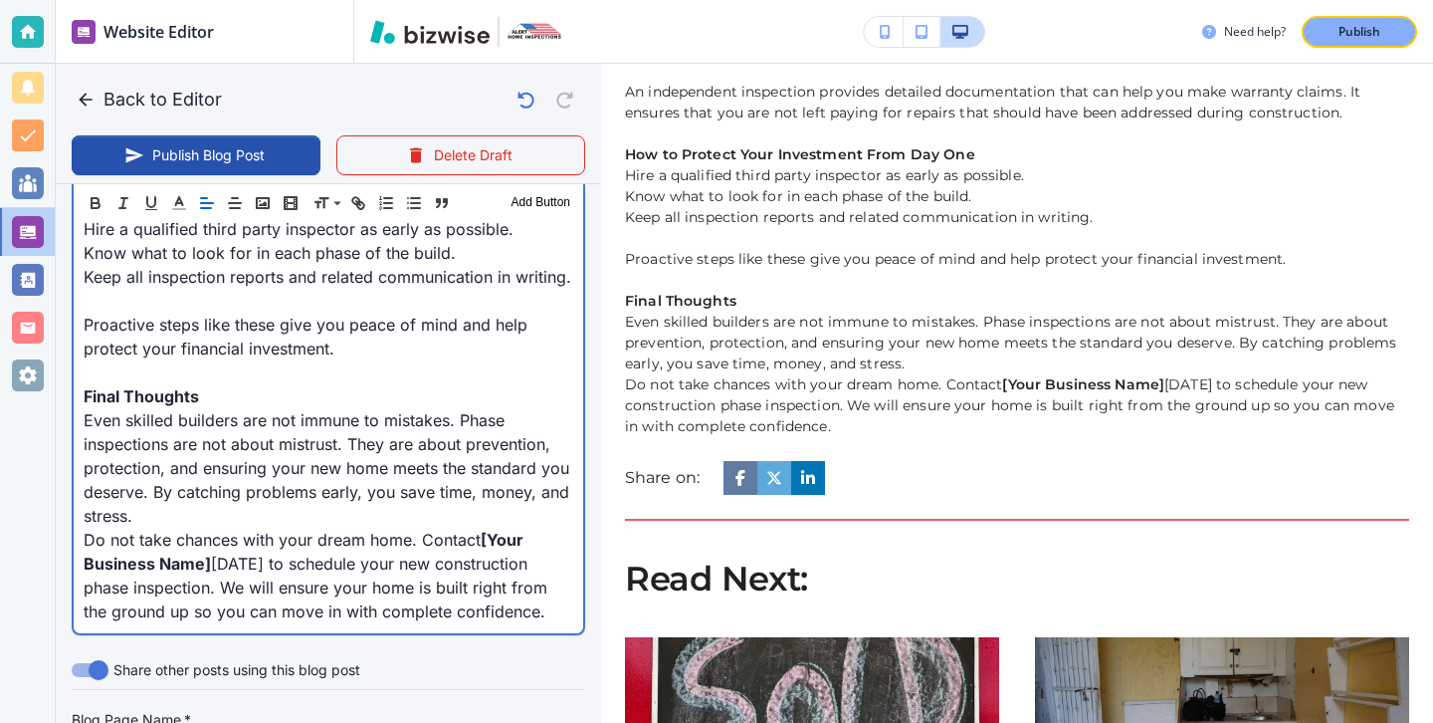
click at [221, 499] on p "Even skilled builders are not immune to mistakes. Phase inspections are not abo…" at bounding box center [329, 467] width 490 height 119
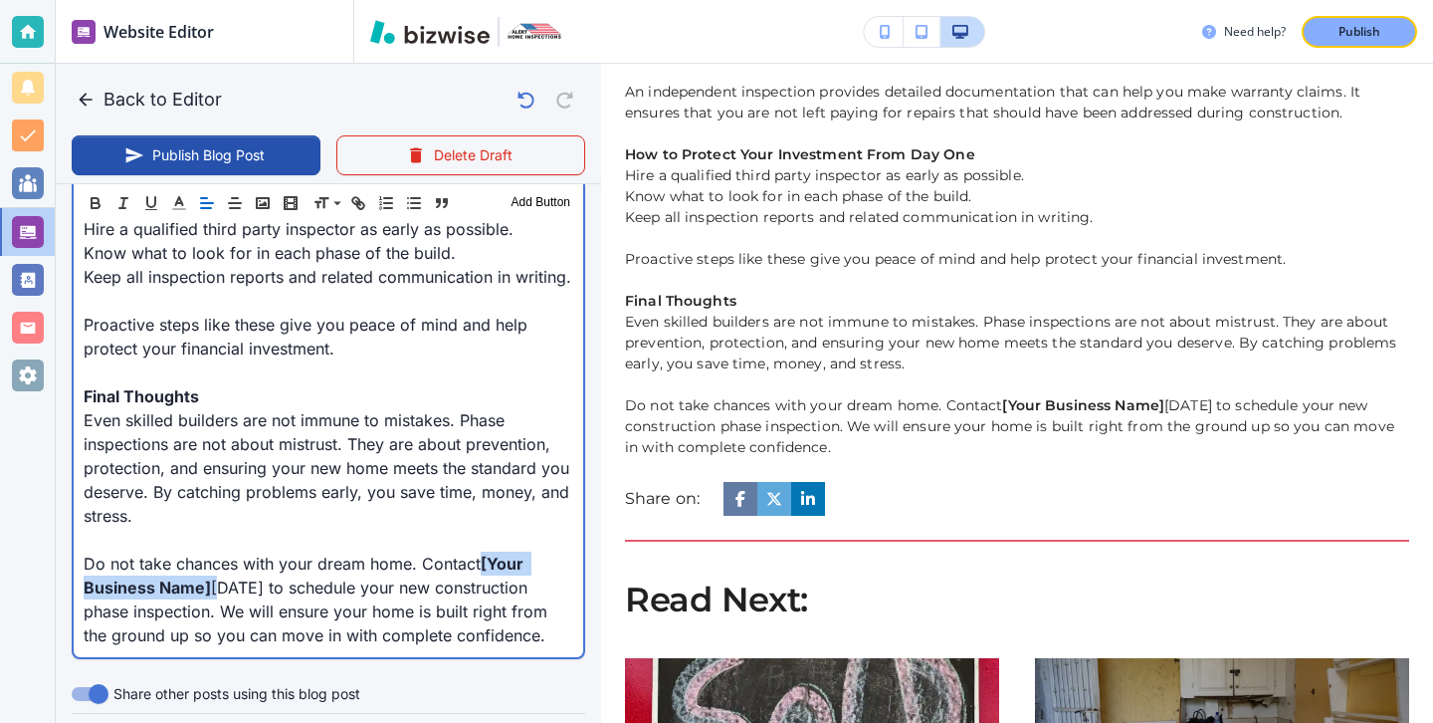
drag, startPoint x: 213, startPoint y: 562, endPoint x: 482, endPoint y: 540, distance: 269.6
click at [482, 551] on p "Do not take chances with your dream home. Contact [Your Business Name] [DATE] t…" at bounding box center [329, 599] width 490 height 96
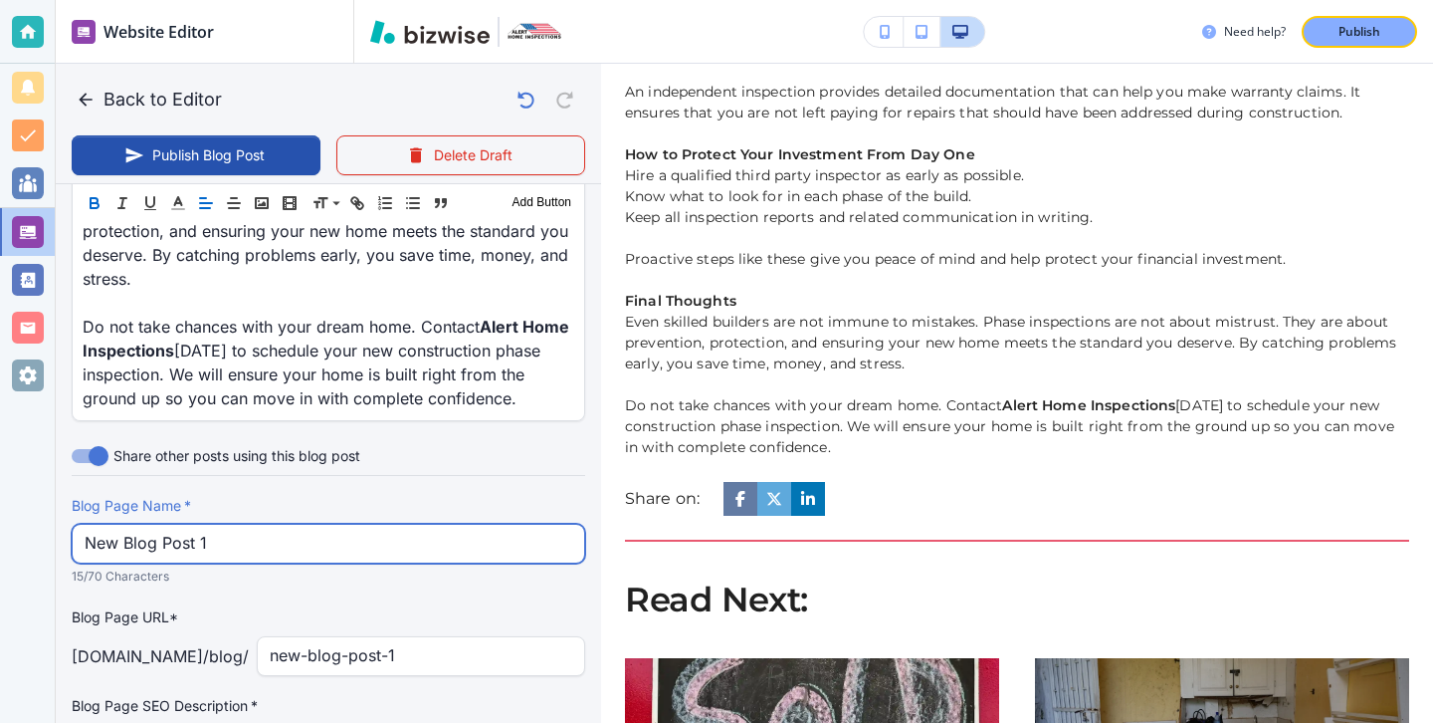
scroll to position [2729, 0]
drag, startPoint x: 372, startPoint y: 517, endPoint x: 46, endPoint y: 506, distance: 326.6
click at [46, 506] on div "Website Editor Main Pages Blog Blog The settings below apply to your blog home …" at bounding box center [716, 361] width 1433 height 723
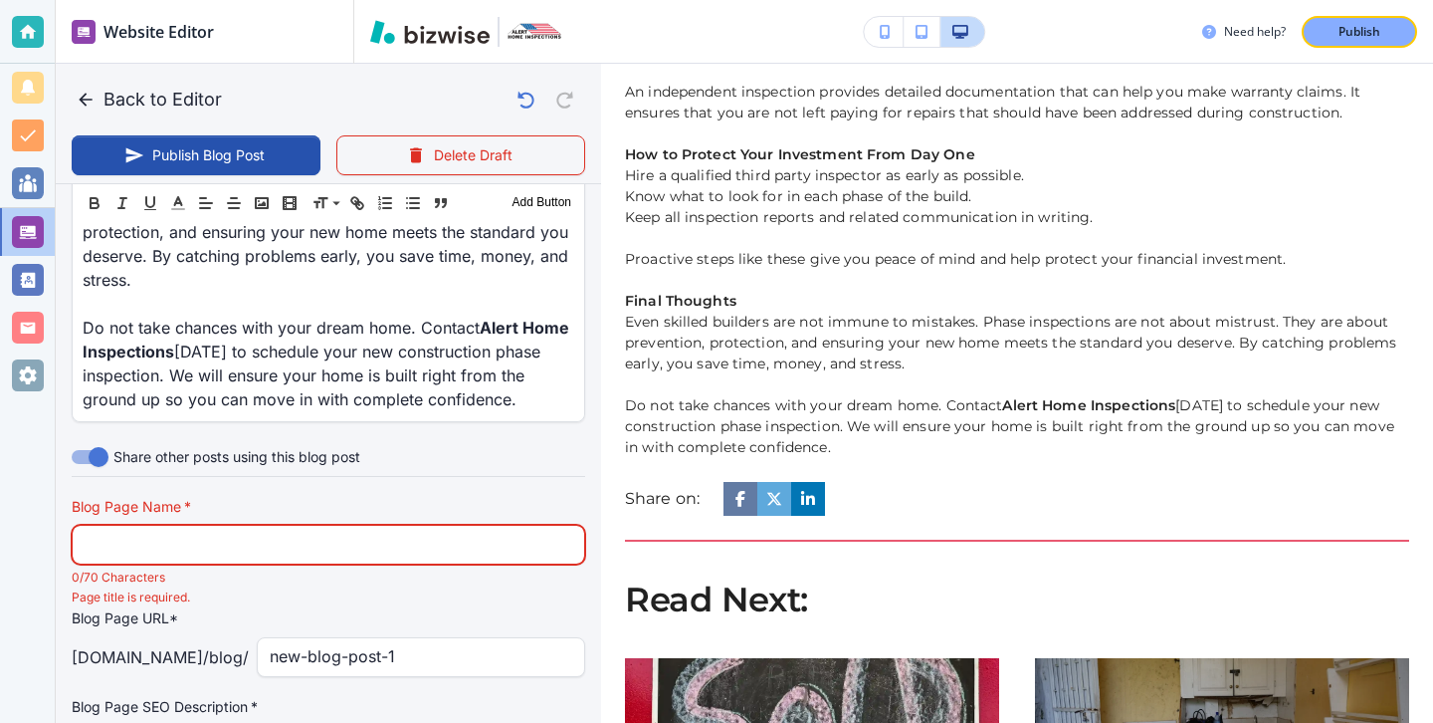
paste input "New Construction Phase Inspections: Why Builders Make Mistakes Too"
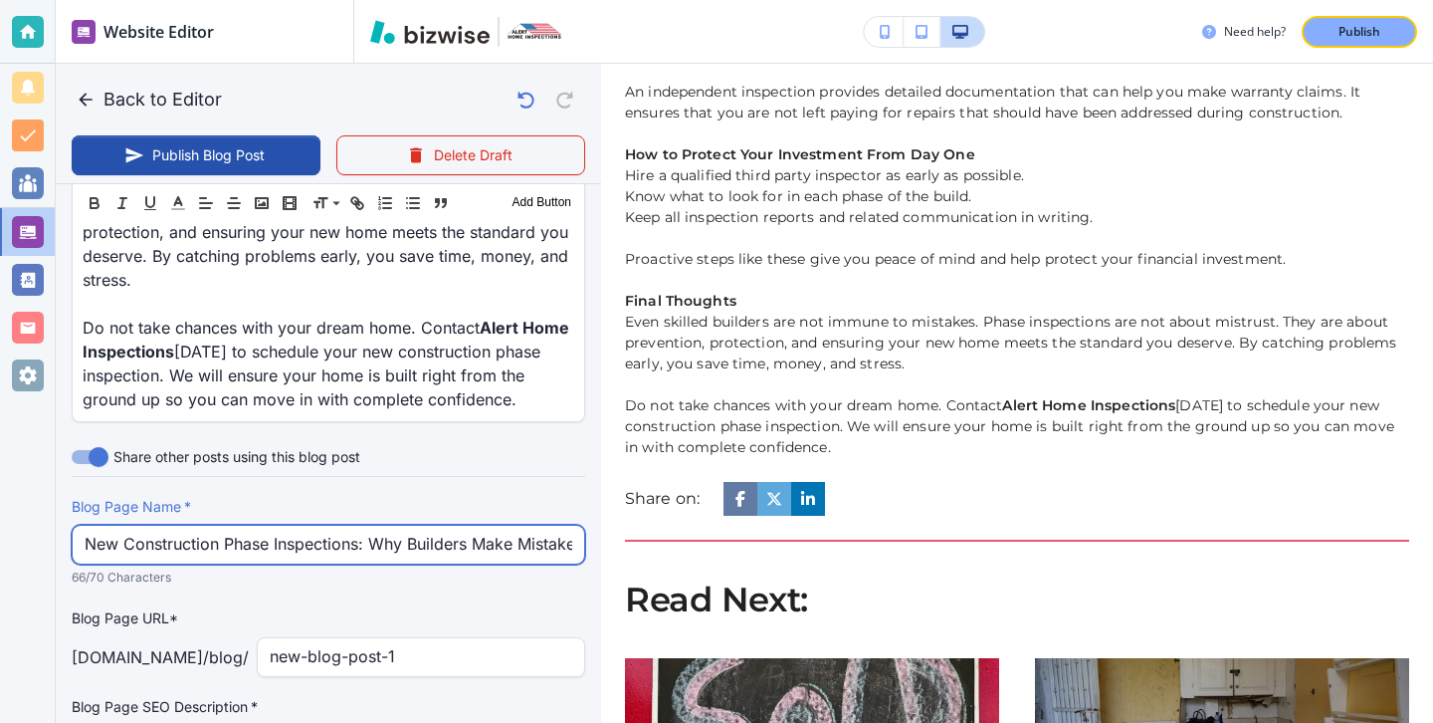
scroll to position [0, 47]
type input "New Construction Phase Inspections: Why Builders Make Mistakes Too"
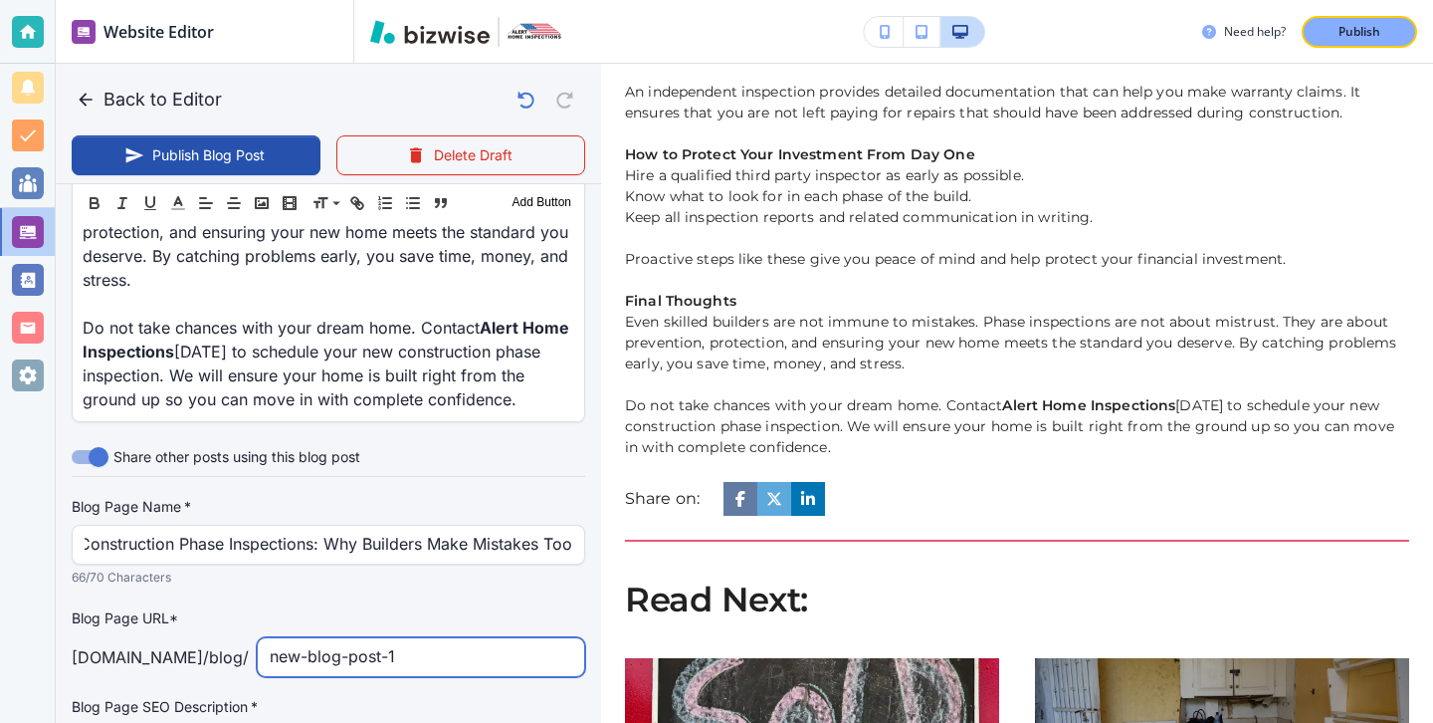
scroll to position [0, 0]
drag, startPoint x: 465, startPoint y: 636, endPoint x: 8, endPoint y: 592, distance: 458.9
click at [12, 592] on div "Website Editor Main Pages Blog Blog The settings below apply to your blog home …" at bounding box center [716, 361] width 1433 height 723
type input "new-construction-oa"
type input "[DATE] 03:16 PM"
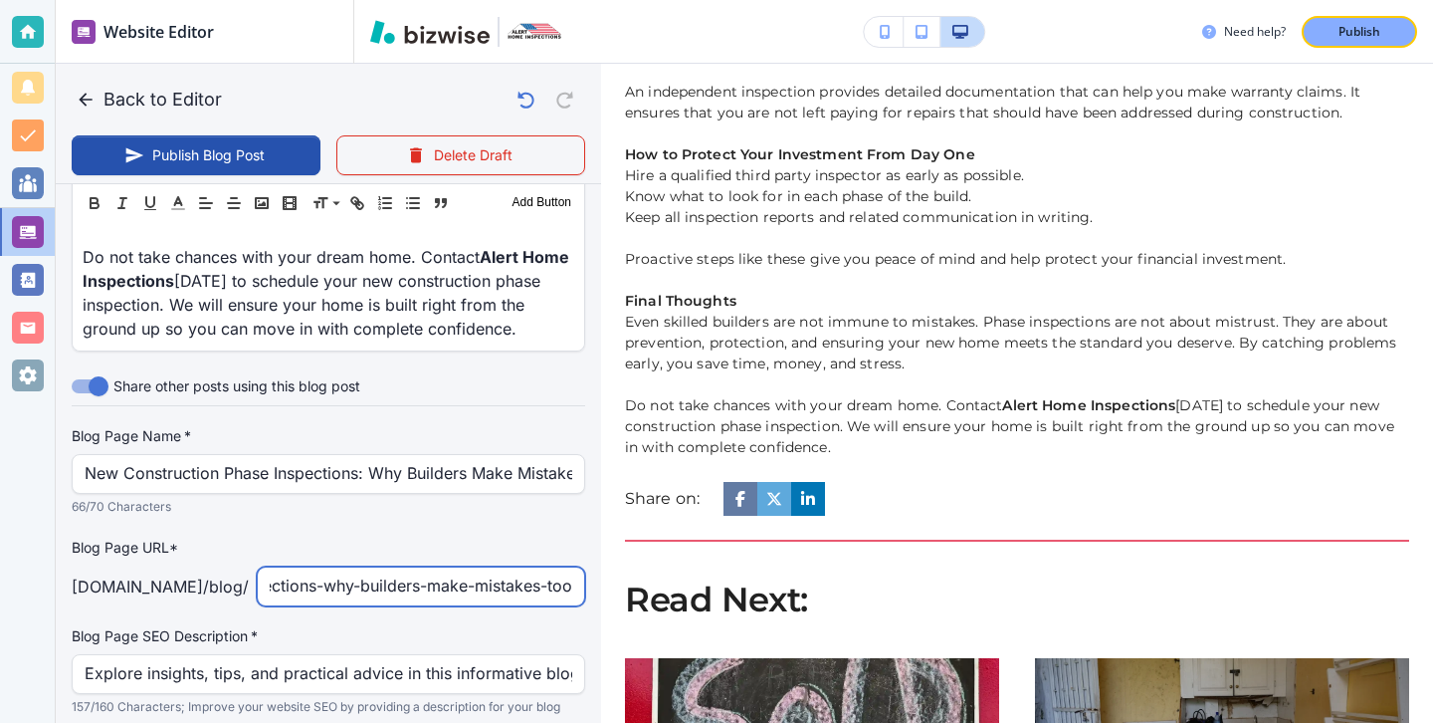
scroll to position [2869, 0]
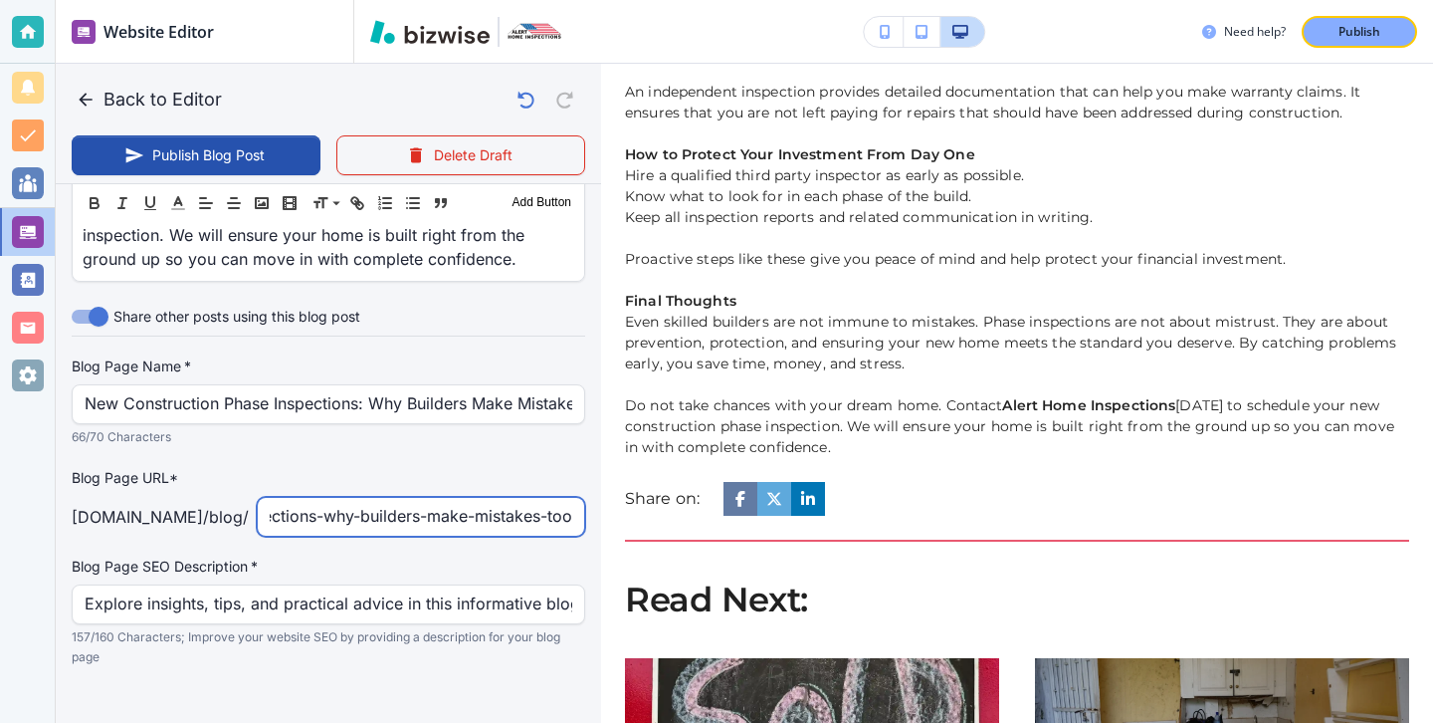
type input "new-construction-phase-inspections-why-builders-make-mistakes-too"
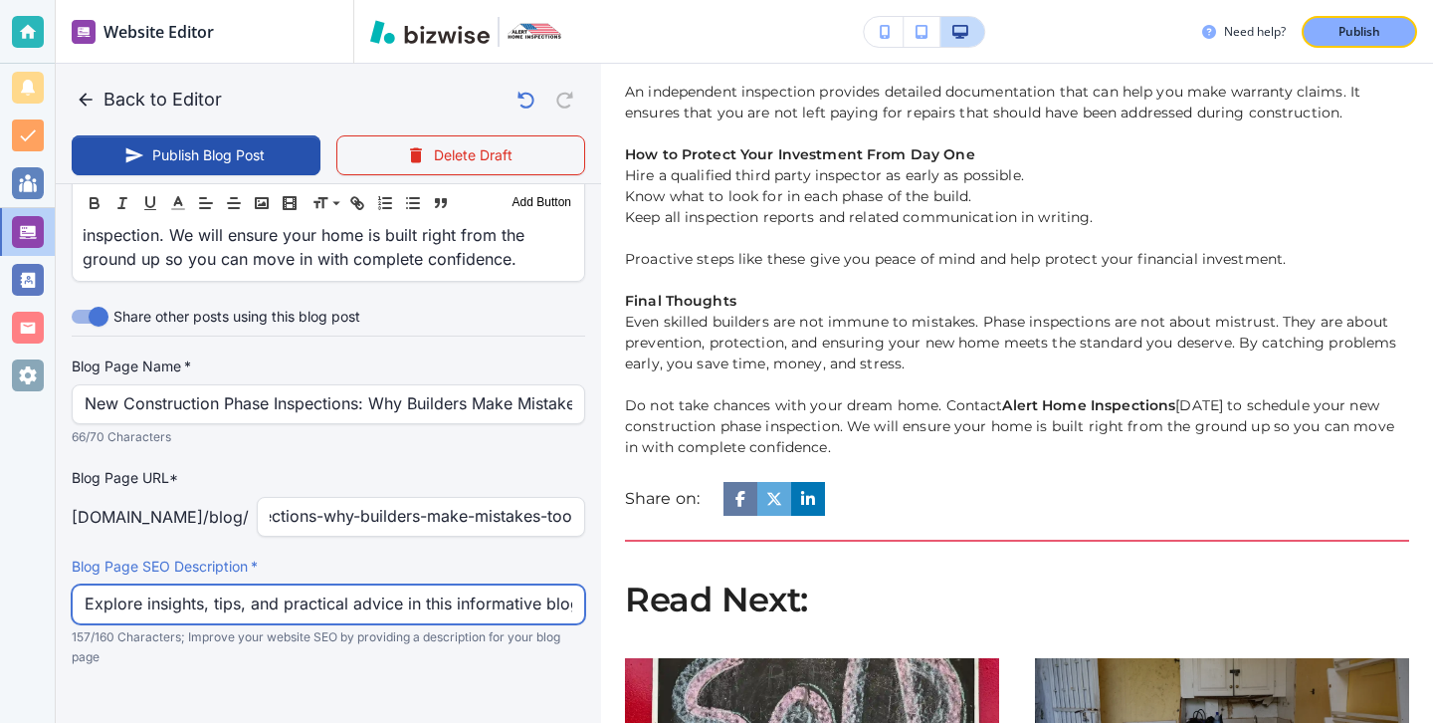
scroll to position [0, 0]
drag, startPoint x: 88, startPoint y: 583, endPoint x: 570, endPoint y: 613, distance: 483.6
click at [571, 616] on div "Blog Page SEO Description   * Explore insights, tips, and practical advice in t…" at bounding box center [329, 611] width 514 height 110
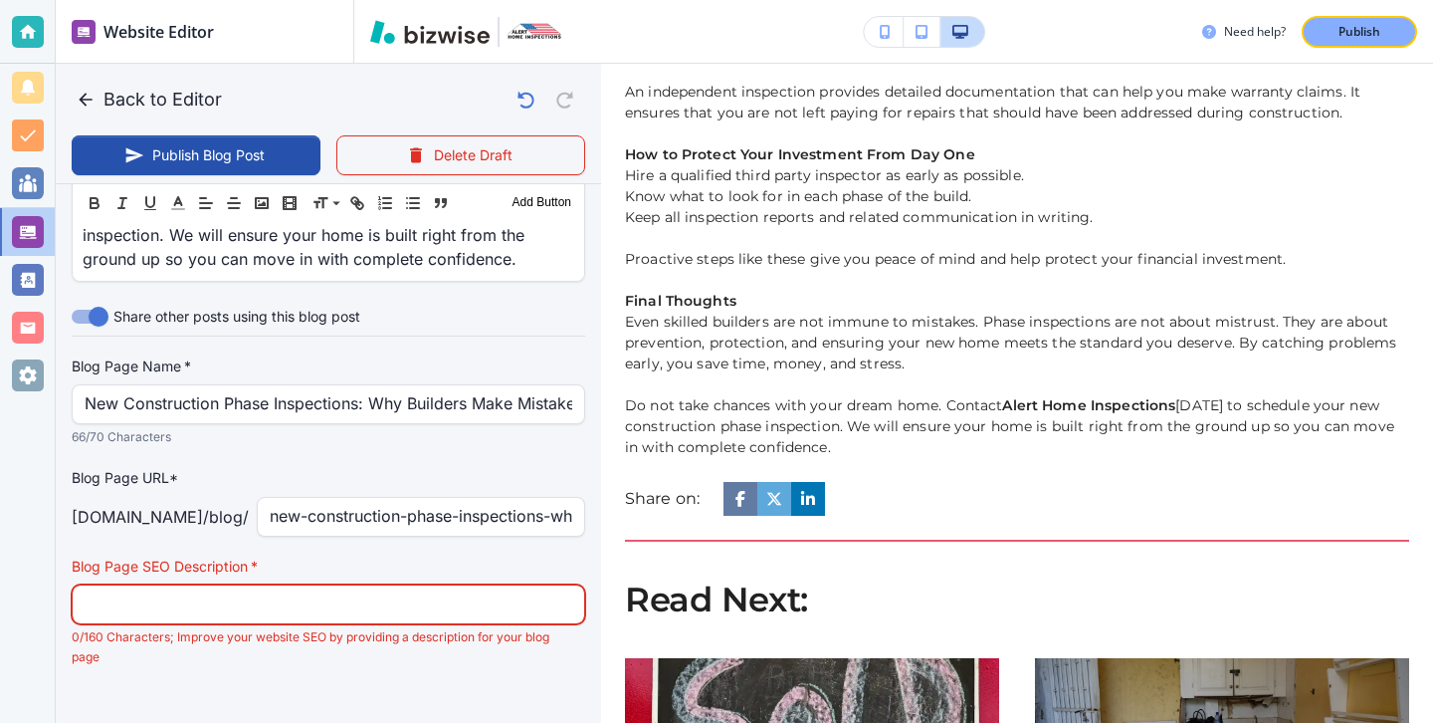
paste input "Ensure your new build is flawless. Learn why builders make mistakes and how pha…"
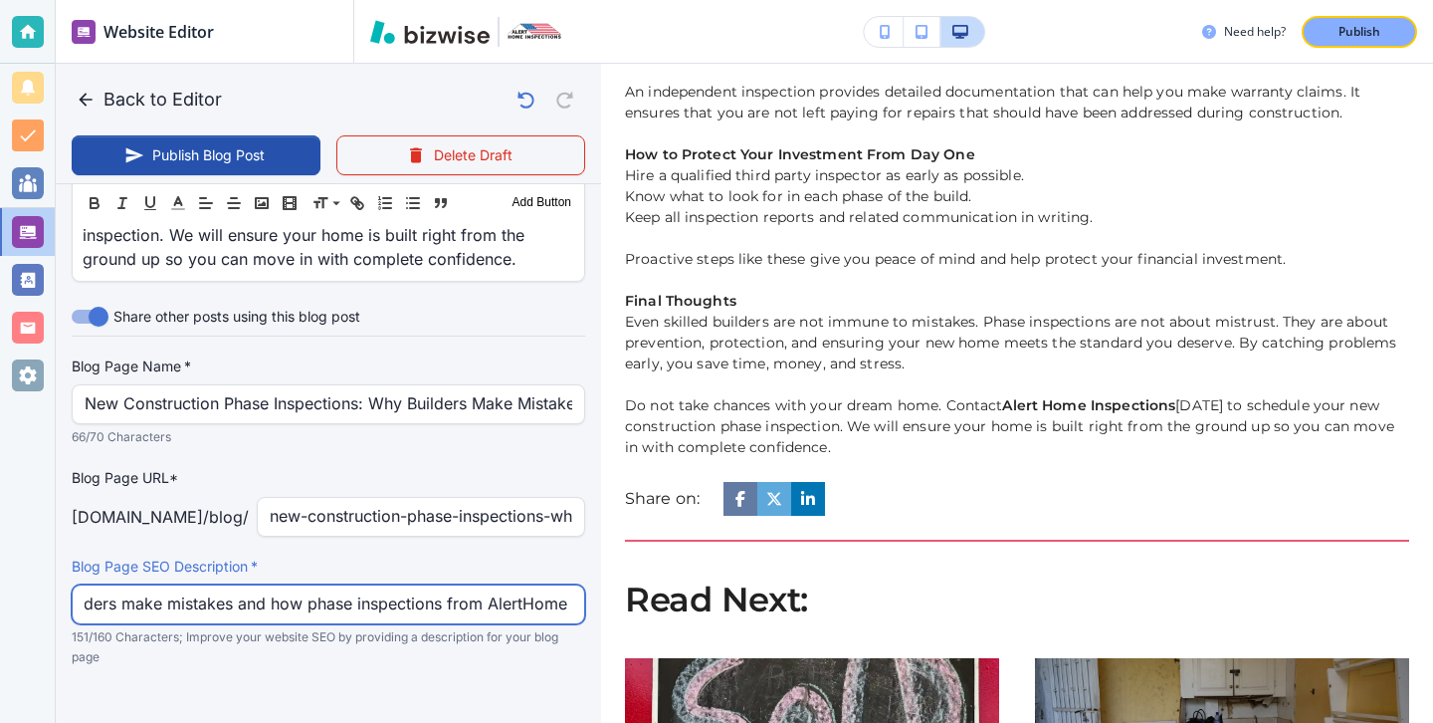
scroll to position [0, 364]
click at [529, 585] on input "Ensure your new build is flawless. Learn why builders make mistakes and how pha…" at bounding box center [329, 604] width 488 height 38
click at [499, 585] on input "Ensure your new build is flawless. Learn why builders make mistakes and how pha…" at bounding box center [329, 604] width 488 height 38
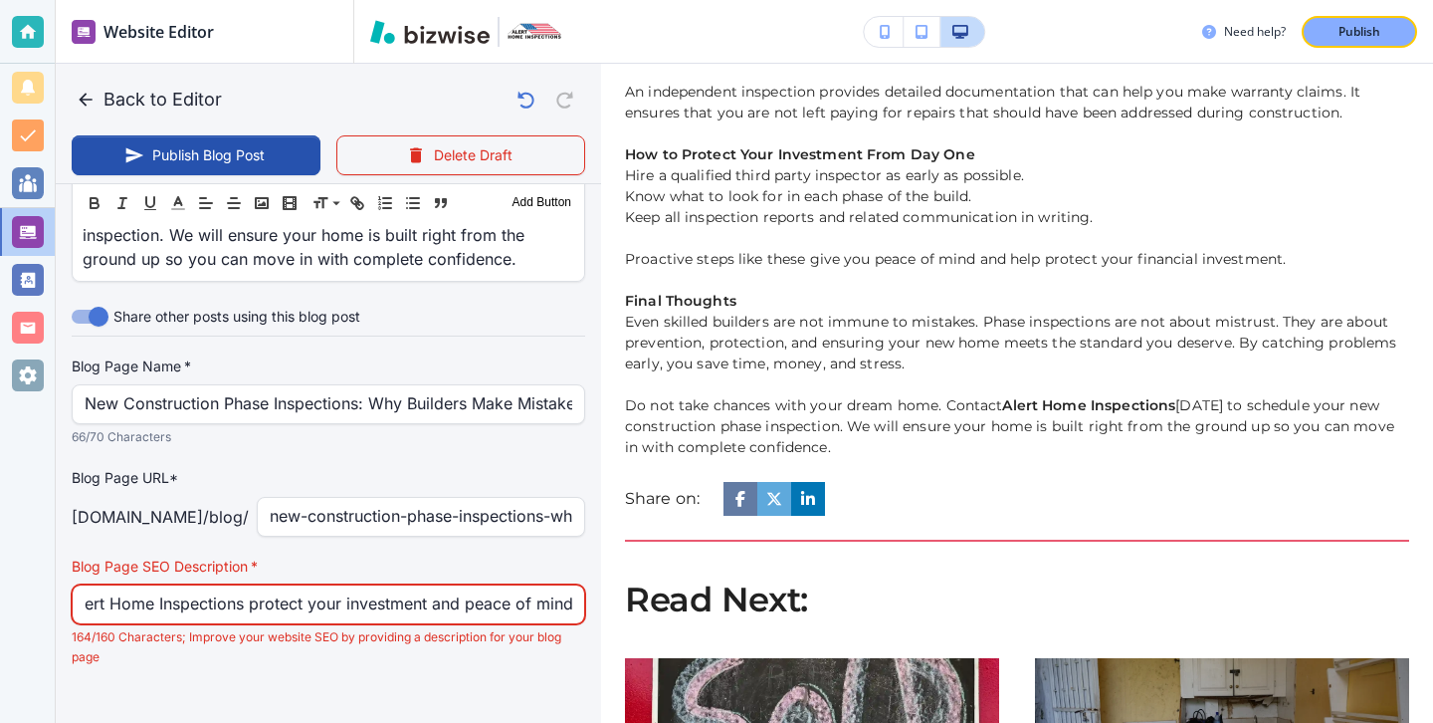
scroll to position [0, 793]
type input "Ensure your new build is flawless. Learn why builders make mistakes and how pha…"
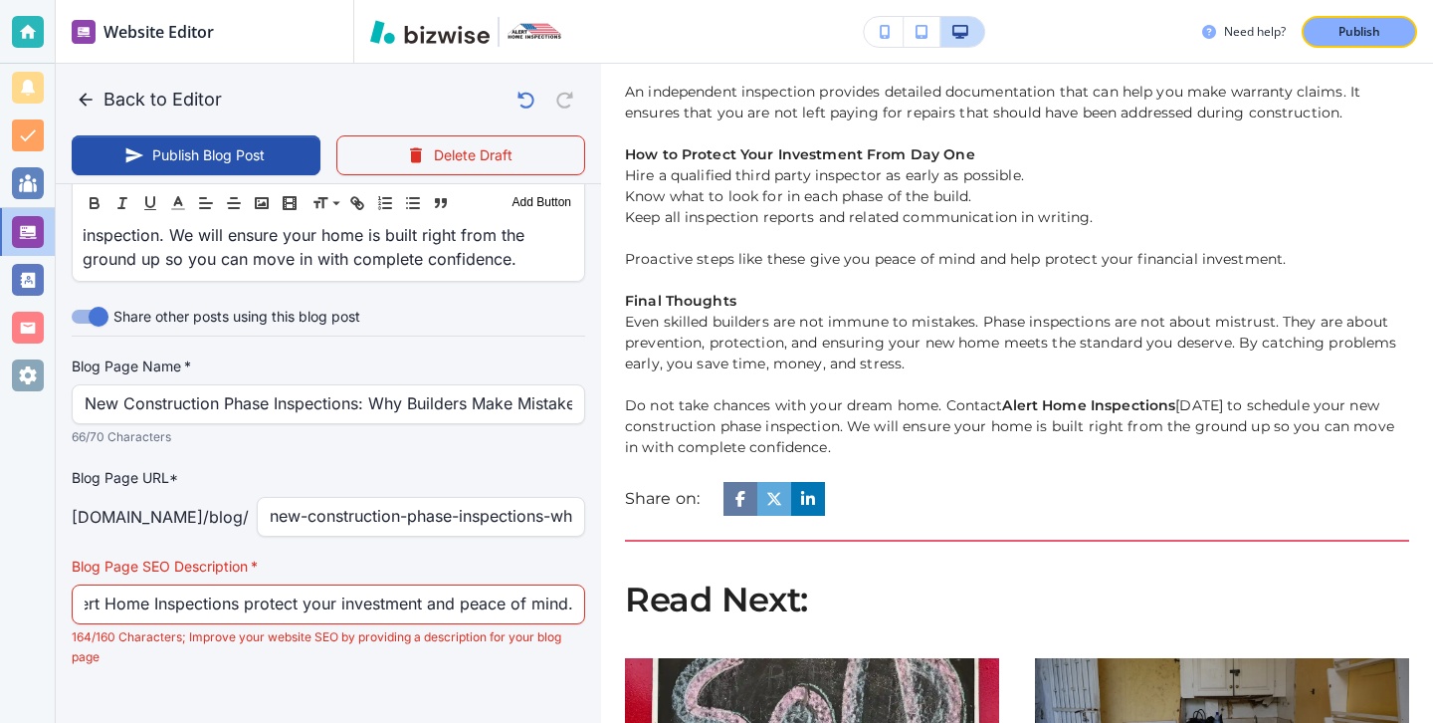
scroll to position [0, 0]
click at [580, 584] on div "Ensure your new build is flawless. Learn why builders make mistakes and how pha…" at bounding box center [329, 604] width 514 height 40
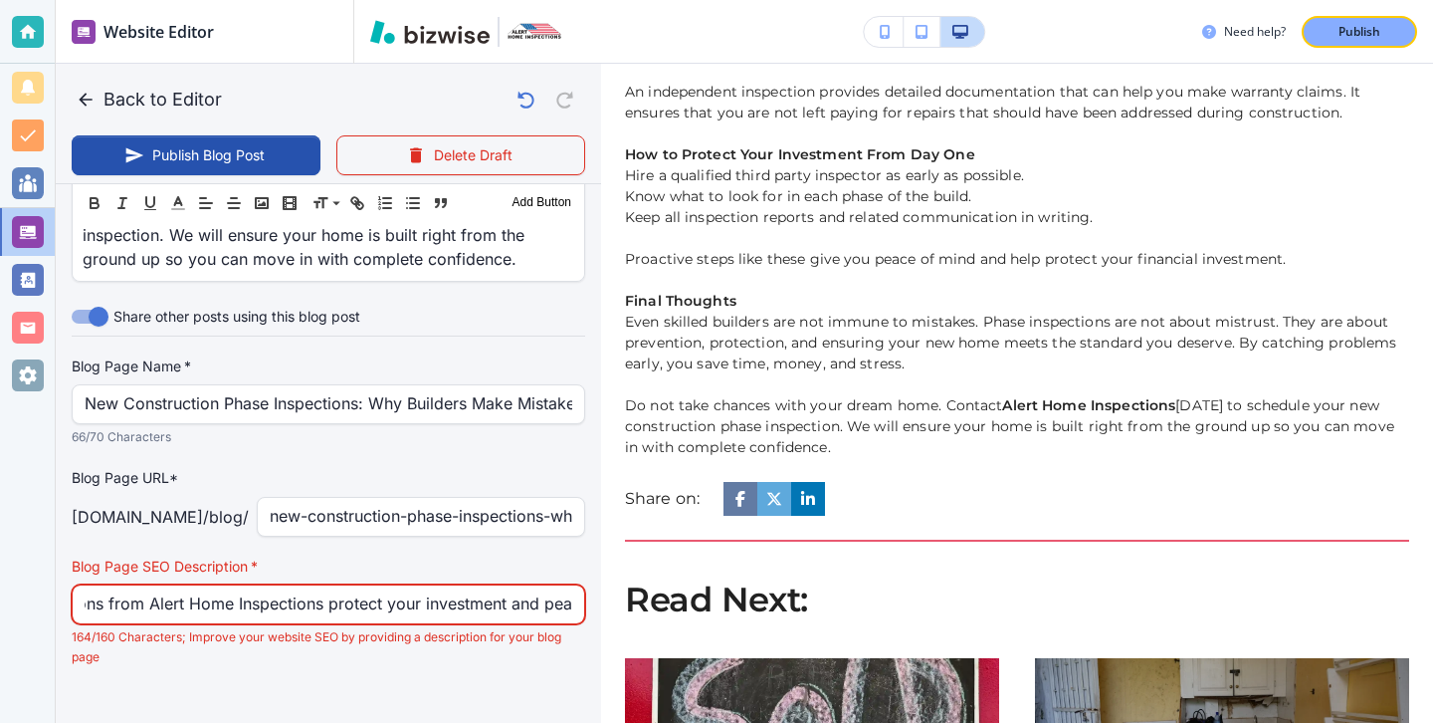
scroll to position [0, 793]
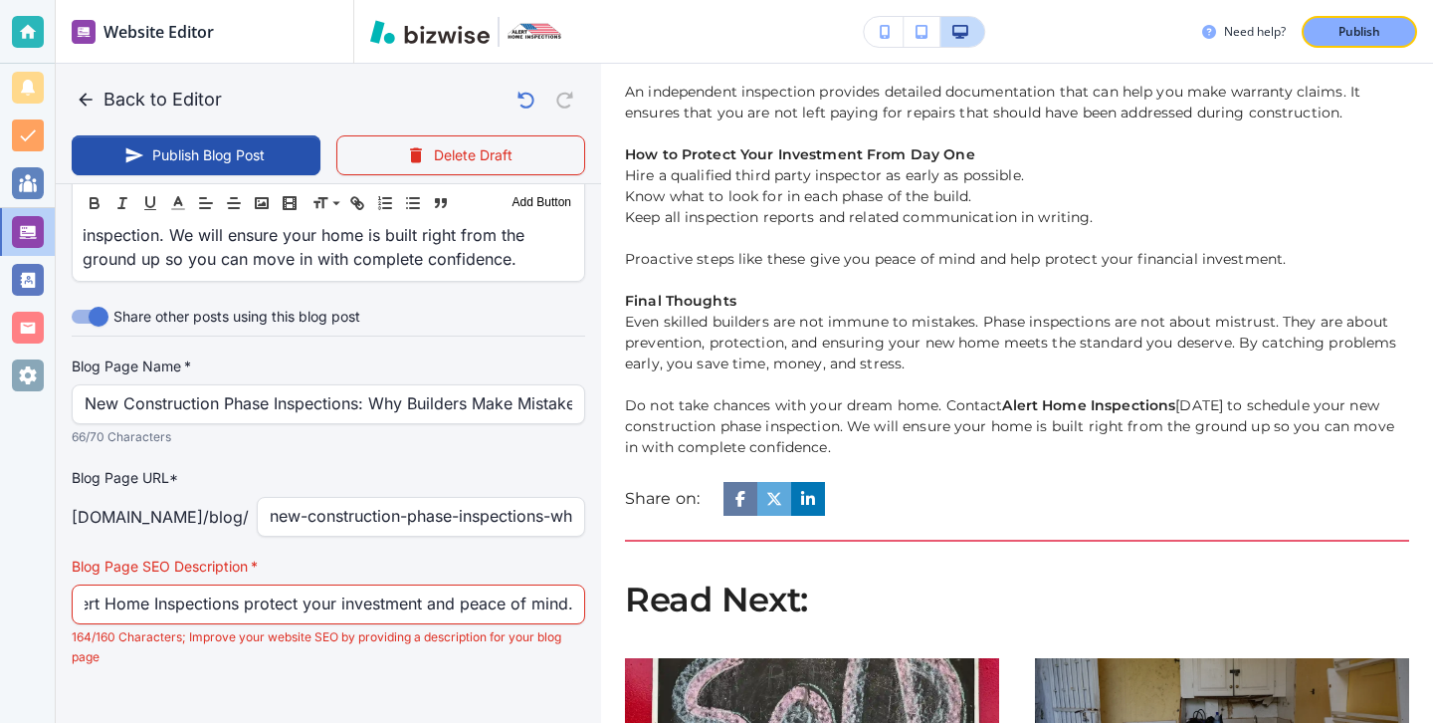
click at [572, 584] on div "Ensure your new build is flawless. Learn why builders make mistakes and how pha…" at bounding box center [329, 604] width 514 height 40
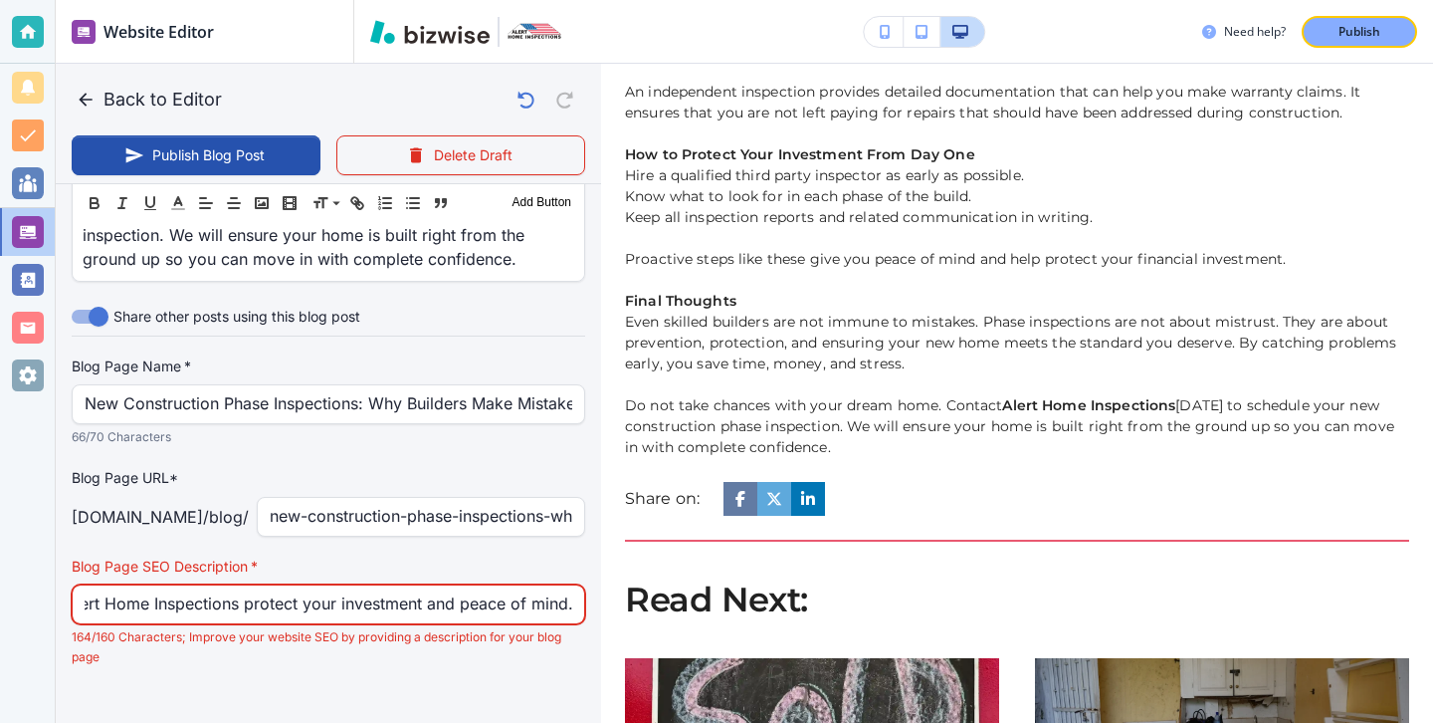
click at [517, 585] on input "Ensure your new build is flawless. Learn why builders make mistakes and how pha…" at bounding box center [329, 604] width 488 height 38
type input "[DATE] 03:17 PM"
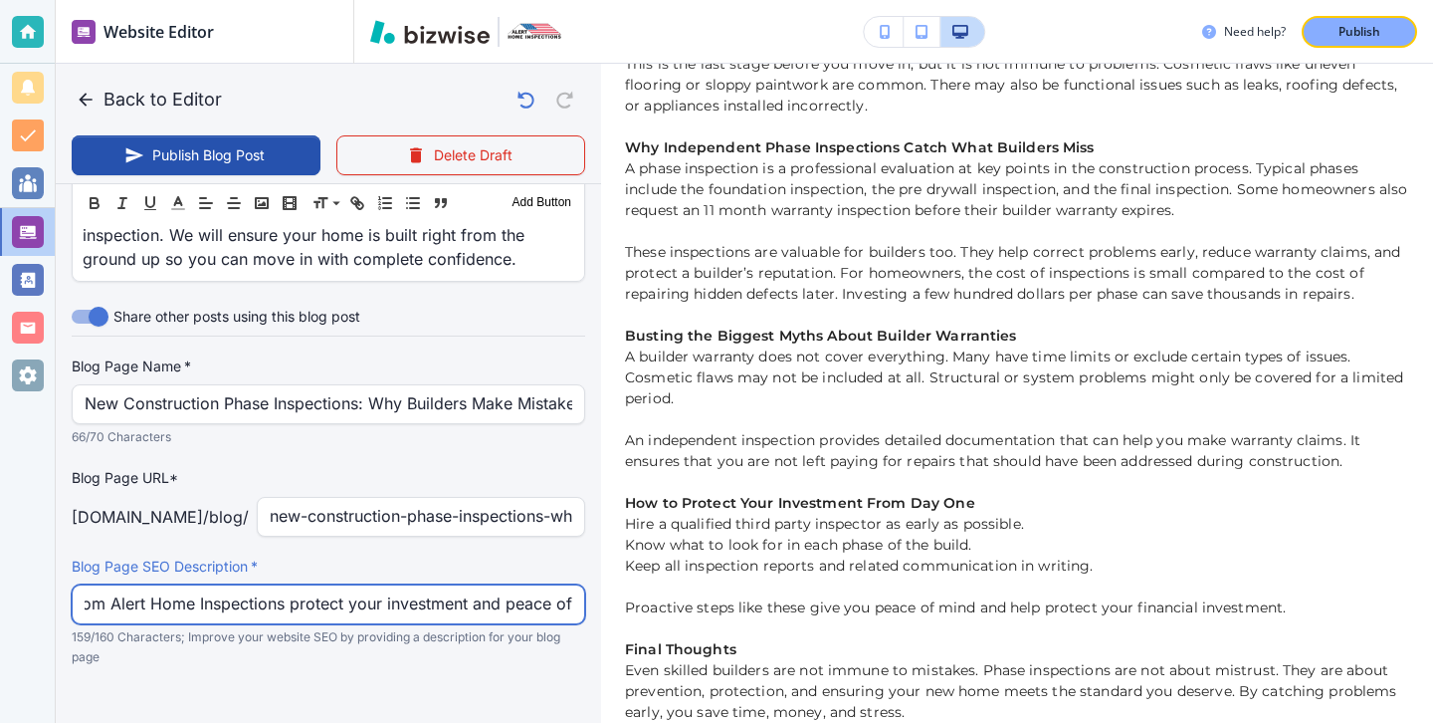
scroll to position [0, 0]
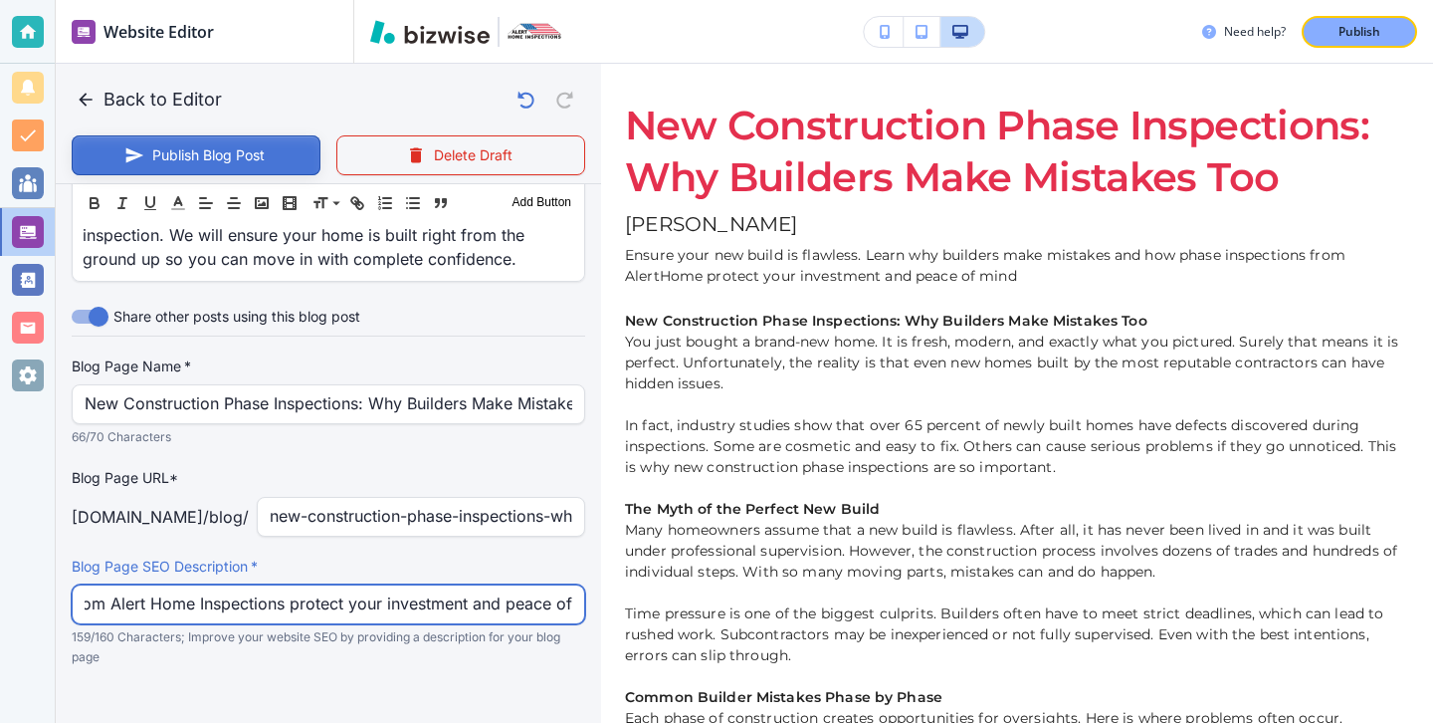
type input "Ensure your new build is flawless. Learn why builders make mistakes and how pha…"
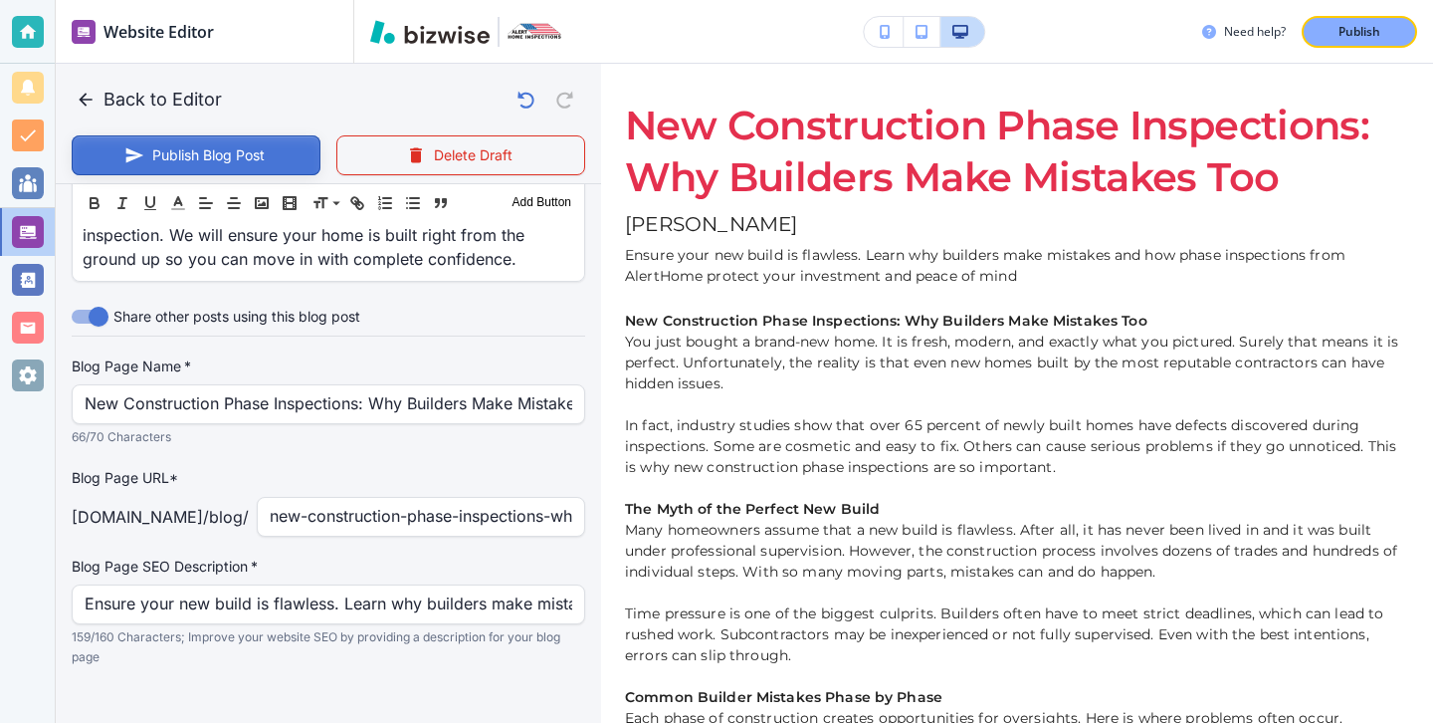
click at [259, 168] on button "Publish Blog Post" at bounding box center [196, 155] width 249 height 40
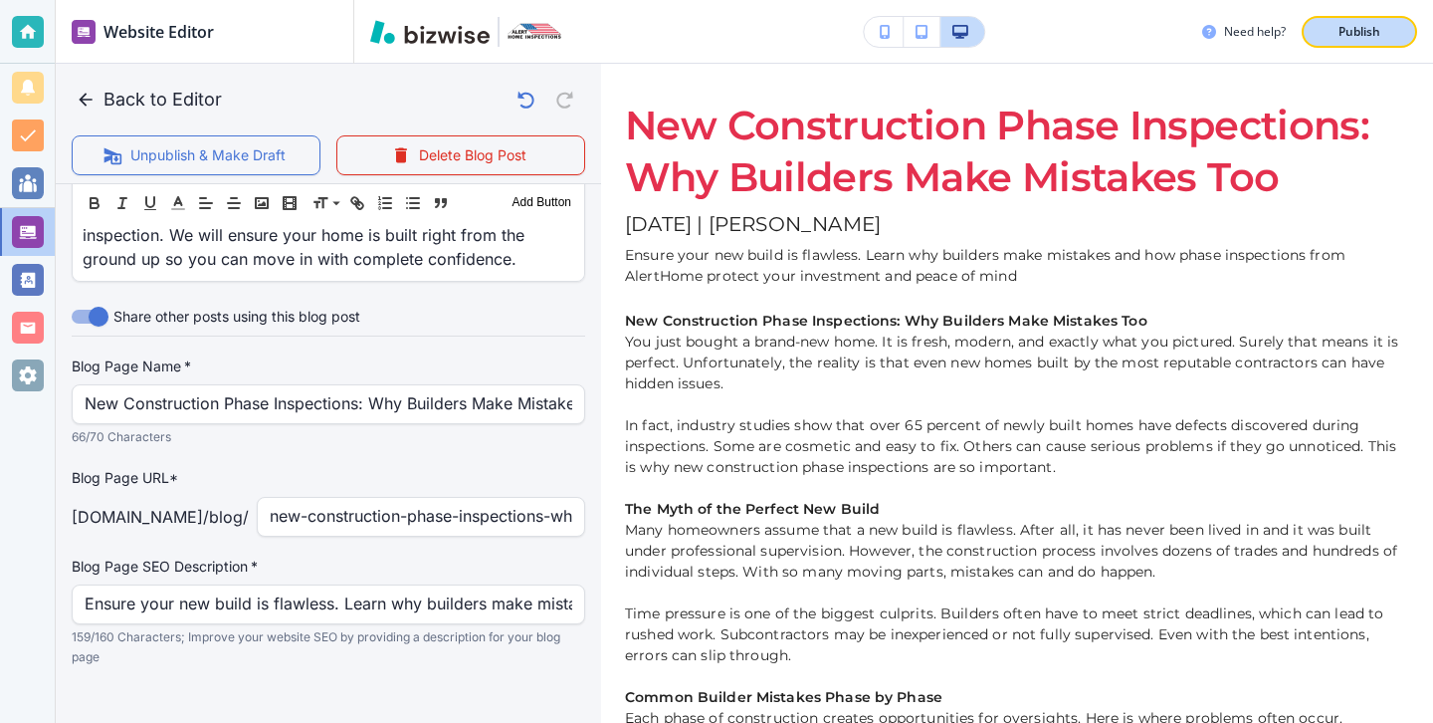
click at [1379, 39] on p "Publish" at bounding box center [1360, 32] width 42 height 18
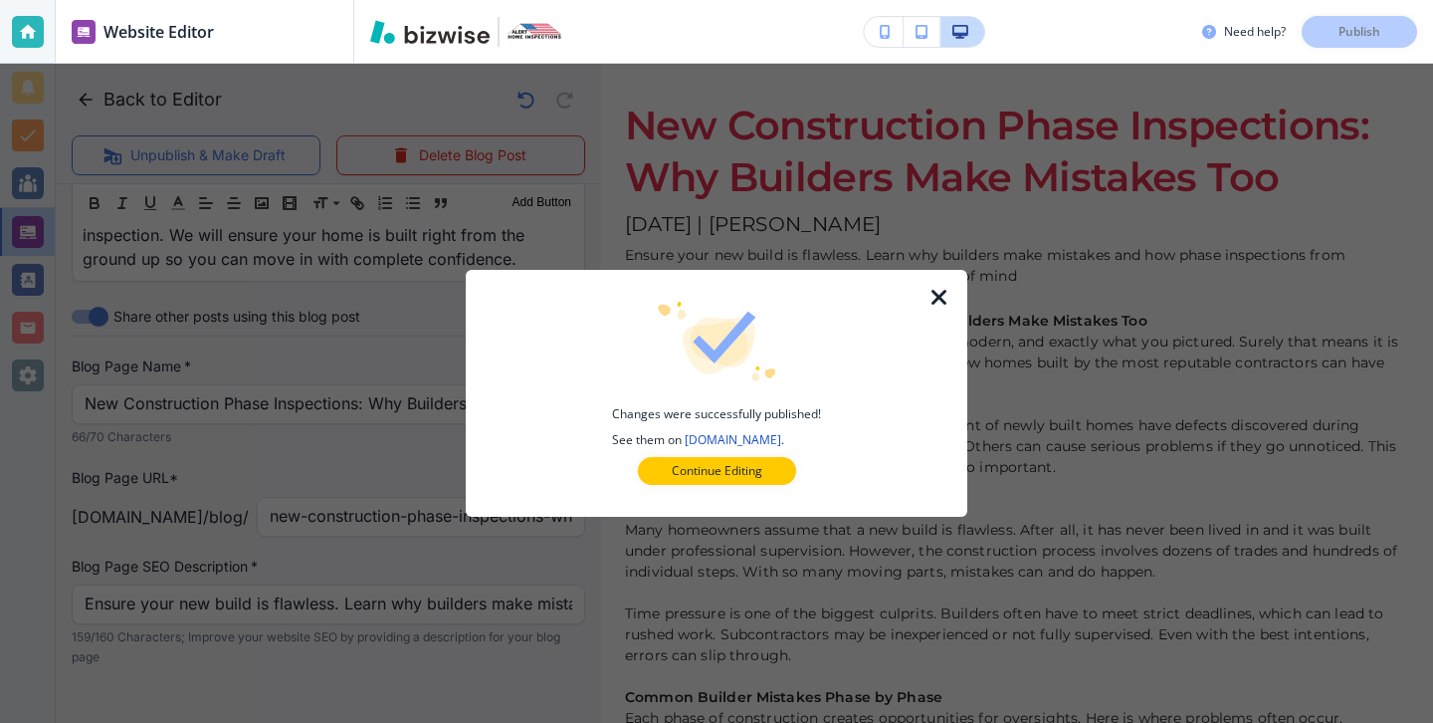
click at [942, 299] on icon "button" at bounding box center [940, 298] width 24 height 24
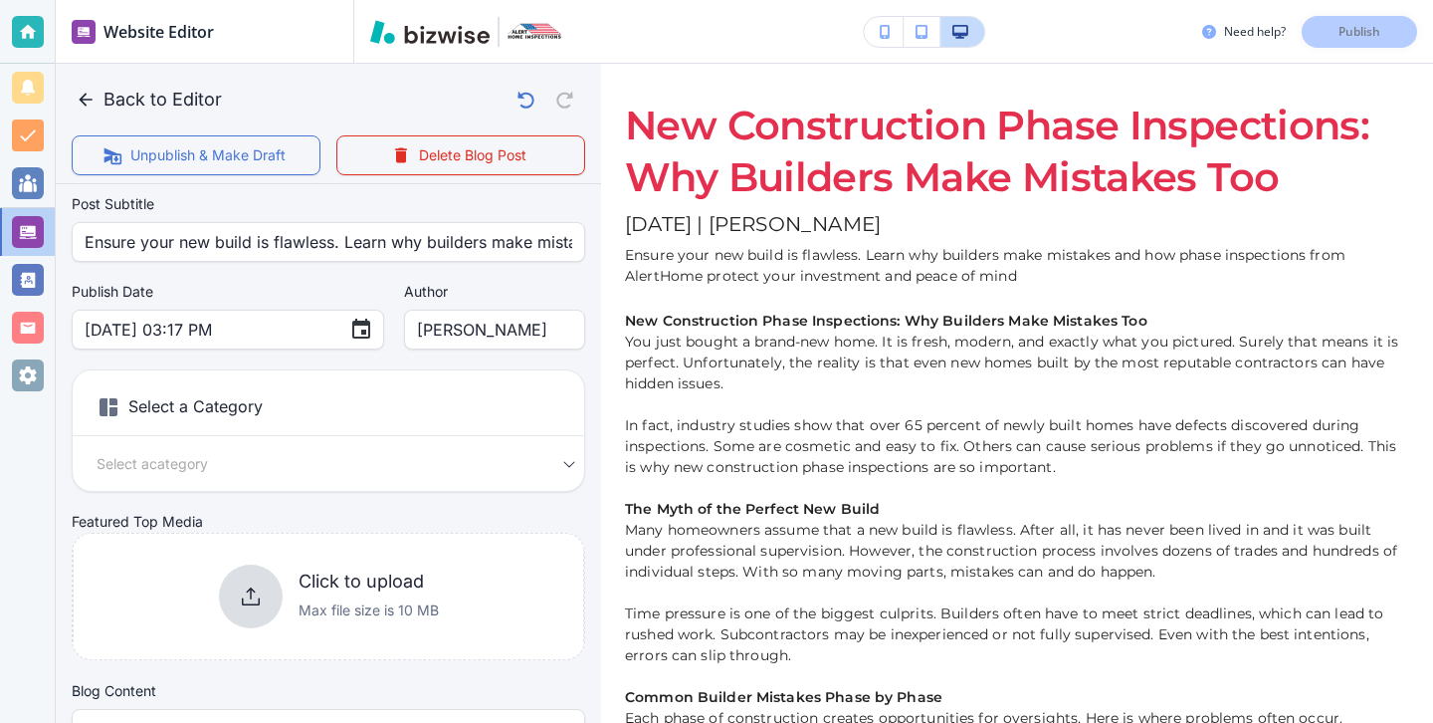
scroll to position [111, 0]
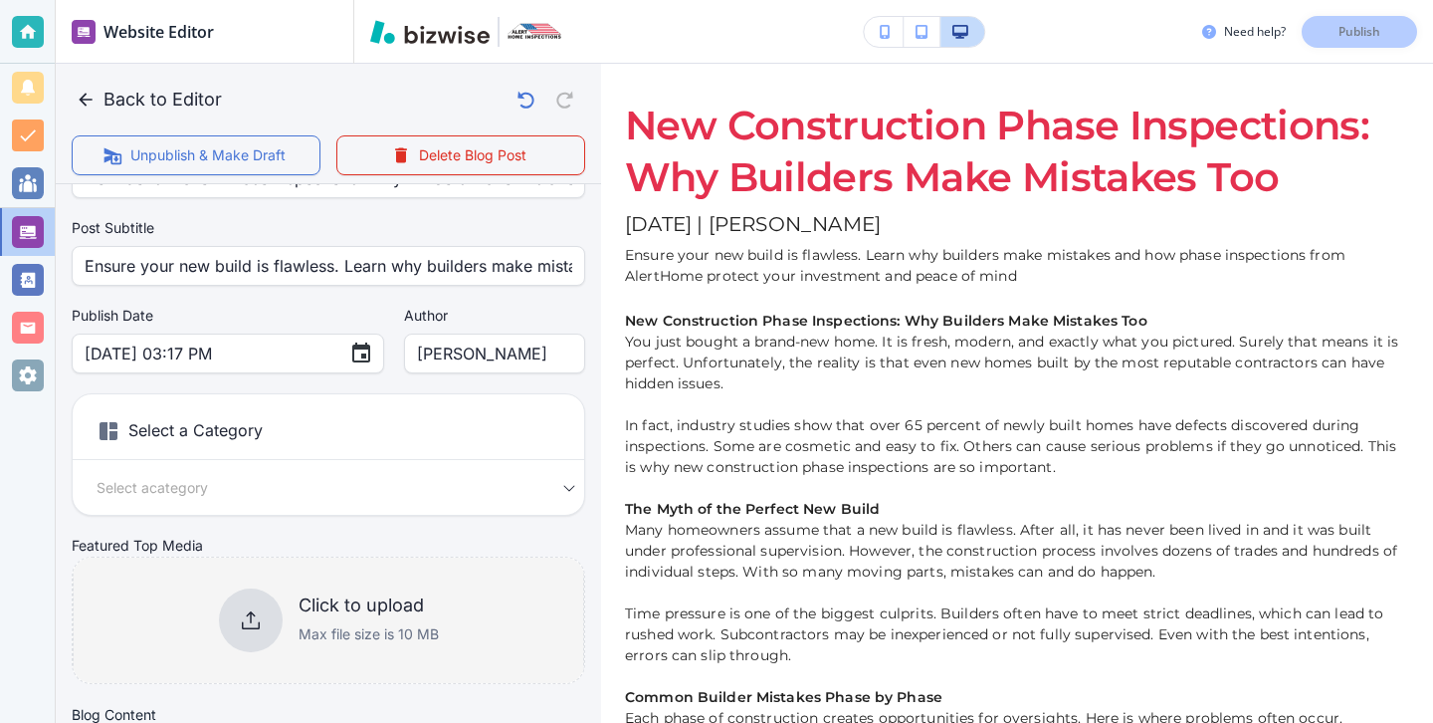
click at [272, 604] on div at bounding box center [251, 620] width 64 height 64
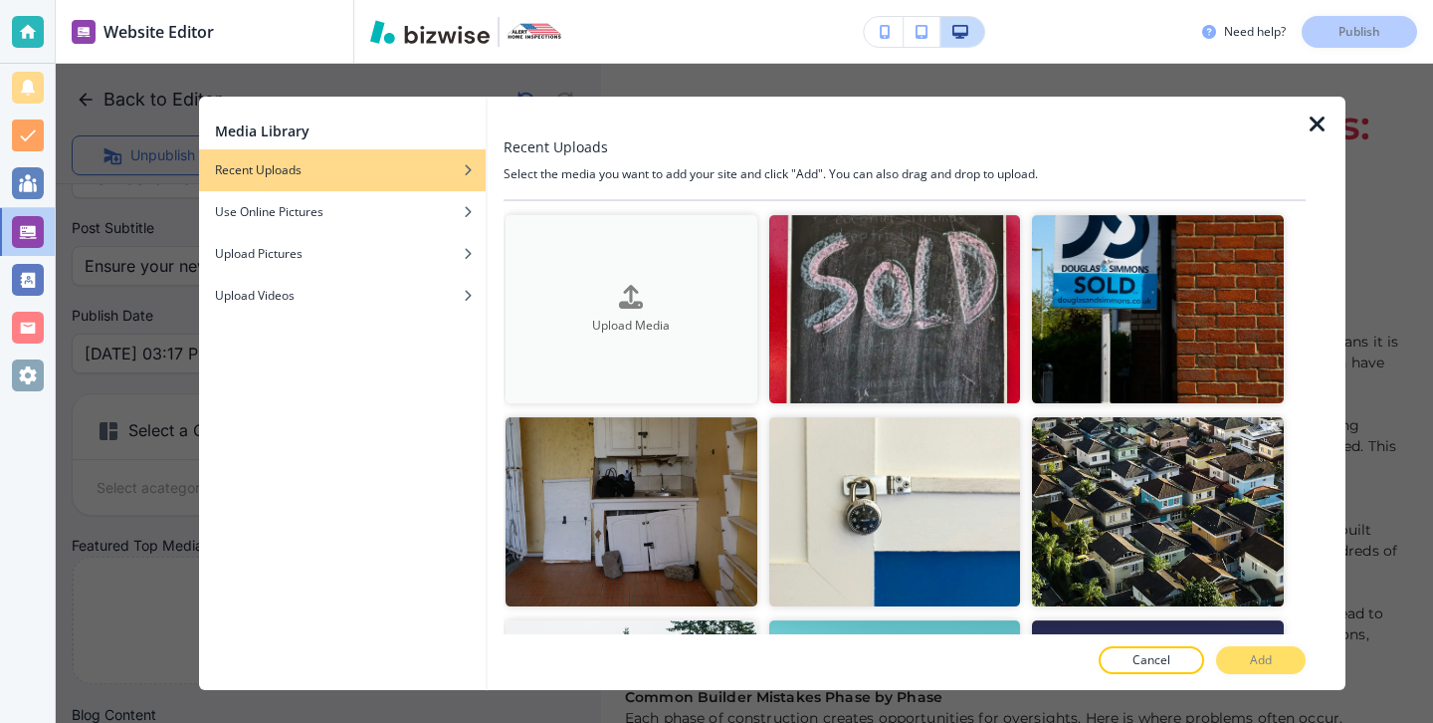
click at [572, 242] on button "Upload Media" at bounding box center [632, 309] width 252 height 188
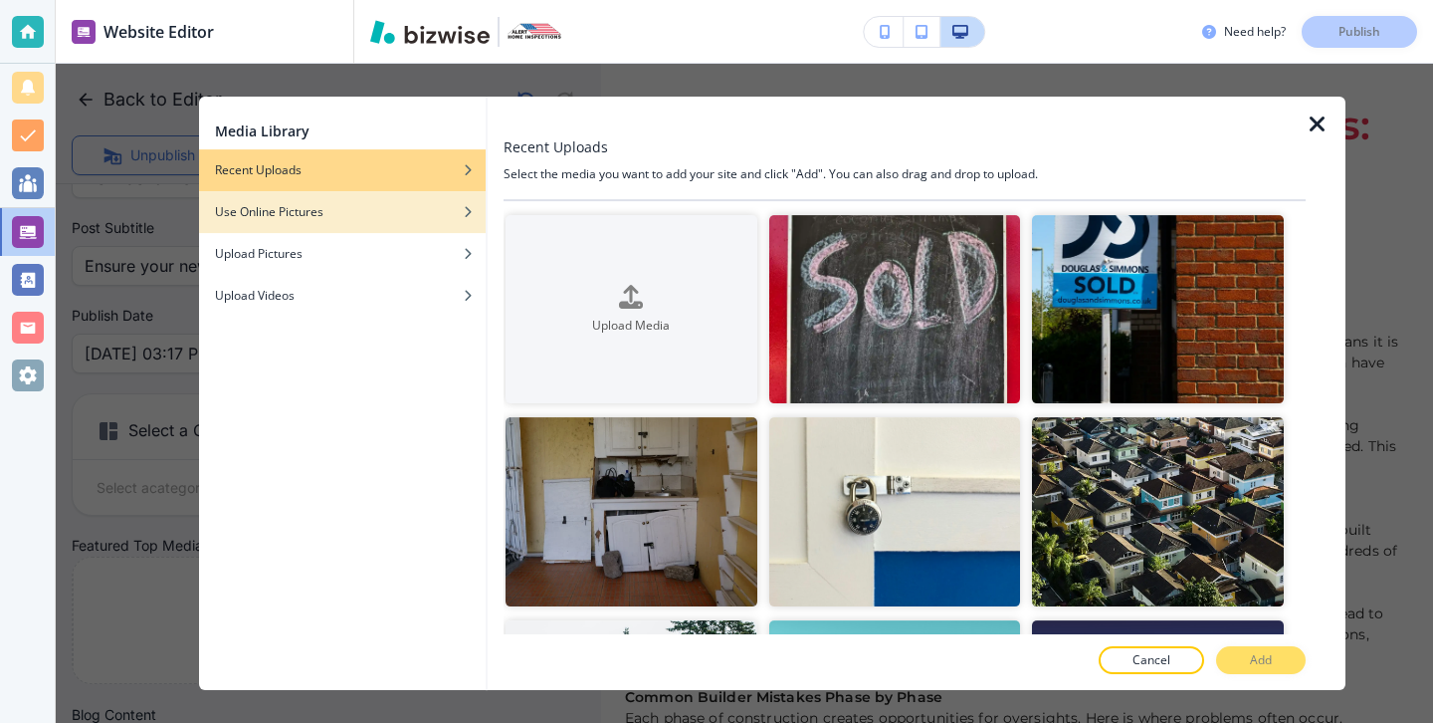
click at [293, 213] on h4 "Use Online Pictures" at bounding box center [269, 212] width 108 height 18
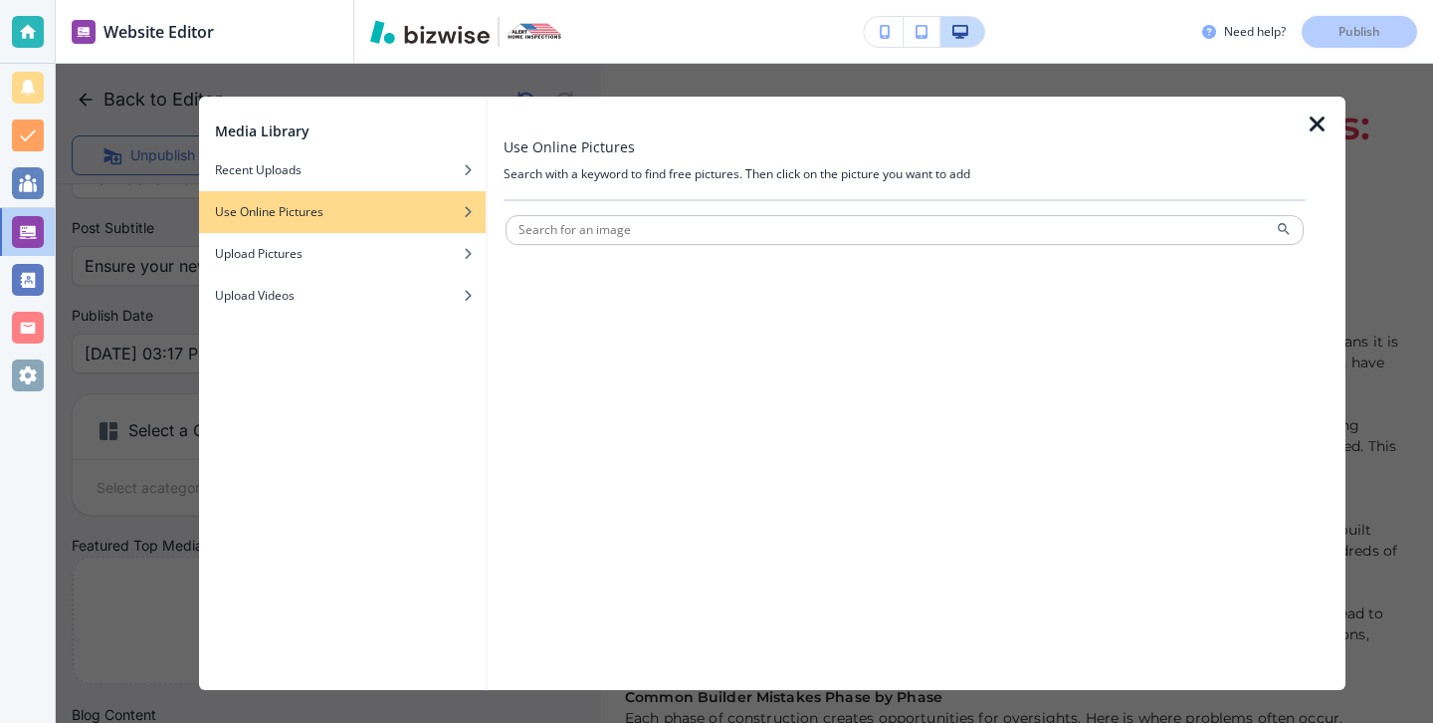
click at [816, 246] on div at bounding box center [905, 251] width 798 height 12
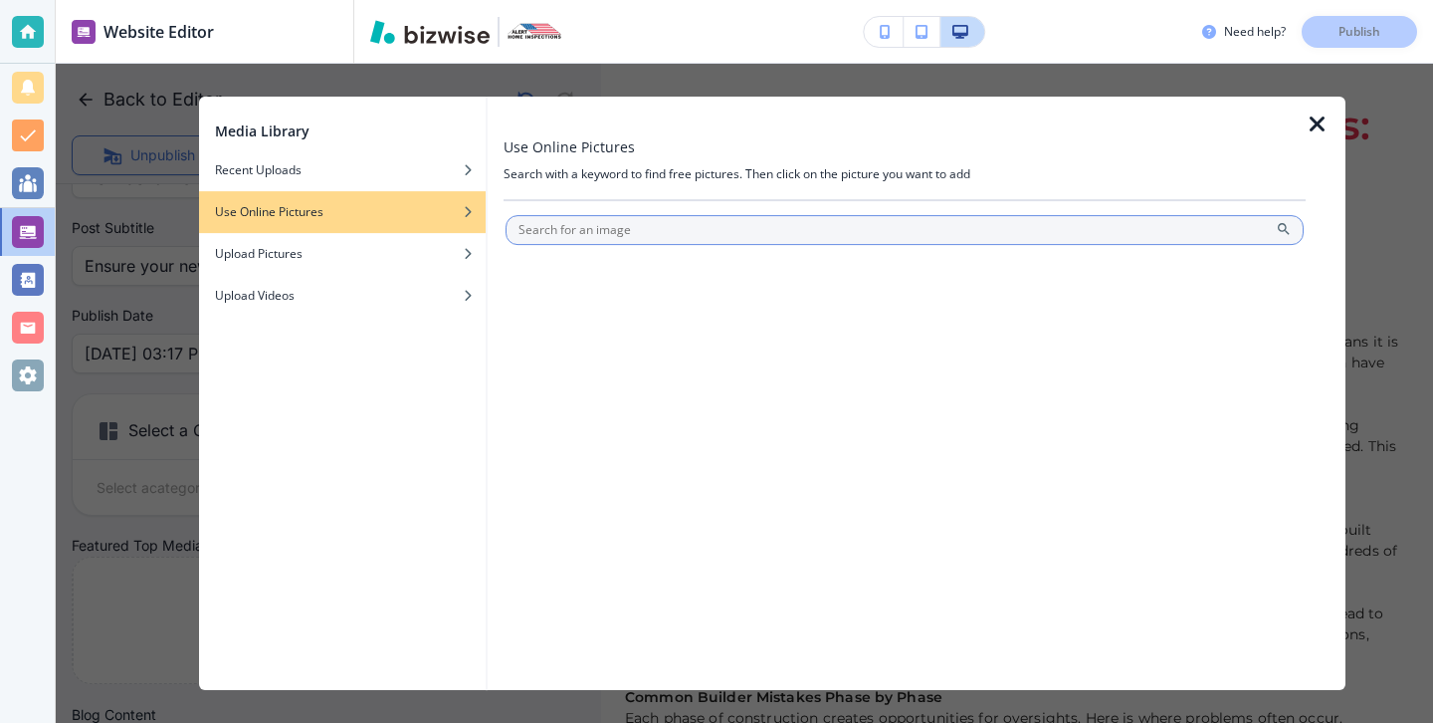
click at [818, 233] on input "text" at bounding box center [905, 230] width 798 height 30
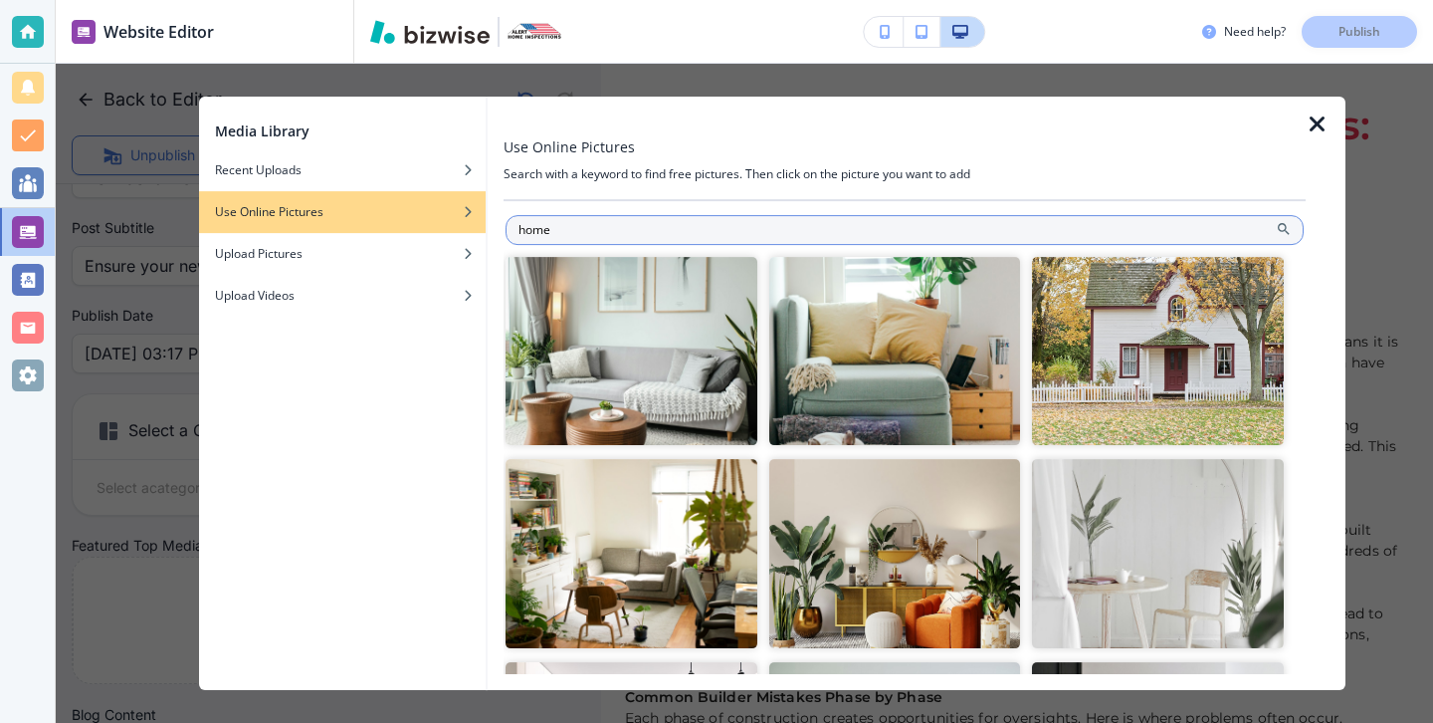
click at [839, 220] on input "home" at bounding box center [905, 230] width 798 height 30
click at [806, 227] on input "home" at bounding box center [905, 230] width 798 height 30
type input "home inspection"
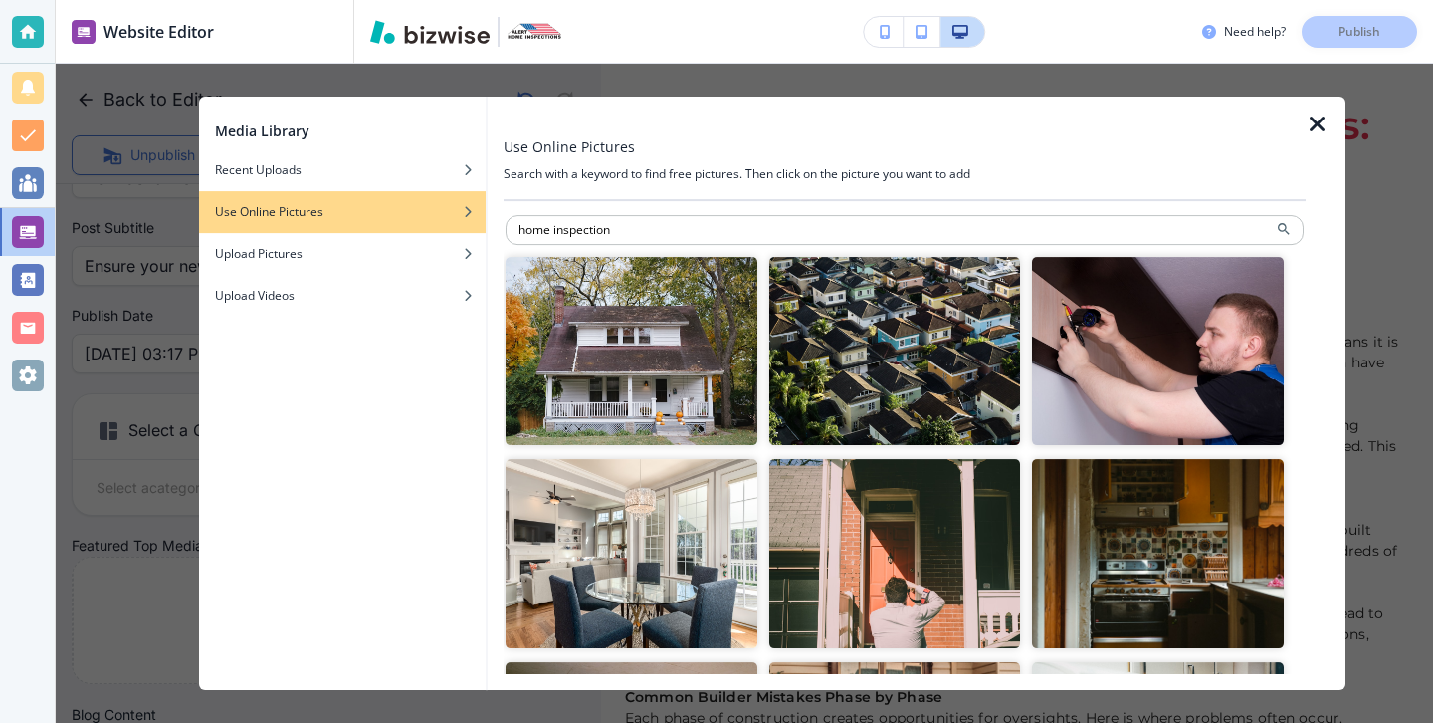
click at [623, 321] on img "button" at bounding box center [632, 351] width 252 height 188
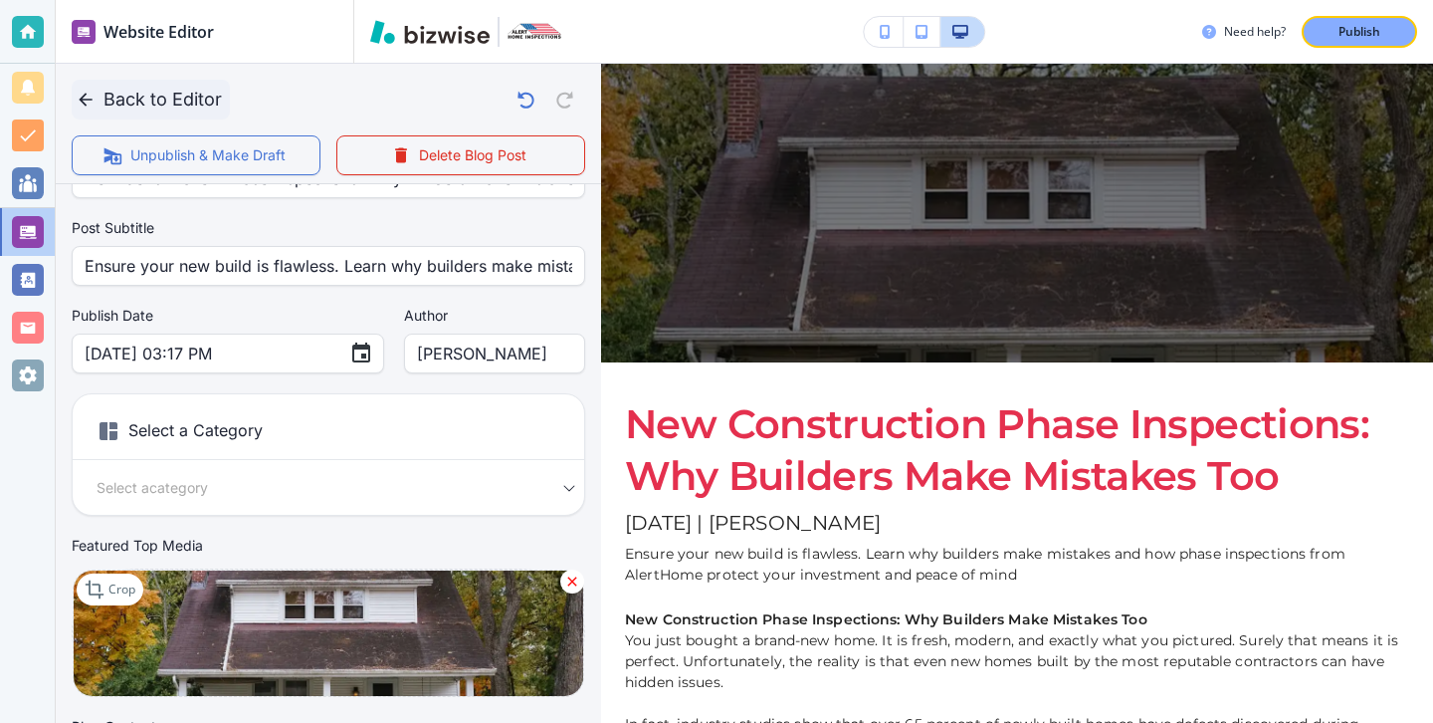
click at [79, 101] on icon "button" at bounding box center [86, 100] width 20 height 20
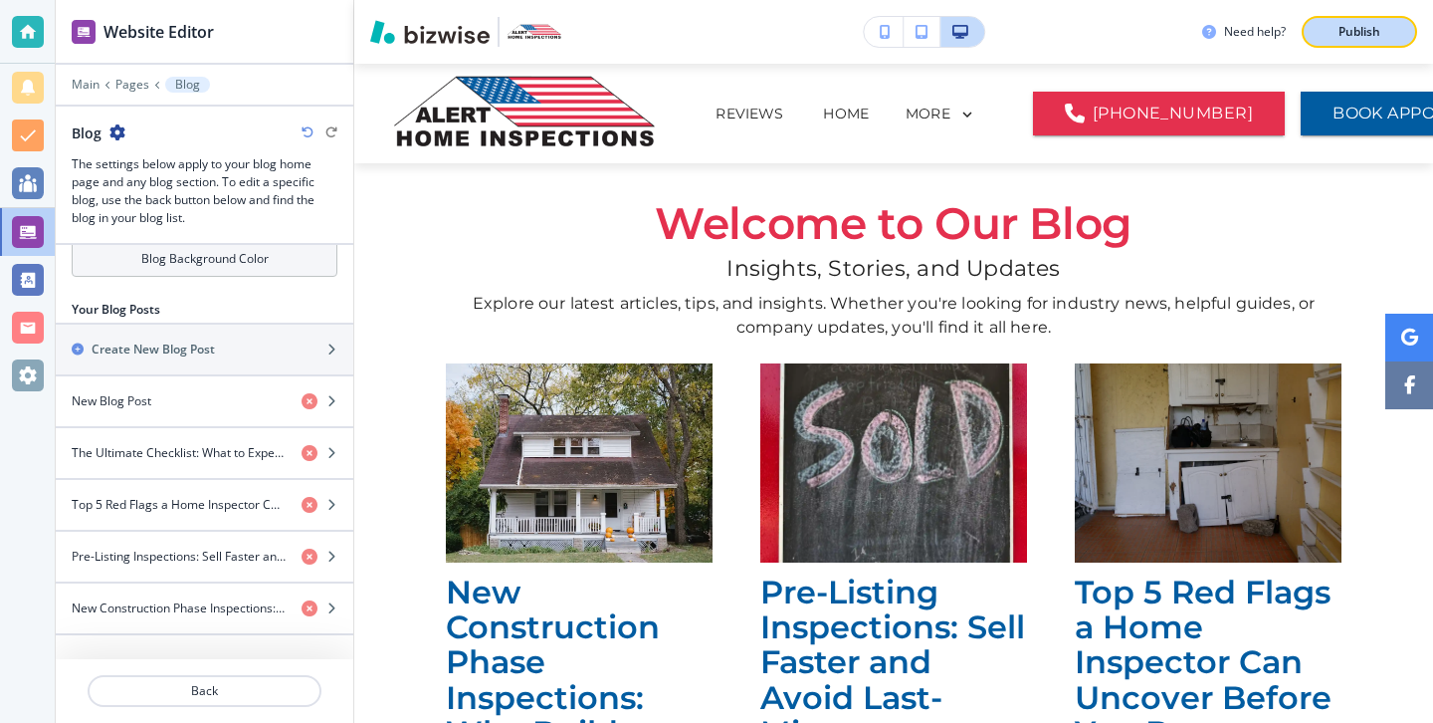
click at [1370, 39] on p "Publish" at bounding box center [1360, 32] width 42 height 18
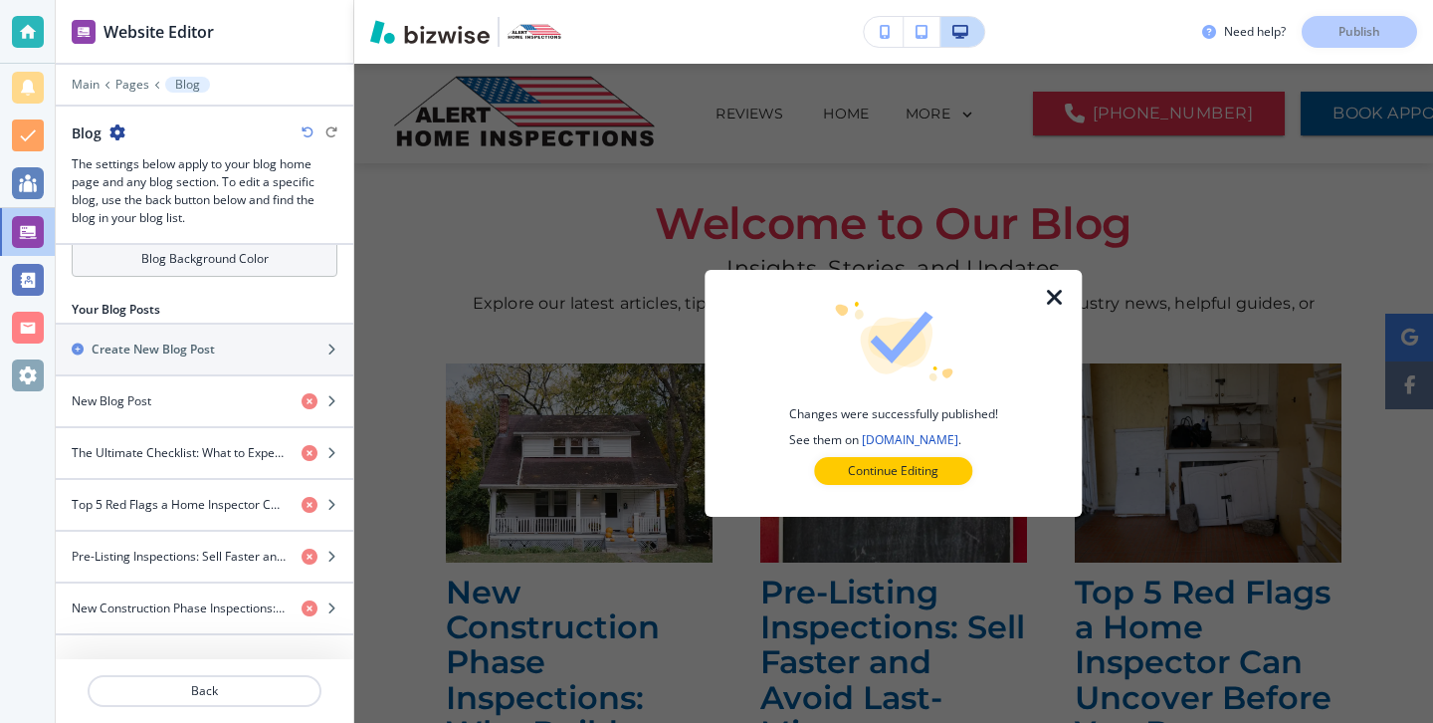
click at [1058, 310] on div at bounding box center [1067, 393] width 32 height 247
click at [1057, 307] on icon "button" at bounding box center [1055, 298] width 24 height 24
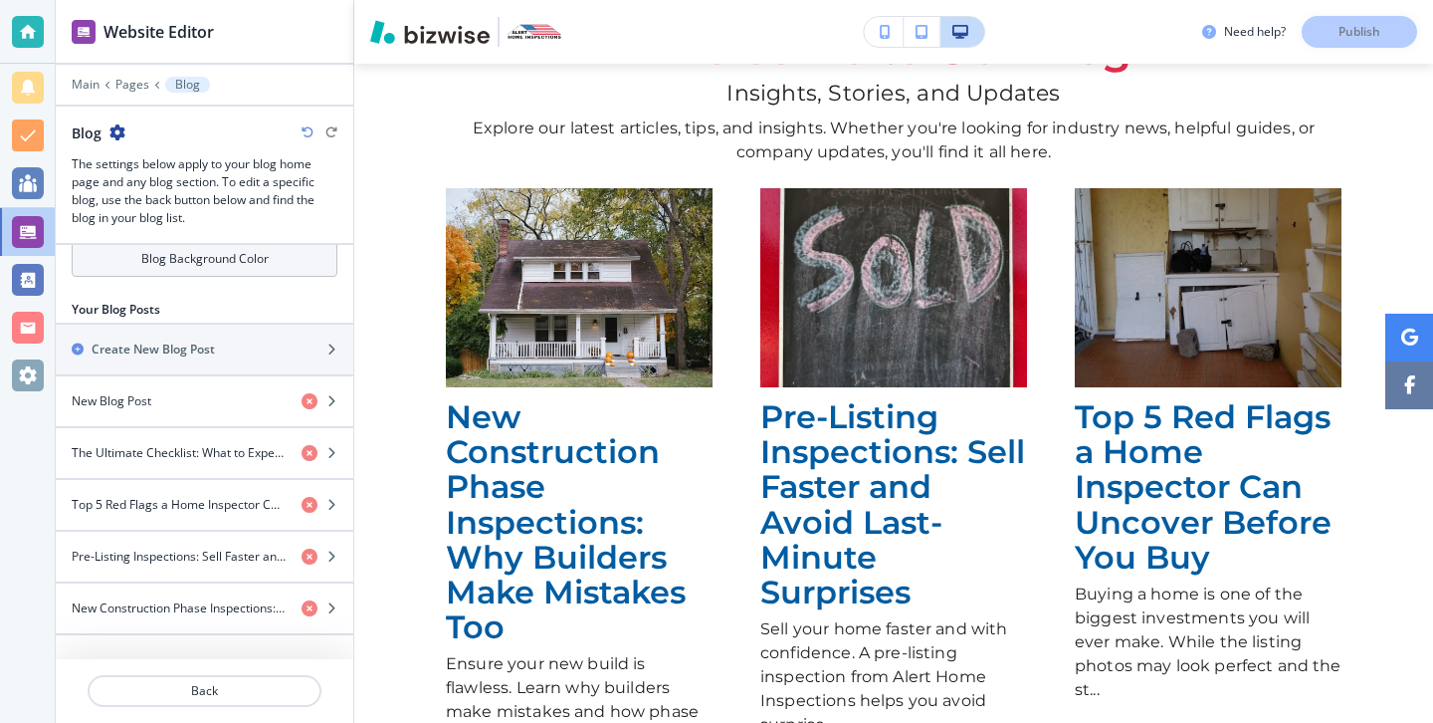
scroll to position [0, 0]
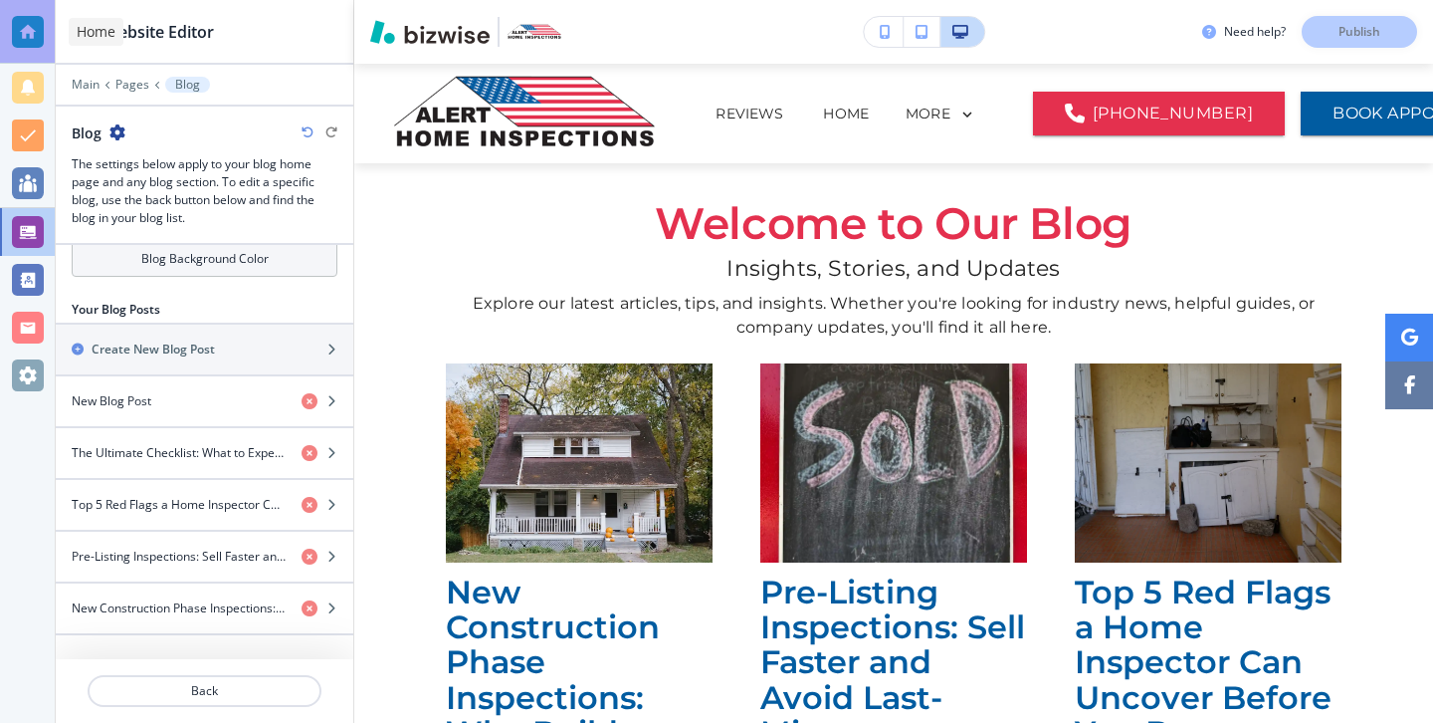
click at [49, 24] on div at bounding box center [27, 32] width 55 height 64
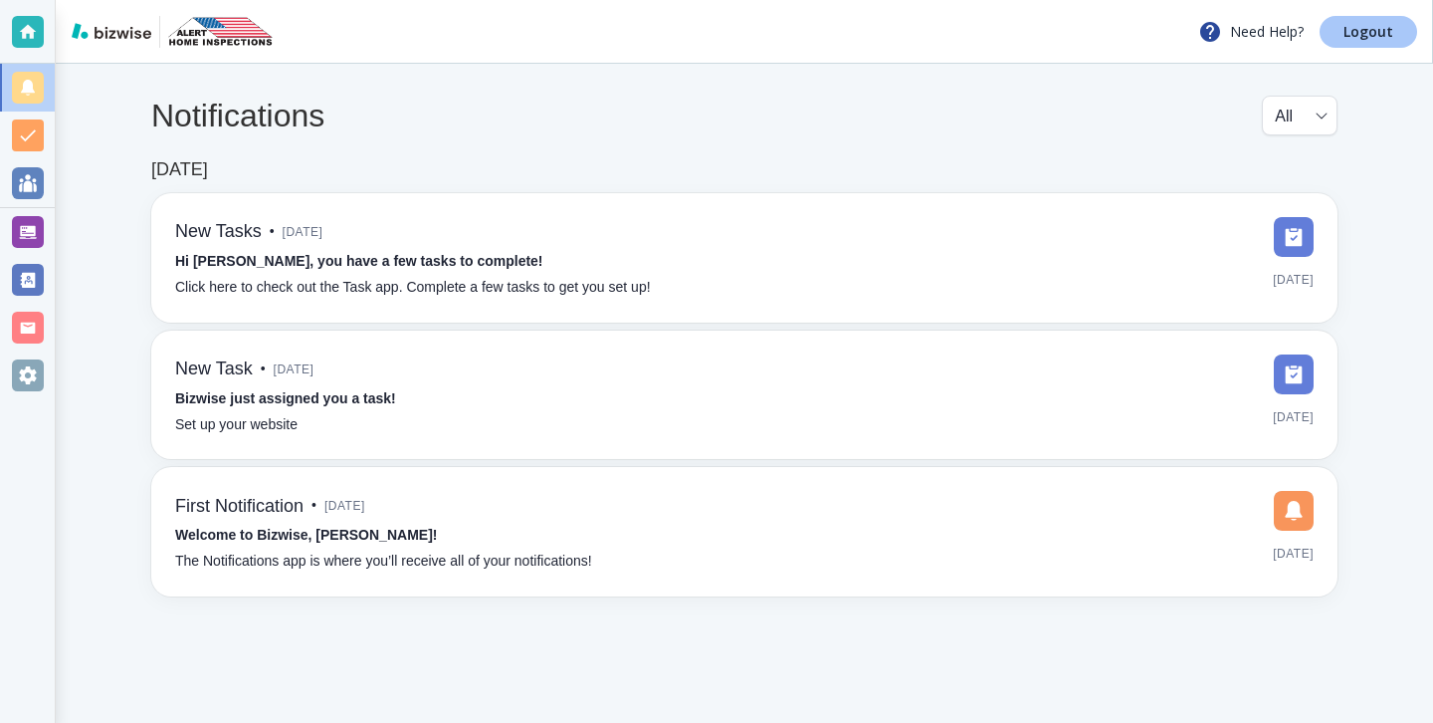
click at [1355, 39] on p "Logout" at bounding box center [1369, 32] width 50 height 14
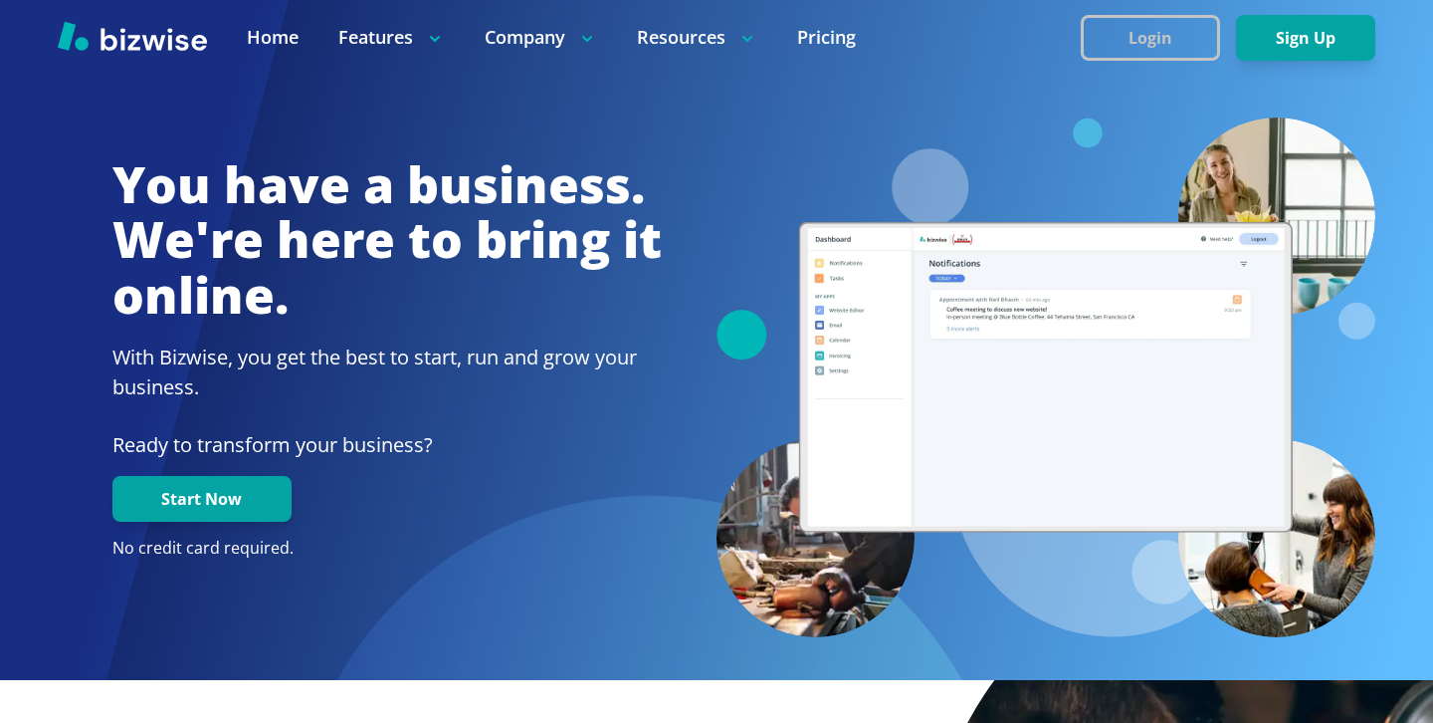
click at [1182, 44] on button "Login" at bounding box center [1150, 38] width 139 height 46
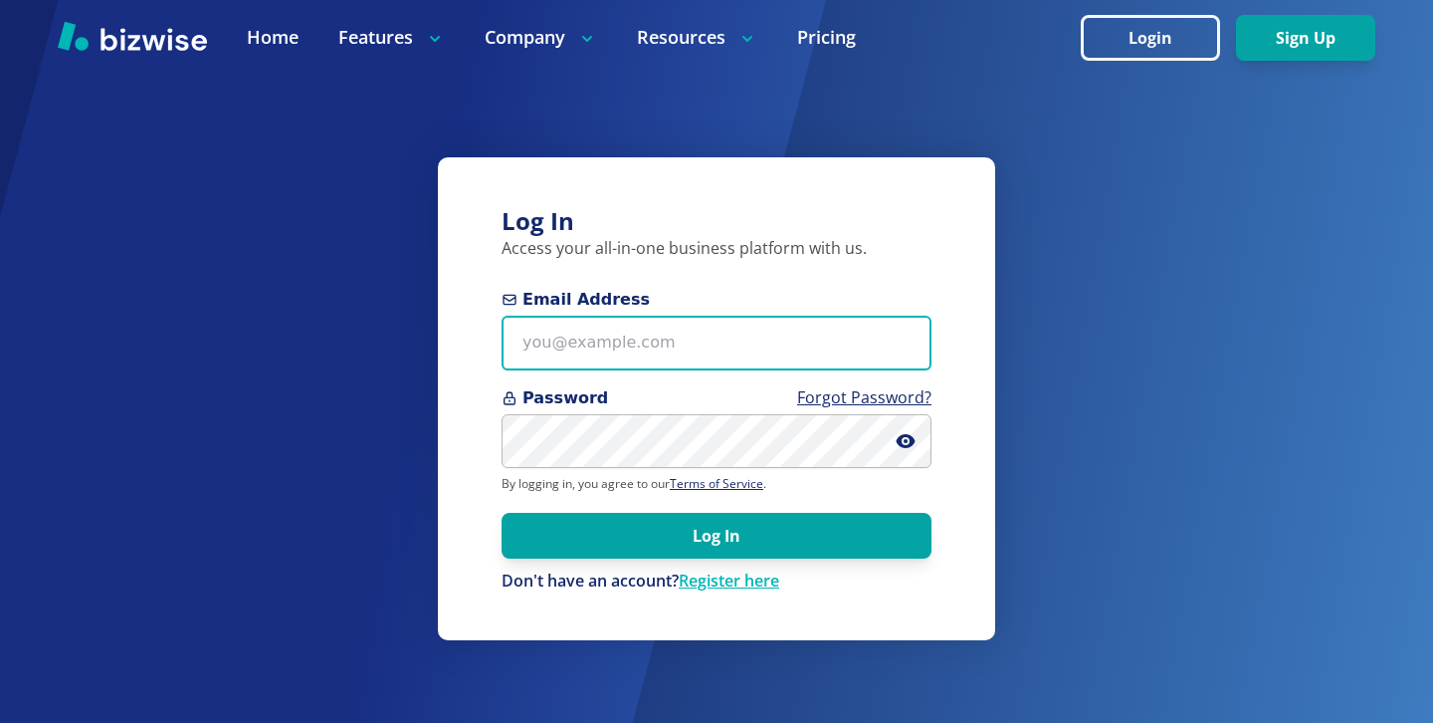
click at [759, 337] on input "Email Address" at bounding box center [717, 343] width 430 height 55
paste input "[EMAIL_ADDRESS][DOMAIN_NAME]"
type input "[EMAIL_ADDRESS][DOMAIN_NAME]"
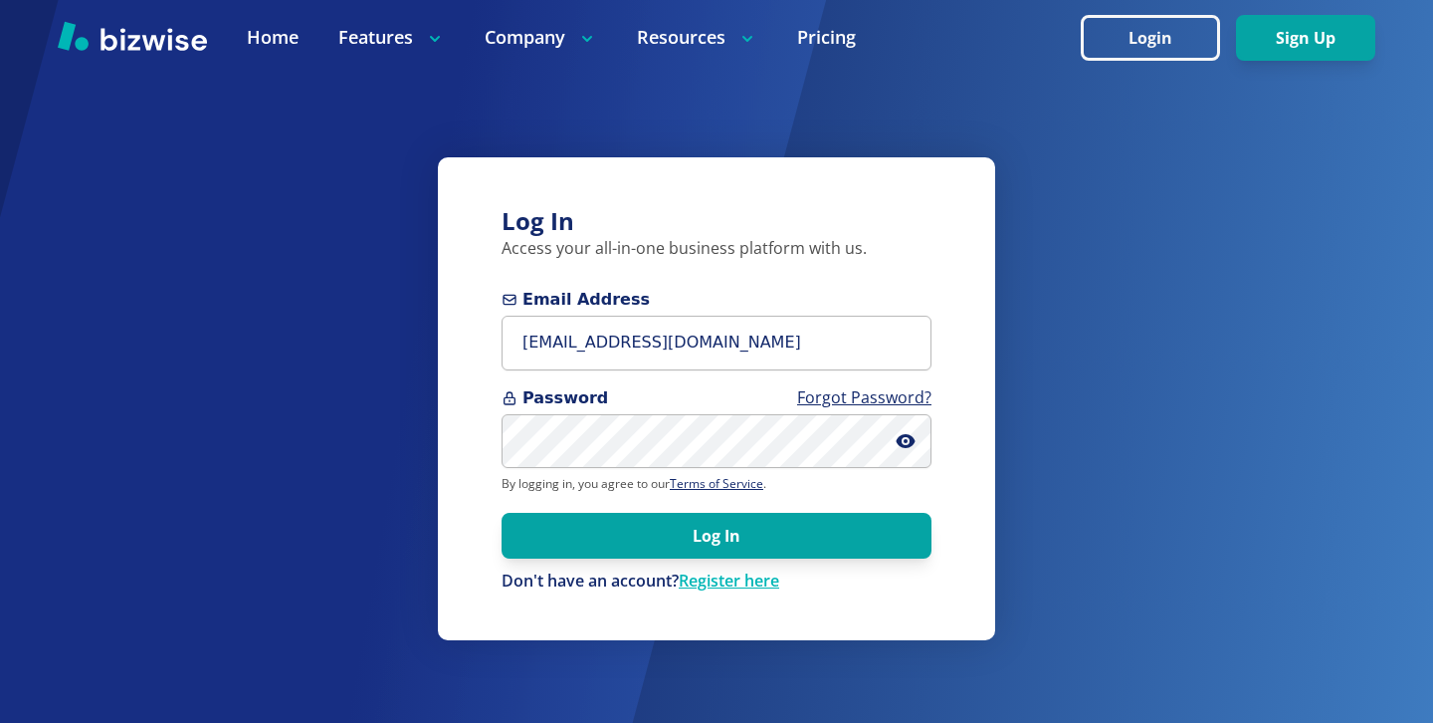
click at [745, 469] on form "Email Address [EMAIL_ADDRESS][DOMAIN_NAME] Password Forgot Password? By logging…" at bounding box center [717, 440] width 430 height 305
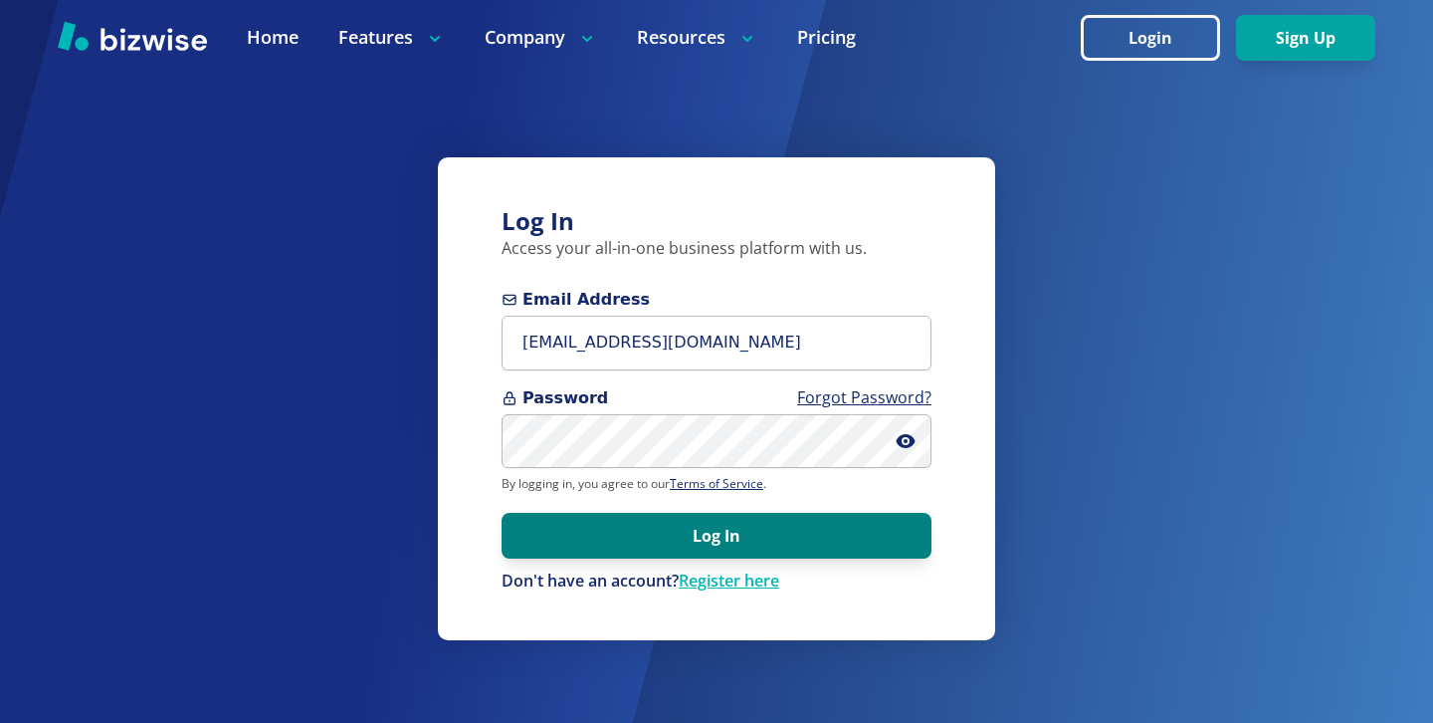
click at [737, 546] on button "Log In" at bounding box center [717, 536] width 430 height 46
